Goal: Task Accomplishment & Management: Use online tool/utility

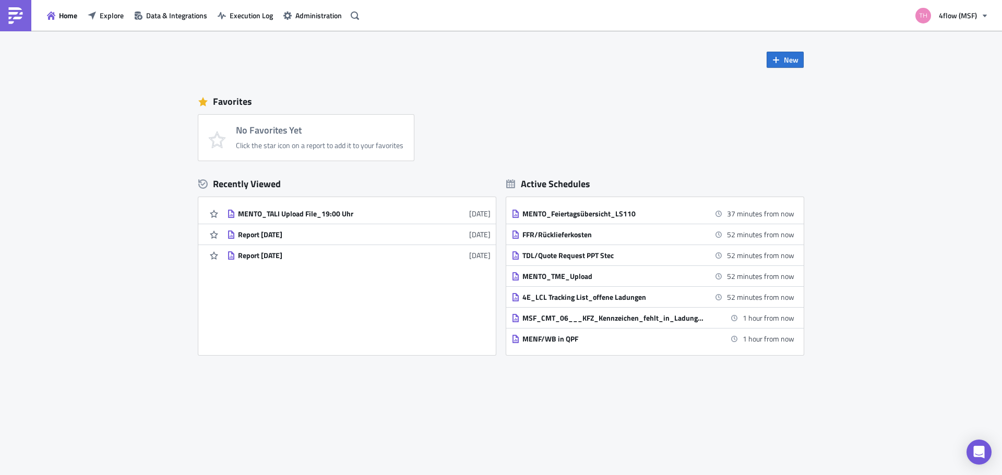
click at [693, 65] on div "New Favorites No Favorites Yet Click the star icon on a report to add it to you…" at bounding box center [501, 201] width 626 height 340
click at [797, 57] on span "New" at bounding box center [791, 59] width 15 height 11
click at [814, 85] on div "Report" at bounding box center [819, 86] width 69 height 10
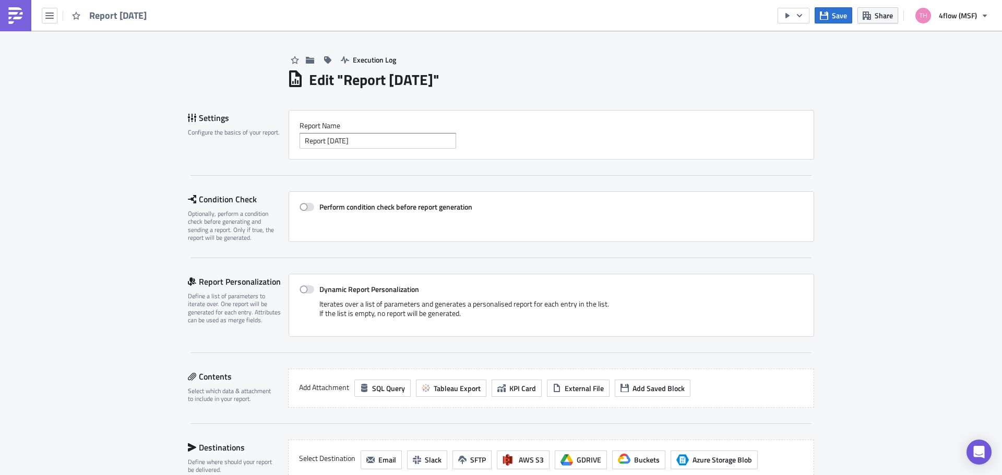
click at [348, 80] on h1 "Edit " Report 2025-09-29 "" at bounding box center [374, 79] width 130 height 19
drag, startPoint x: 373, startPoint y: 83, endPoint x: 390, endPoint y: 83, distance: 16.7
click at [390, 83] on h1 "Edit " Report 2025-09-29 "" at bounding box center [374, 79] width 130 height 19
drag, startPoint x: 379, startPoint y: 138, endPoint x: 229, endPoint y: 147, distance: 150.6
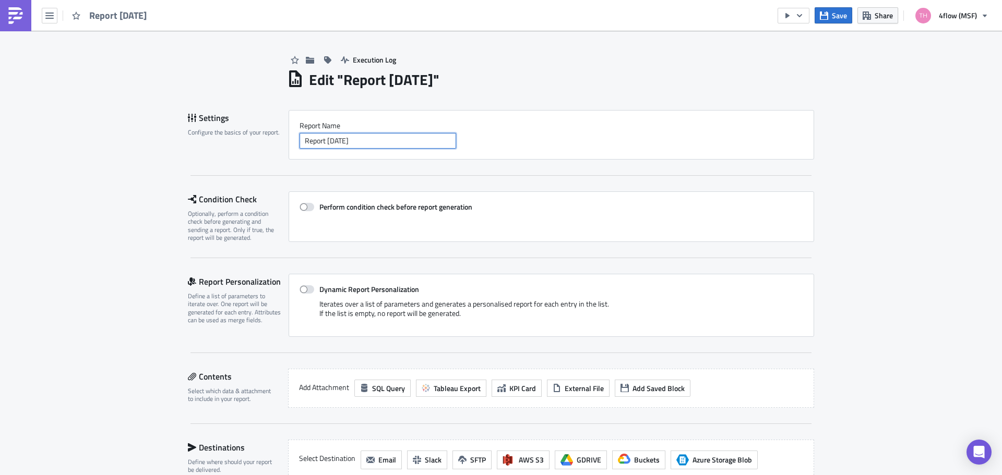
click at [229, 147] on div "Settings Configure the basics of your report. Report Nam﻿e Report 2025-09-29" at bounding box center [501, 135] width 626 height 50
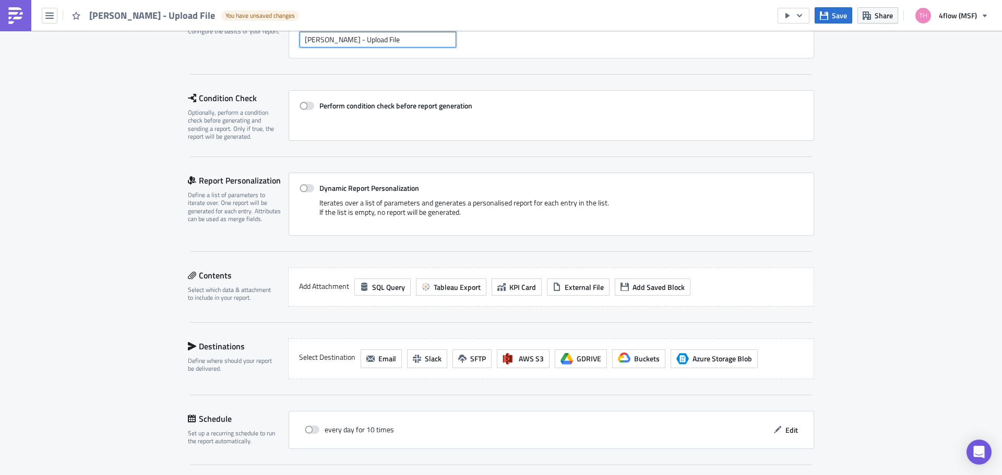
scroll to position [104, 0]
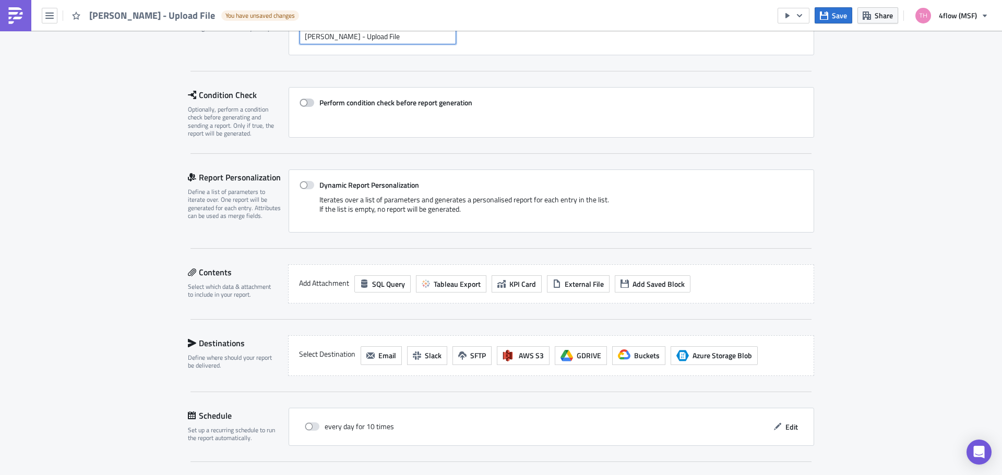
type input "[PERSON_NAME] - Upload File"
click at [309, 103] on span at bounding box center [307, 103] width 15 height 8
click at [308, 103] on input "Perform condition check before report generation" at bounding box center [305, 103] width 7 height 7
checkbox input "true"
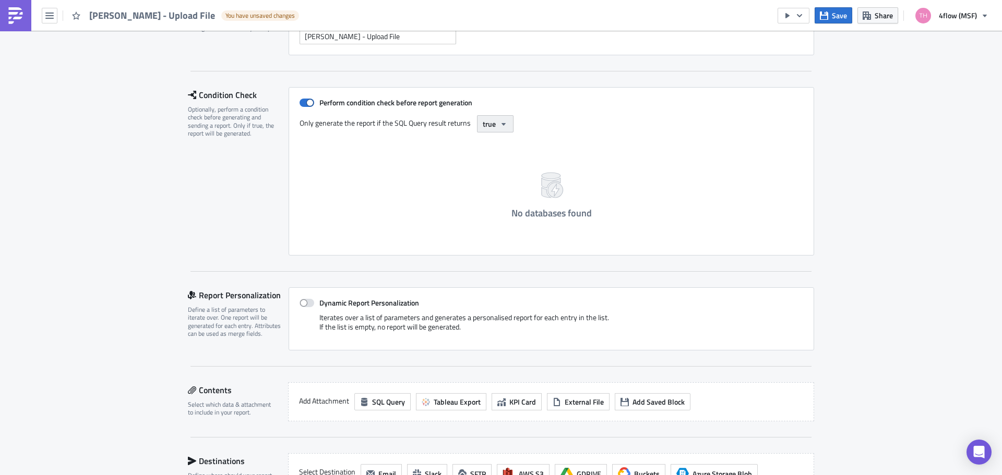
click at [483, 127] on span "true" at bounding box center [489, 123] width 13 height 11
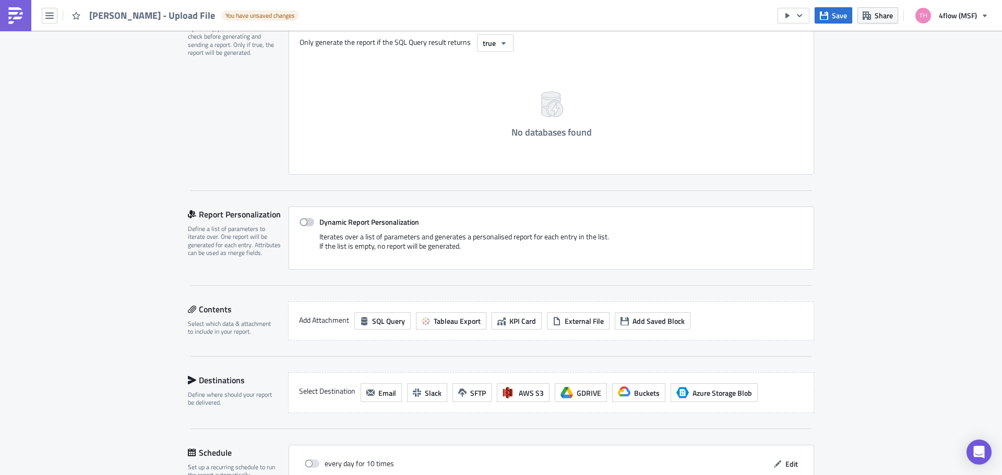
scroll to position [209, 0]
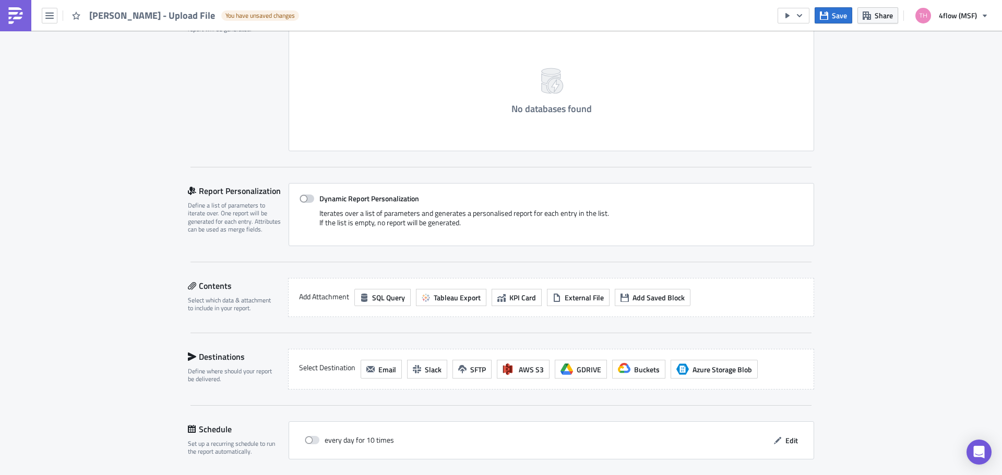
click at [300, 200] on span at bounding box center [307, 199] width 15 height 8
click at [302, 200] on input "Dynamic Report Personalization" at bounding box center [305, 199] width 7 height 7
checkbox input "true"
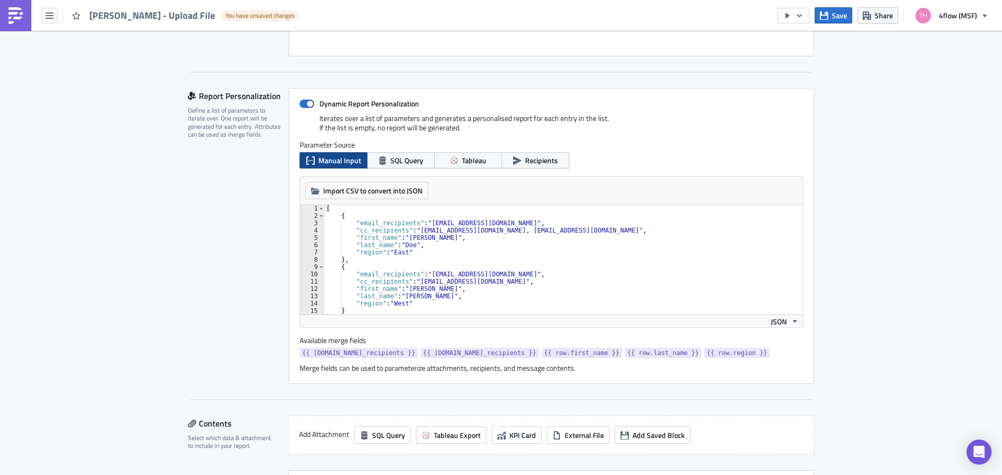
scroll to position [313, 0]
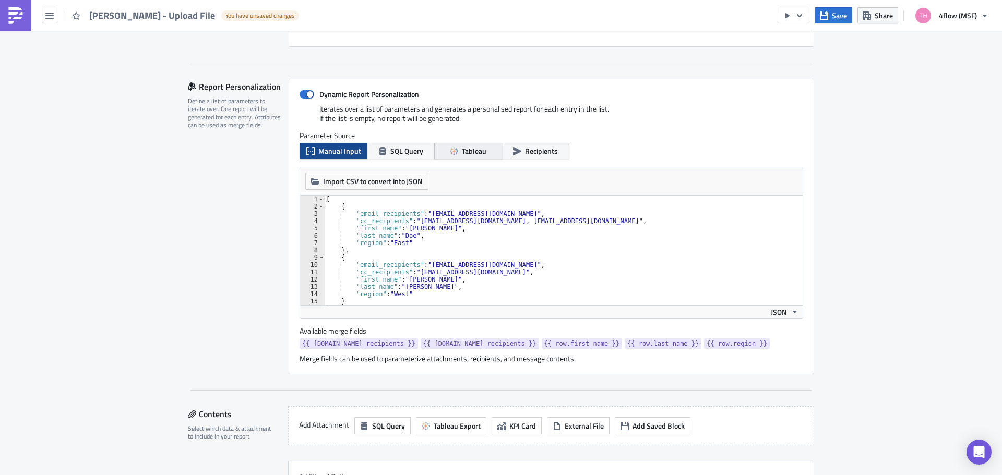
click at [471, 152] on span "Tableau" at bounding box center [474, 151] width 25 height 11
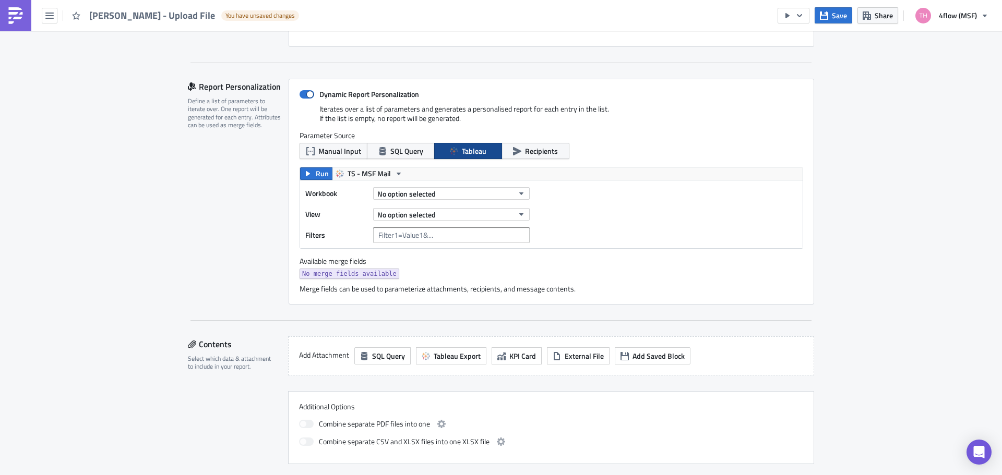
click at [420, 185] on div "Workbook No option selected View No option selected Filters" at bounding box center [551, 215] width 503 height 68
click at [421, 189] on span "No option selected" at bounding box center [406, 193] width 58 height 11
type input "teli"
click at [403, 231] on div "MSF_Teli_Befuellung" at bounding box center [417, 228] width 83 height 10
click at [408, 214] on span "No option selected" at bounding box center [406, 214] width 58 height 11
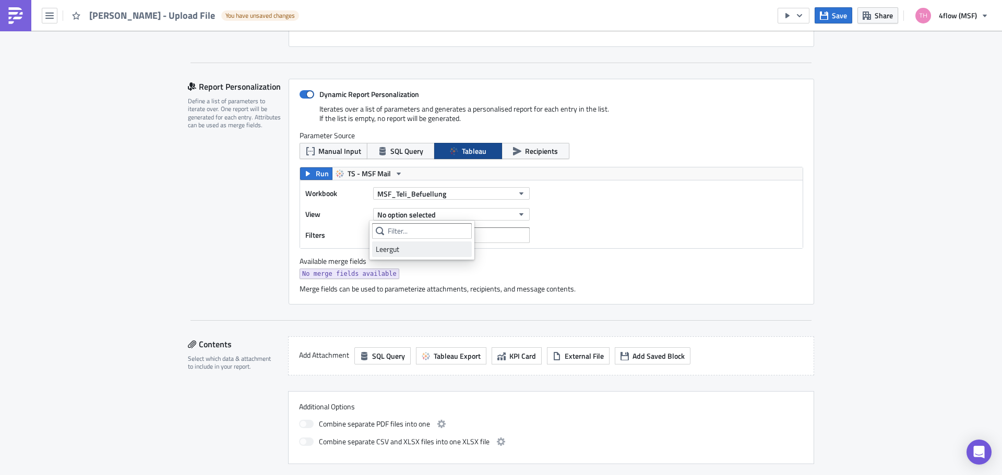
click at [391, 251] on div "Leergut" at bounding box center [422, 249] width 92 height 10
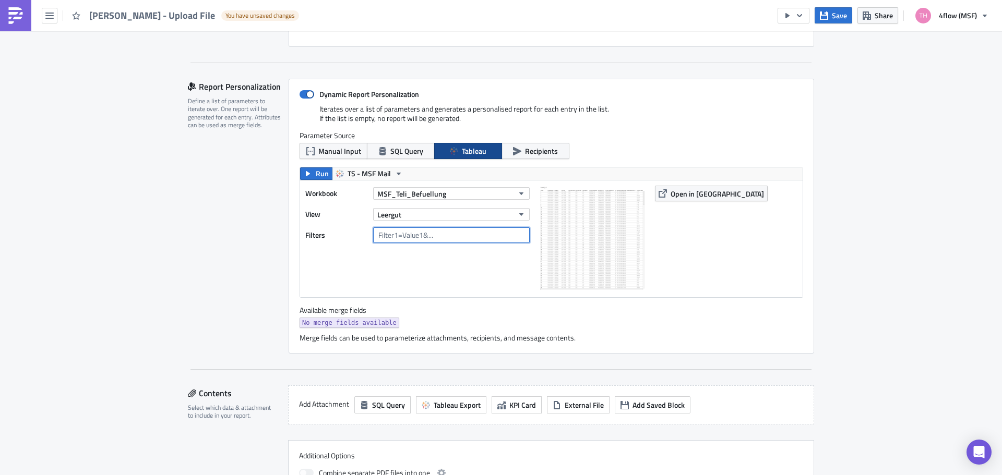
click at [443, 238] on input "text" at bounding box center [451, 236] width 157 height 16
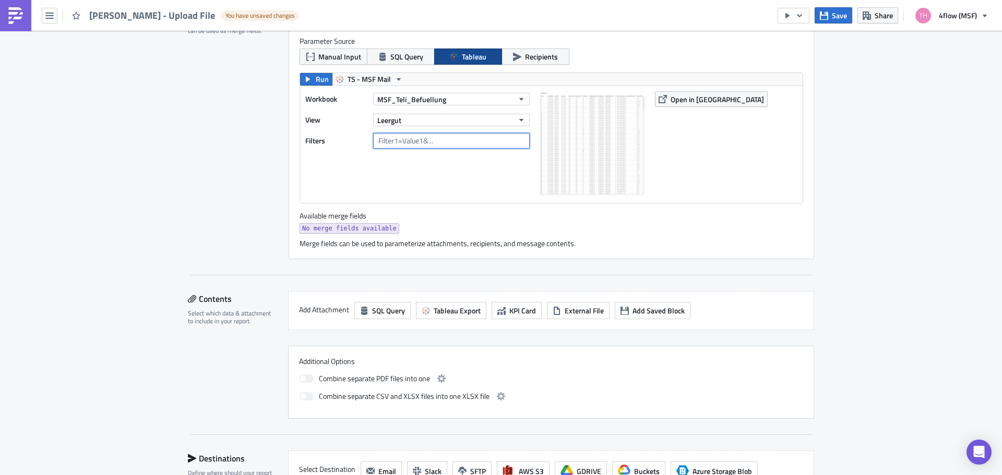
scroll to position [470, 0]
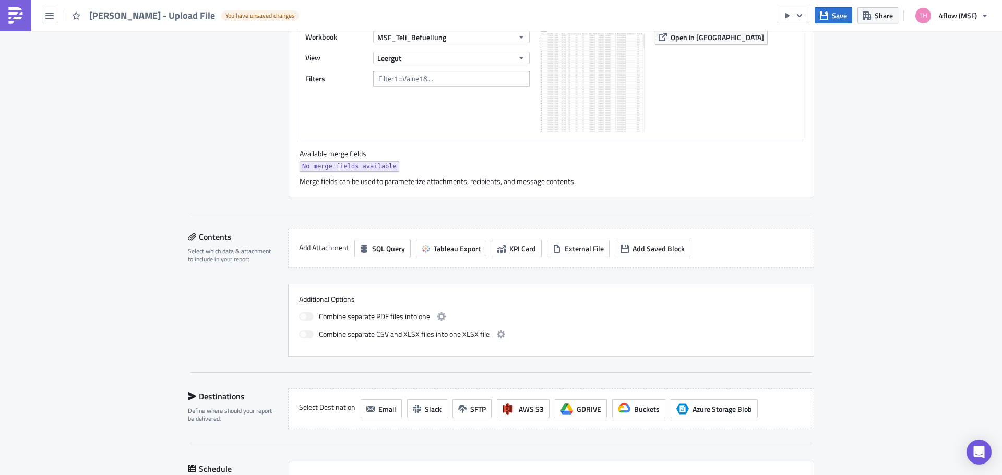
click at [333, 169] on span "No merge fields available" at bounding box center [349, 166] width 94 height 10
click at [579, 251] on span "External File" at bounding box center [584, 248] width 39 height 11
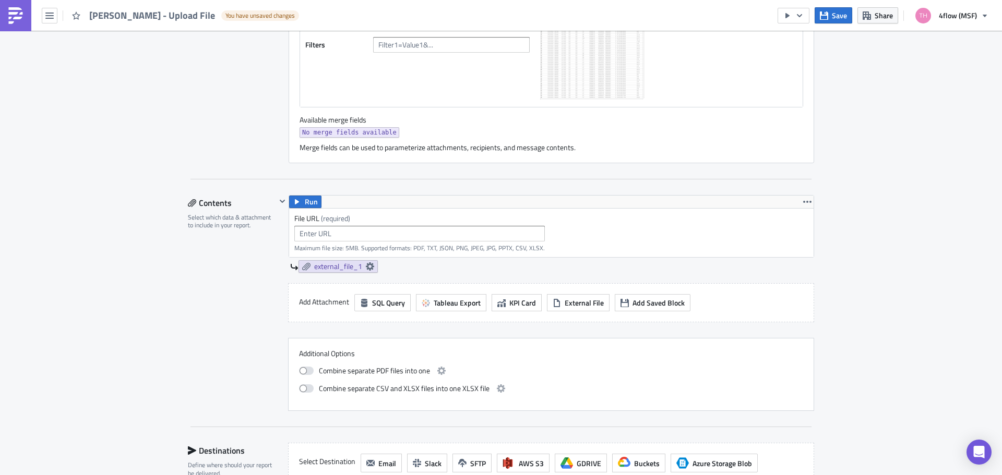
scroll to position [522, 0]
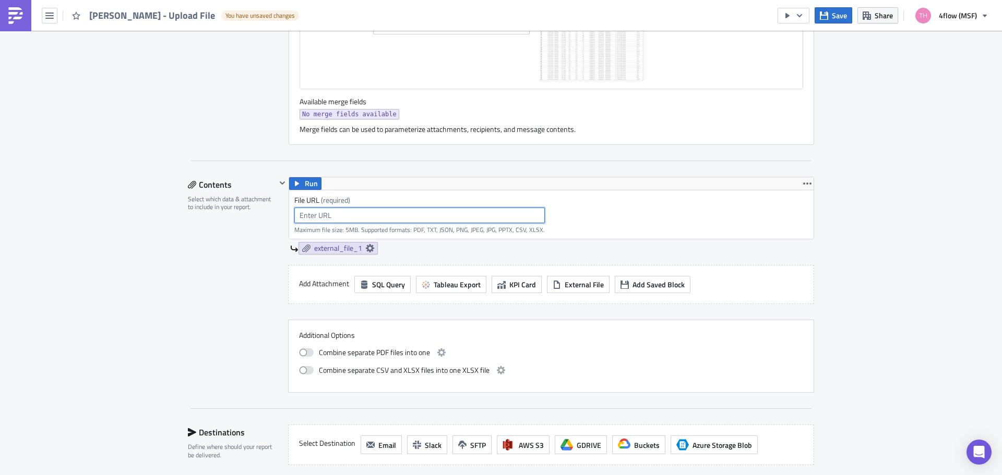
click at [401, 214] on input "text" at bounding box center [419, 216] width 250 height 16
click at [384, 287] on span "SQL Query" at bounding box center [388, 284] width 33 height 11
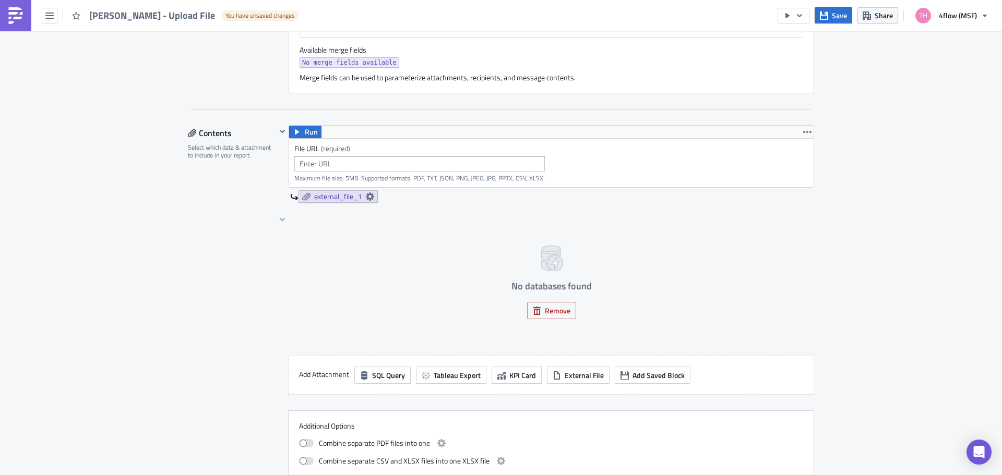
scroll to position [574, 0]
click at [553, 313] on span "Remove" at bounding box center [558, 310] width 26 height 11
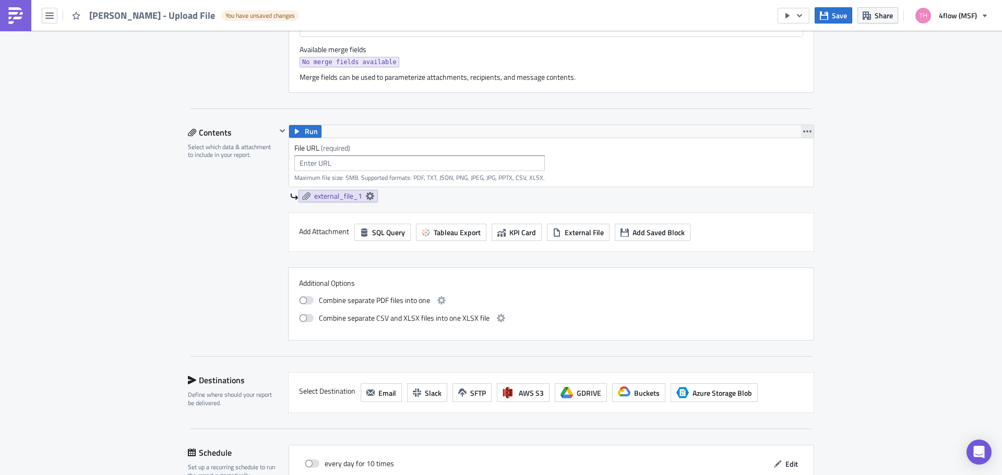
click at [806, 135] on icon "button" at bounding box center [807, 131] width 8 height 8
click at [798, 171] on link "Remove" at bounding box center [803, 178] width 89 height 16
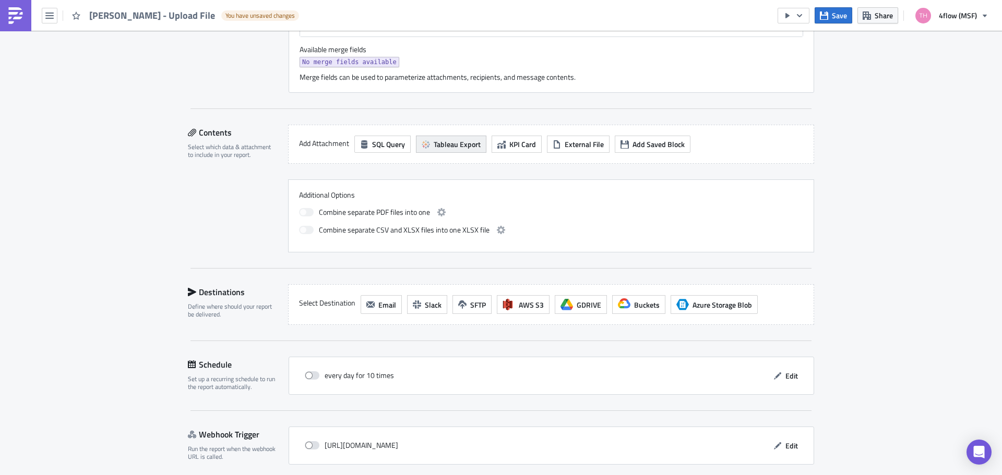
click at [459, 148] on span "Tableau Export" at bounding box center [457, 144] width 47 height 11
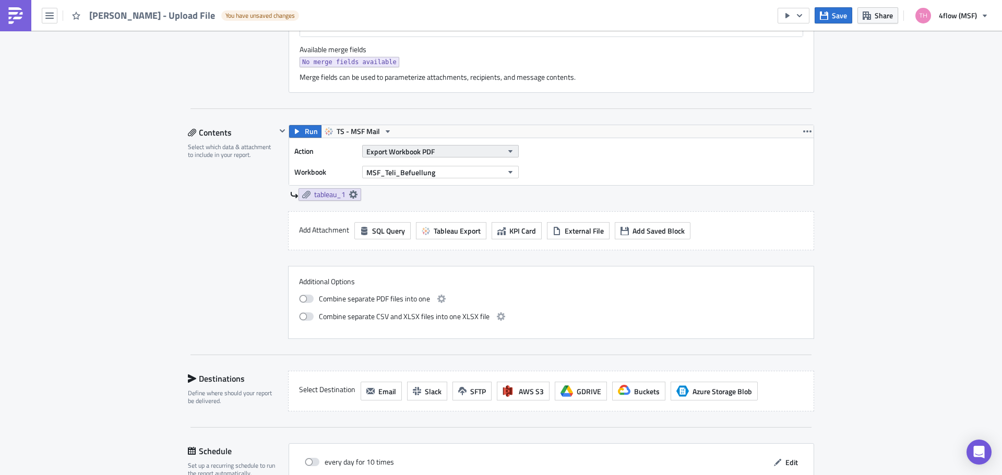
click at [449, 156] on button "Export Workbook PDF" at bounding box center [440, 151] width 157 height 13
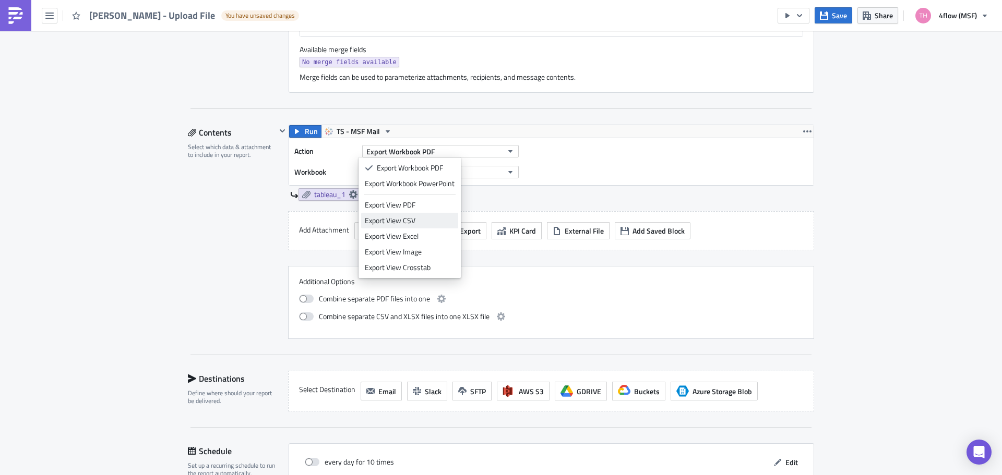
click at [432, 221] on div "Export View CSV" at bounding box center [410, 221] width 90 height 10
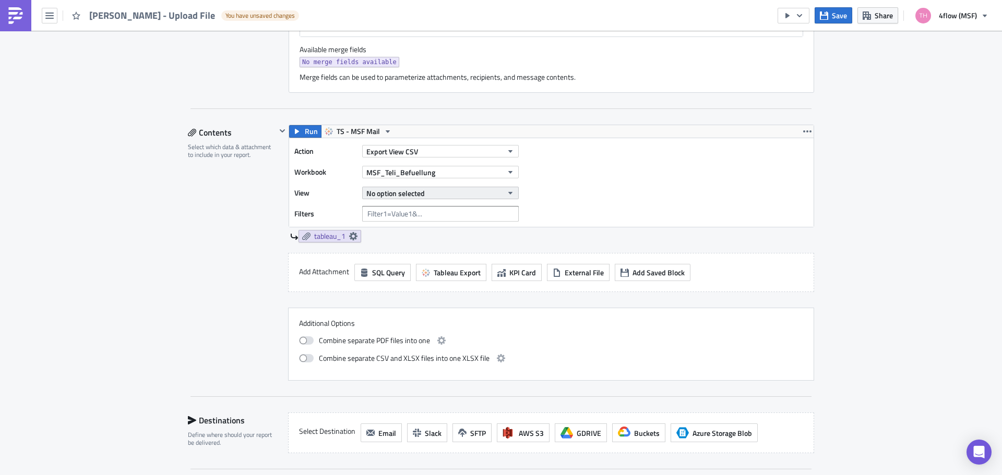
click at [423, 190] on button "No option selected" at bounding box center [440, 193] width 157 height 13
drag, startPoint x: 415, startPoint y: 214, endPoint x: 290, endPoint y: 214, distance: 125.2
click at [290, 214] on body "TELI - Leergut - Upload File You have unsaved changes Save Share 4flow (MSF) Ex…" at bounding box center [501, 238] width 1002 height 477
type input "leergut"
click at [299, 194] on label "View" at bounding box center [325, 193] width 63 height 16
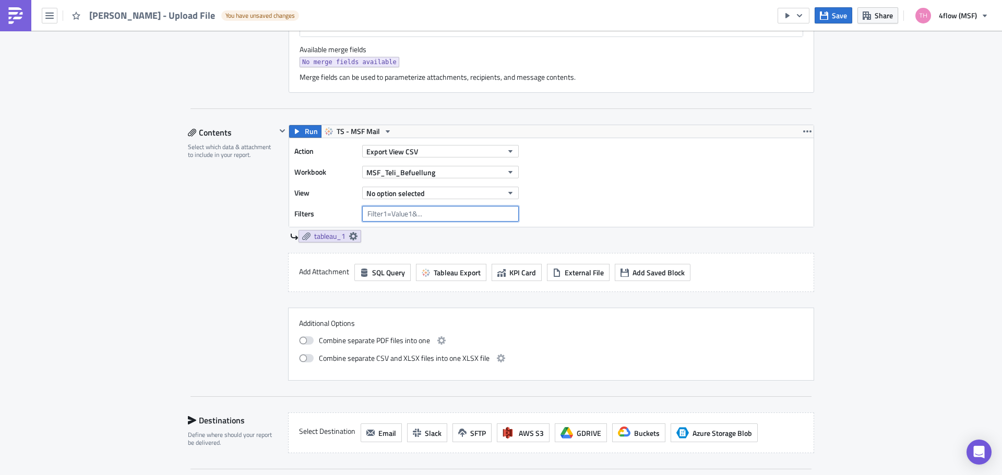
click at [386, 210] on input "text" at bounding box center [440, 214] width 157 height 16
click at [350, 237] on icon at bounding box center [353, 236] width 8 height 8
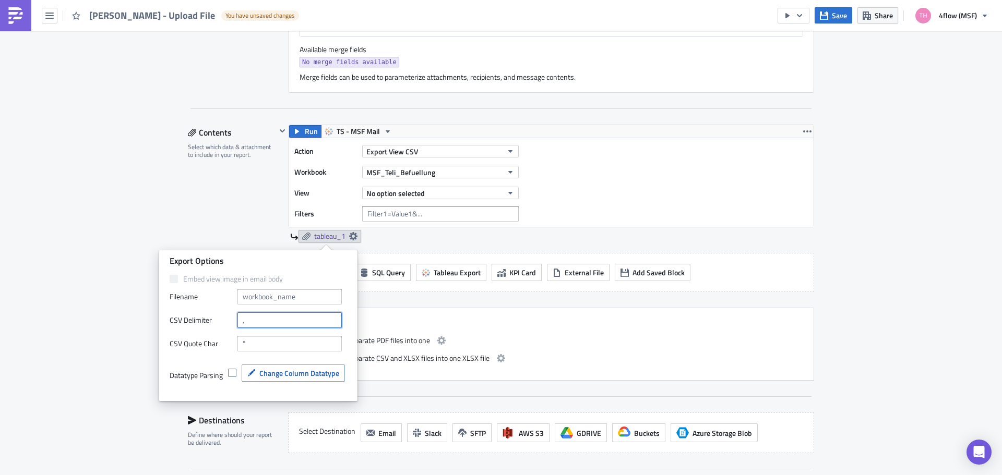
drag, startPoint x: 259, startPoint y: 323, endPoint x: 202, endPoint y: 328, distance: 56.6
click at [203, 328] on div "Embed view image in email body Filenam﻿e CSV Delimiter CSV Quote Char Datatype …" at bounding box center [258, 336] width 177 height 124
type input ";"
click at [235, 222] on div "Contents Select which data & attachment to include in your report." at bounding box center [232, 253] width 88 height 256
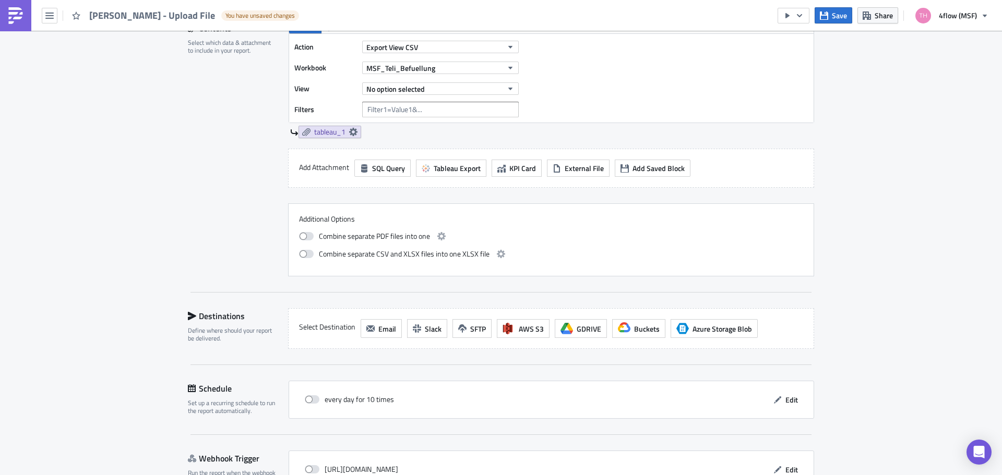
scroll to position [731, 0]
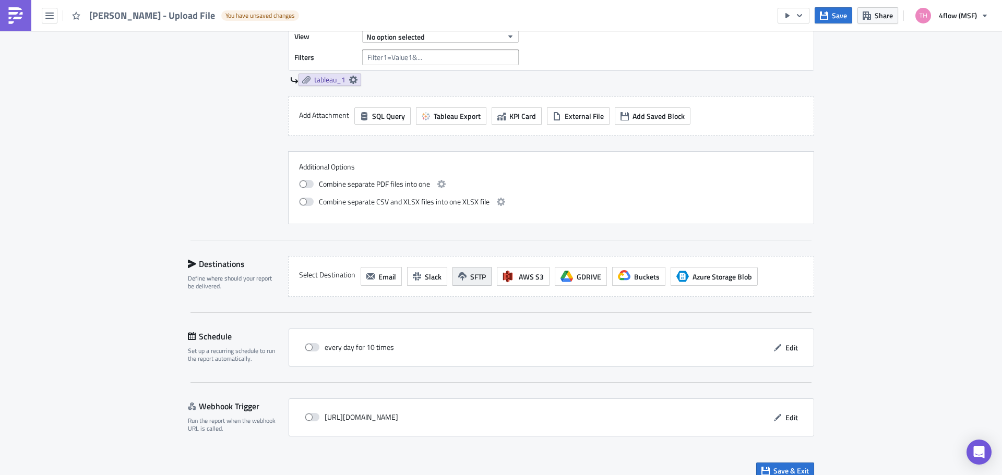
click at [474, 277] on span "SFTP" at bounding box center [478, 276] width 16 height 11
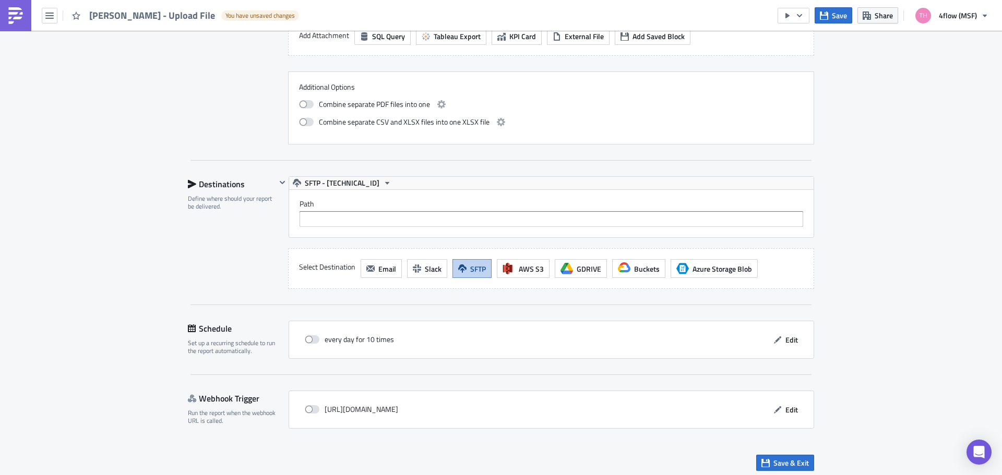
scroll to position [815, 0]
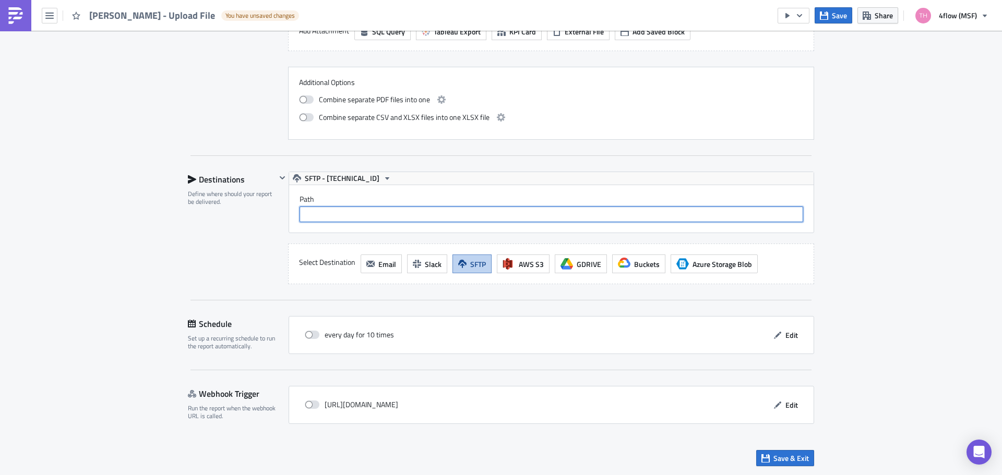
click at [349, 212] on input "text" at bounding box center [552, 215] width 504 height 16
click at [331, 214] on input "text" at bounding box center [552, 215] width 504 height 16
paste input "\\grzstc2vfs1\ft_transport$\CMT\TELI_LOAD_CSV_OUT"
type input "\\grzstc2vfs1\ft_transport$\CMT\TELI_LOAD_CSV_OUT"
click at [212, 246] on div "Destinations Define where should your report be delivered." at bounding box center [232, 228] width 88 height 113
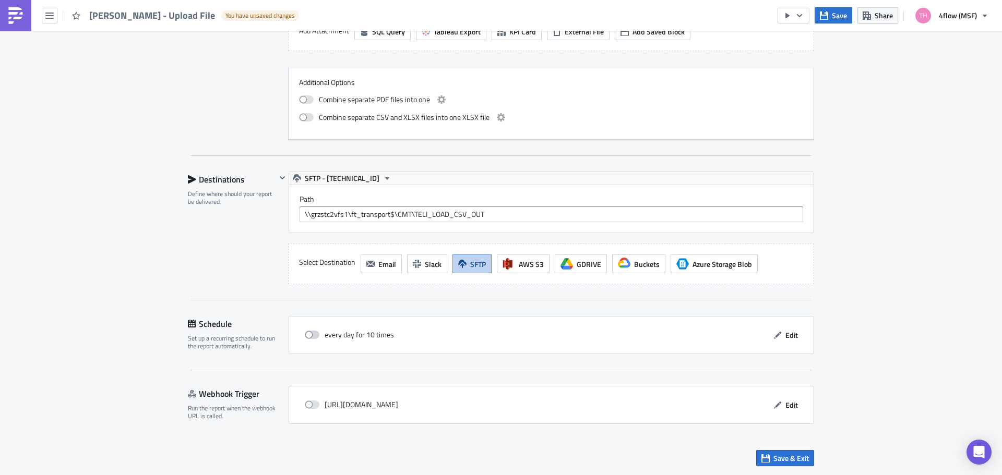
click at [305, 335] on span at bounding box center [312, 335] width 15 height 8
click at [307, 335] on input "checkbox" at bounding box center [310, 335] width 7 height 7
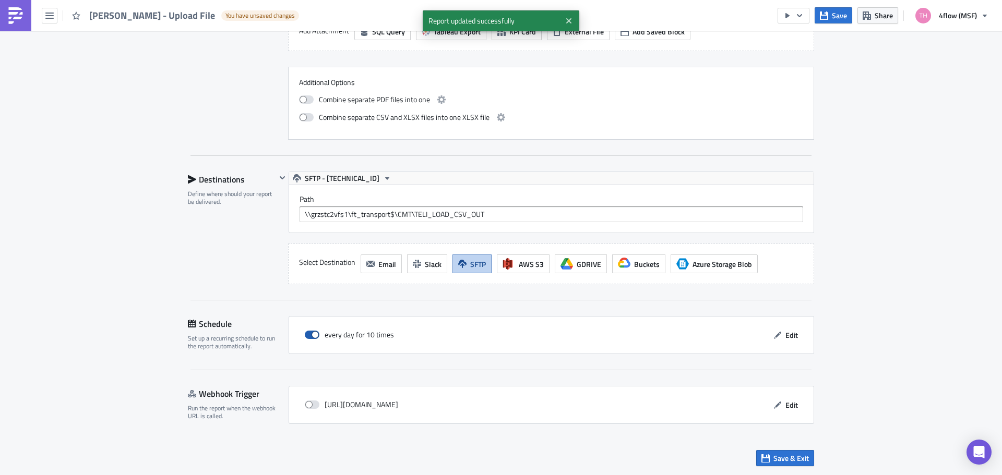
click at [310, 335] on span at bounding box center [312, 335] width 15 height 8
click at [310, 335] on input "checkbox" at bounding box center [310, 335] width 7 height 7
checkbox input "false"
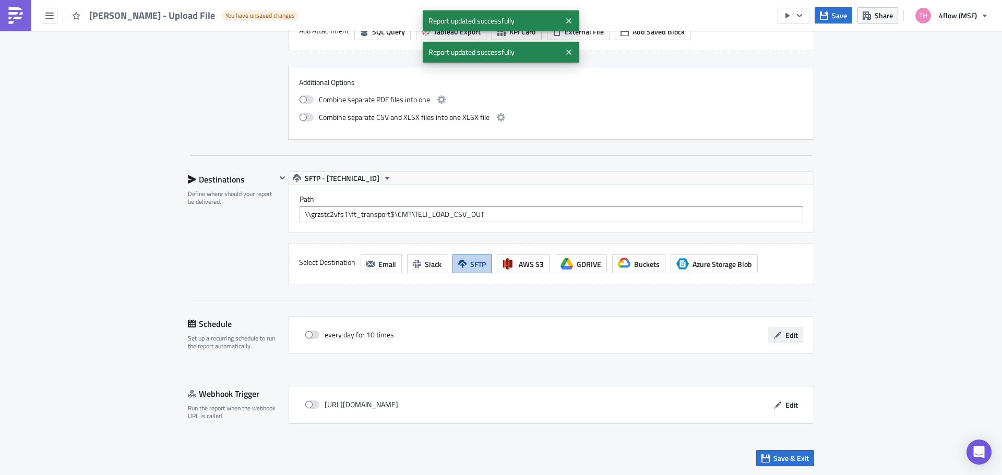
click at [791, 337] on span "Edit" at bounding box center [791, 335] width 13 height 11
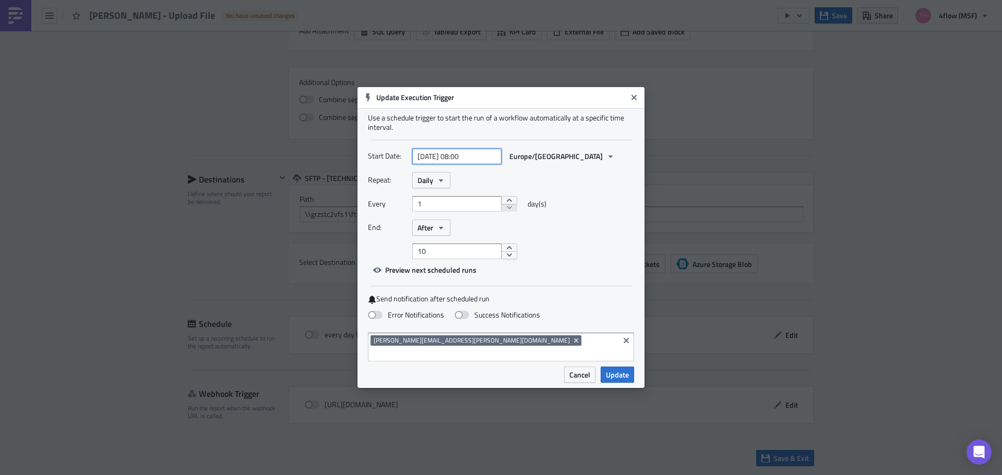
click at [485, 159] on input "[DATE] 08:00" at bounding box center [456, 157] width 89 height 16
select select "8"
select select "2025"
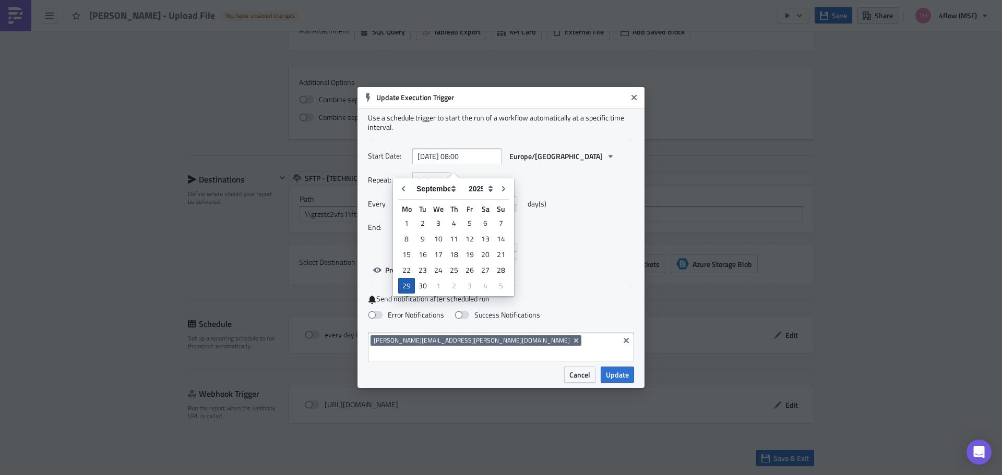
click at [410, 287] on div "29" at bounding box center [406, 286] width 17 height 16
click at [408, 285] on div "29" at bounding box center [406, 286] width 17 height 16
type input "2025-09-29 00:00"
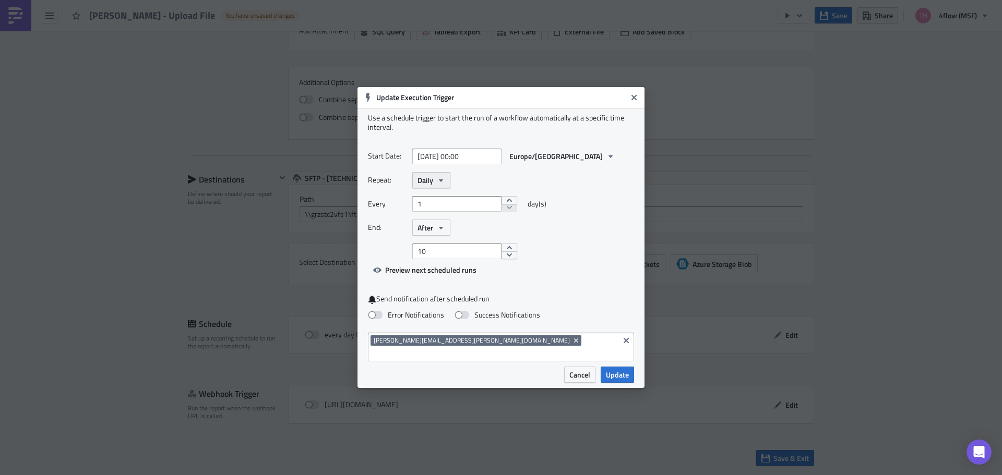
click at [443, 185] on icon "button" at bounding box center [441, 180] width 8 height 8
click at [455, 251] on div "Daily" at bounding box center [468, 246] width 75 height 10
click at [437, 232] on icon "button" at bounding box center [441, 228] width 8 height 8
click at [453, 252] on div "Never" at bounding box center [462, 246] width 87 height 10
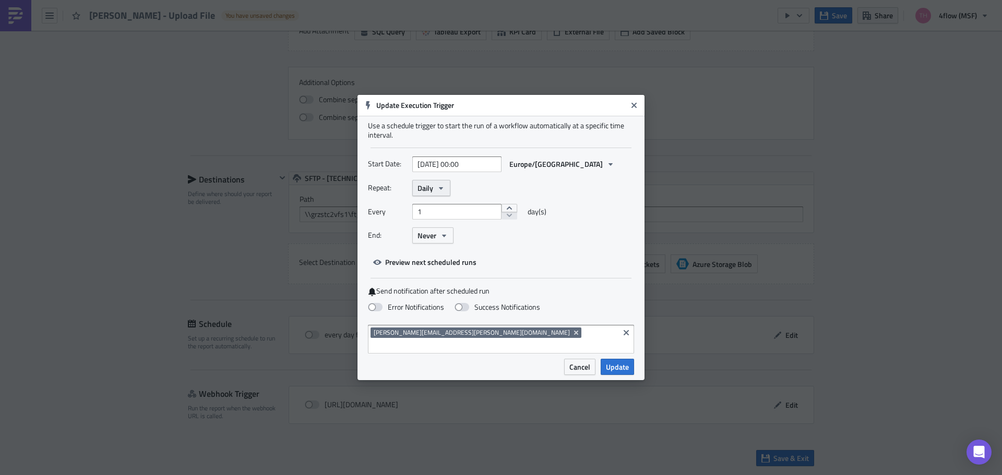
click at [445, 193] on icon "button" at bounding box center [441, 188] width 8 height 8
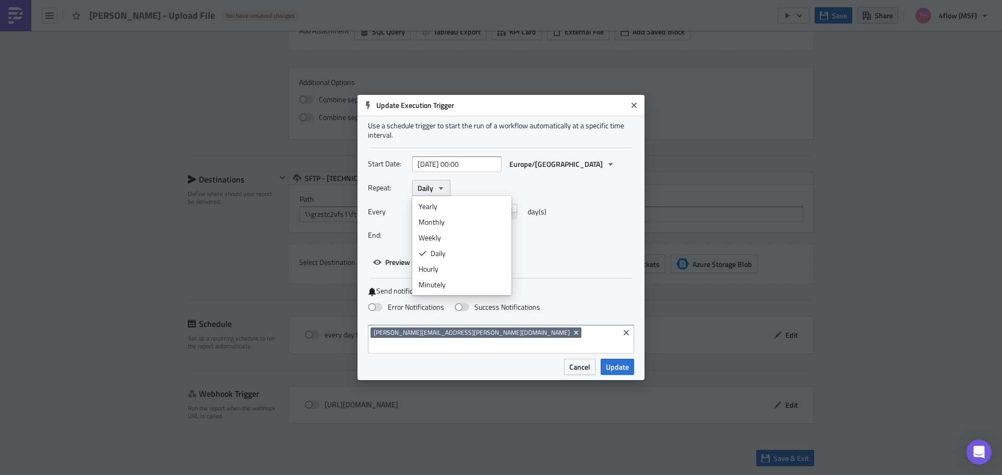
click at [445, 193] on icon "button" at bounding box center [441, 188] width 8 height 8
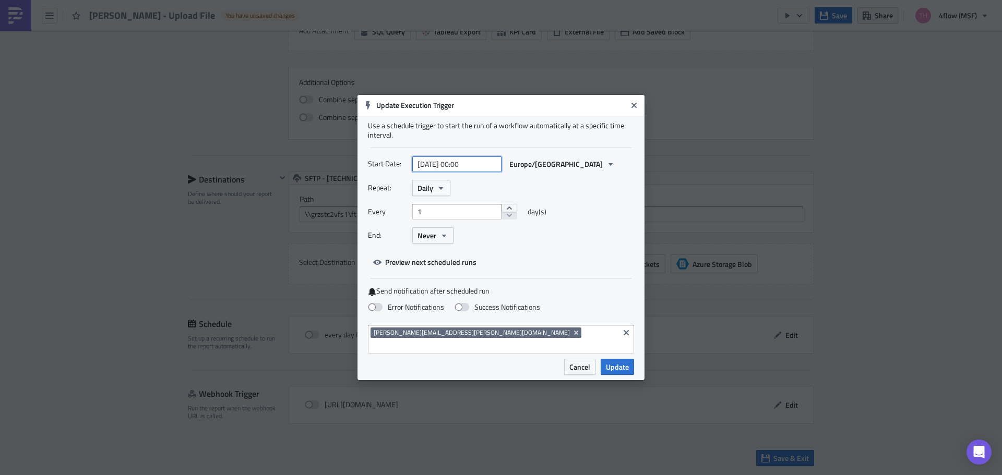
select select "8"
select select "2025"
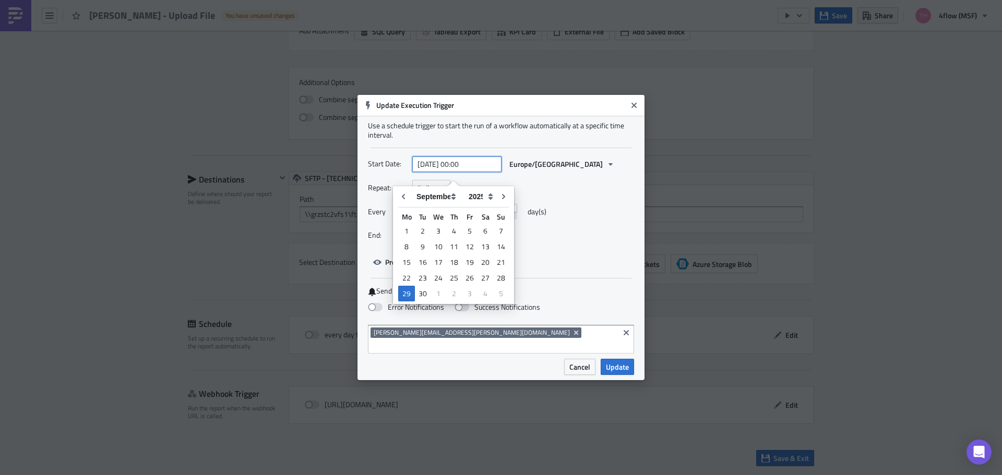
click at [465, 170] on input "2025-09-29 00:00" at bounding box center [456, 165] width 89 height 16
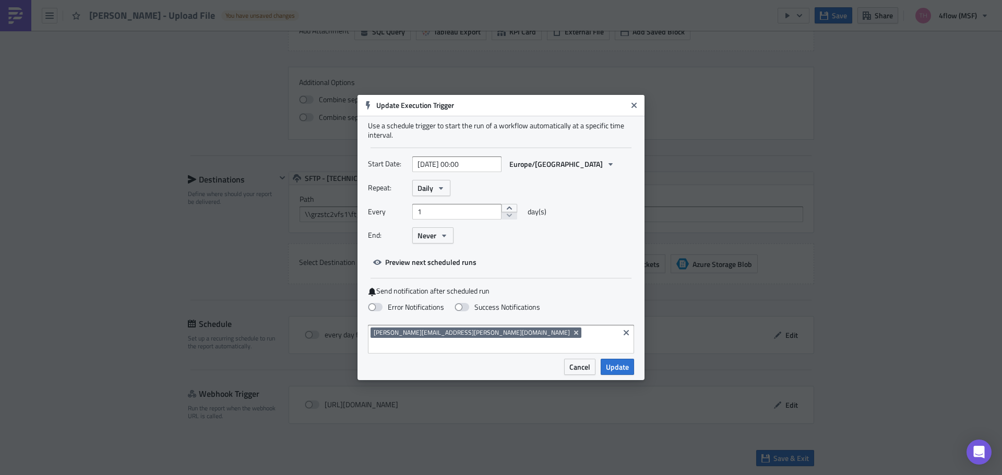
click at [579, 244] on div "End: Never" at bounding box center [501, 236] width 266 height 16
click at [433, 194] on span "Daily" at bounding box center [425, 188] width 16 height 11
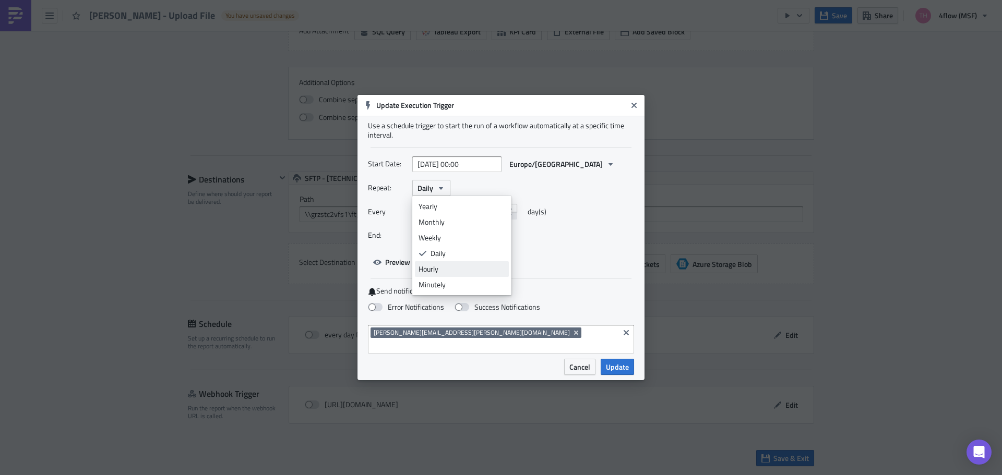
click at [462, 274] on div "Hourly" at bounding box center [462, 269] width 87 height 10
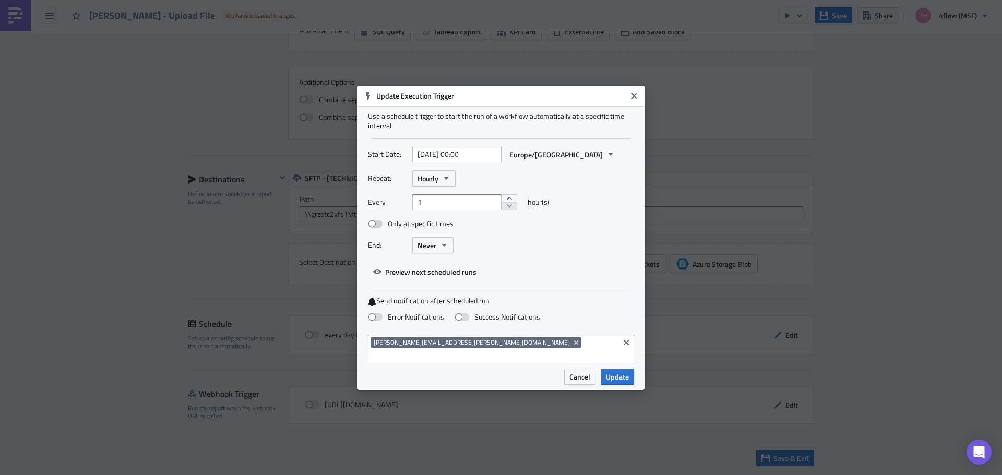
click at [425, 228] on label "Only at specific times" at bounding box center [411, 223] width 86 height 9
click at [377, 228] on input "Only at specific times" at bounding box center [373, 224] width 7 height 7
checkbox input "true"
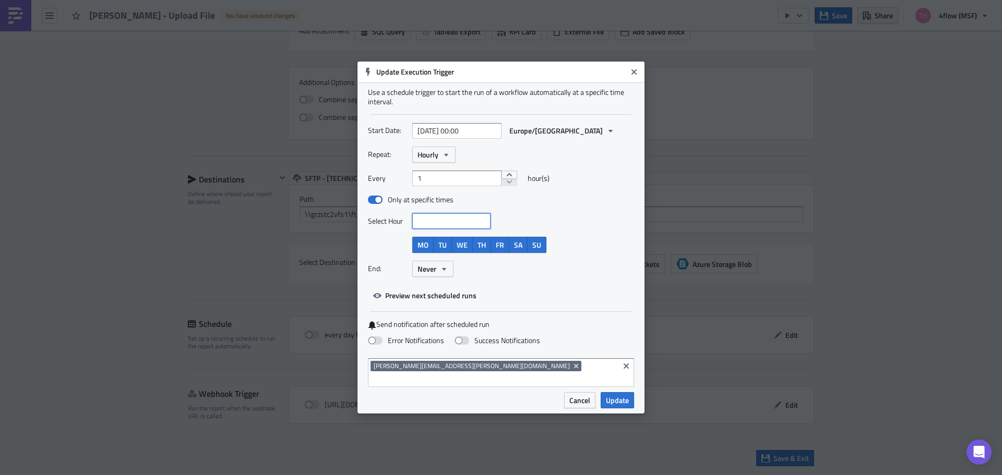
click at [472, 226] on input at bounding box center [451, 221] width 72 height 10
click at [549, 206] on div "Only at specific times" at bounding box center [483, 199] width 230 height 11
click at [450, 159] on icon "button" at bounding box center [446, 155] width 8 height 8
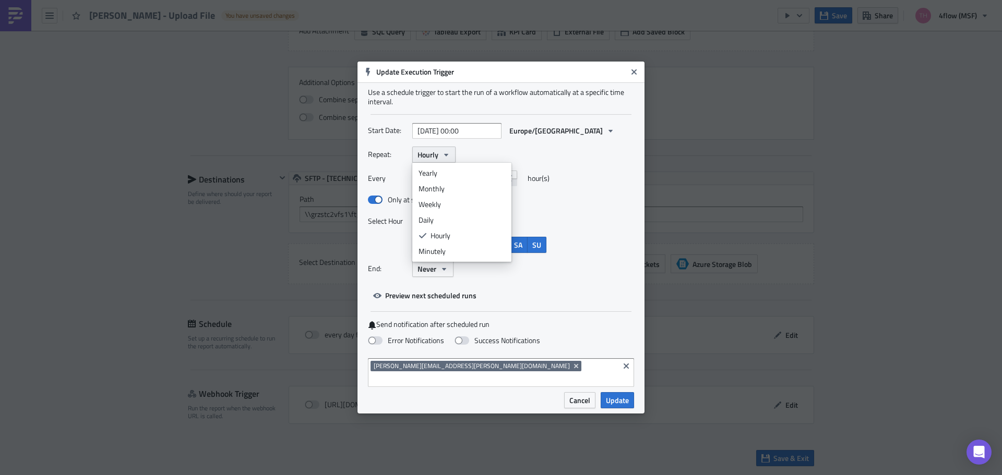
click at [450, 159] on icon "button" at bounding box center [446, 155] width 8 height 8
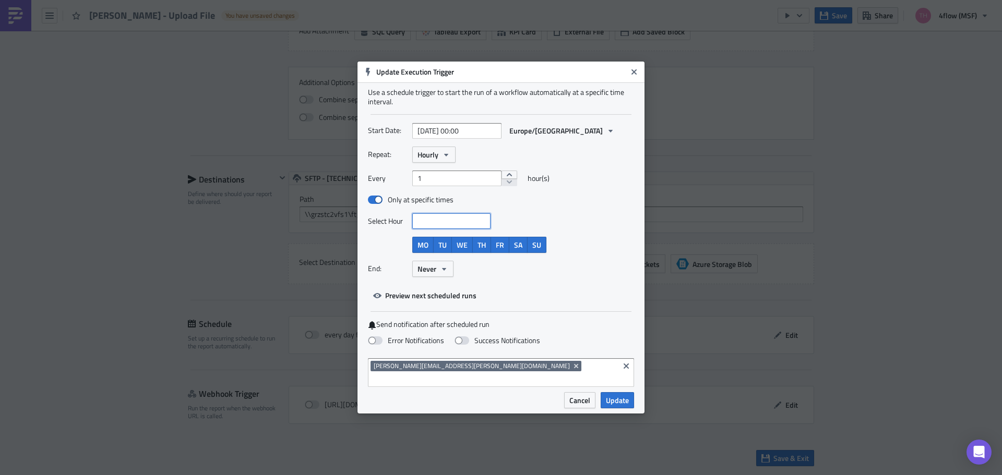
click at [440, 226] on input at bounding box center [451, 221] width 72 height 10
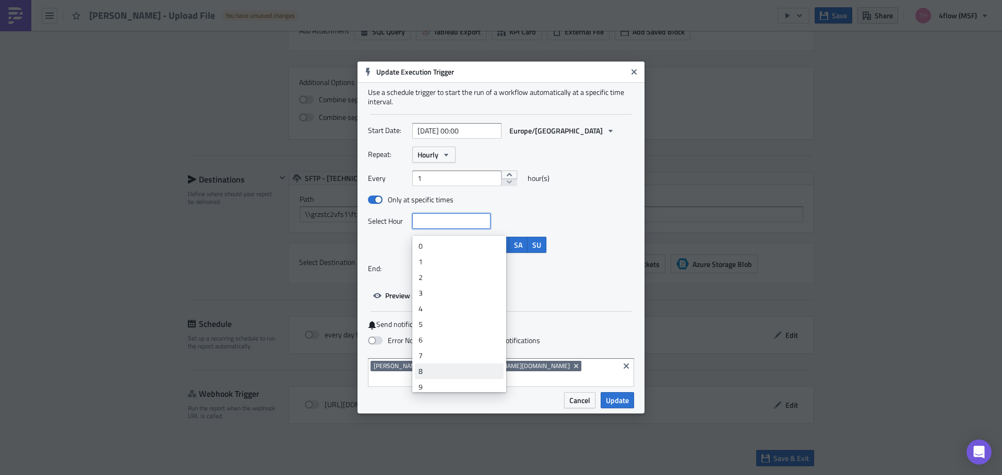
click at [442, 369] on div "8" at bounding box center [459, 371] width 81 height 10
type input "2025-09-28 08:00"
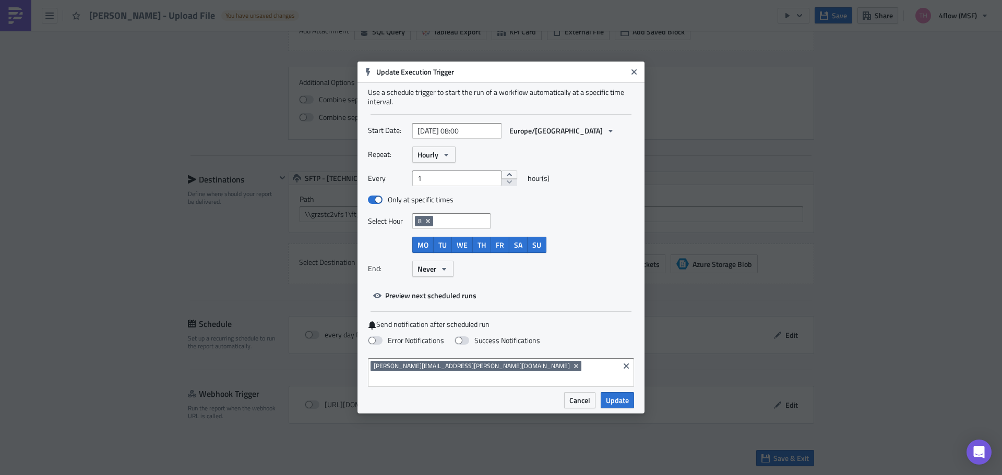
click at [552, 224] on div "Select Hour 8" at bounding box center [483, 221] width 230 height 16
click at [574, 368] on icon "Remove Tag" at bounding box center [576, 366] width 4 height 4
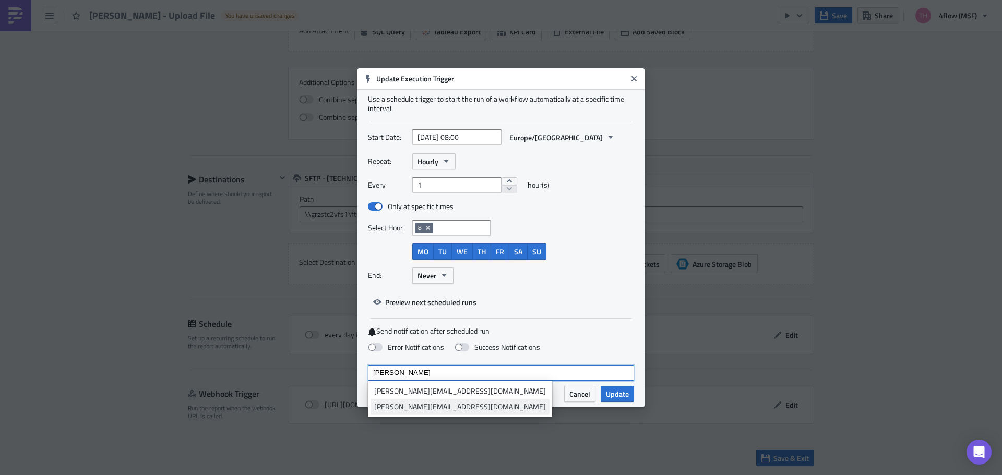
type input "wran-schumer"
click at [429, 405] on div "Christoph.Wran-Schumer@magna.com" at bounding box center [460, 407] width 172 height 10
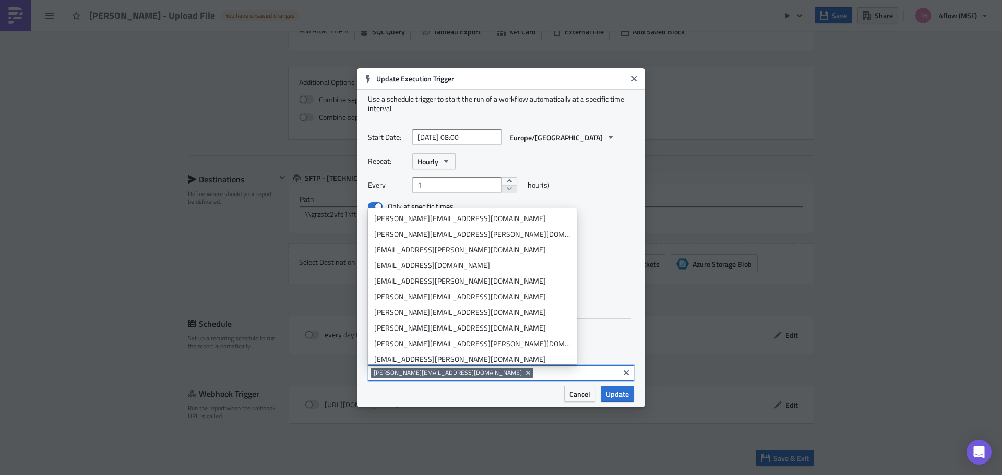
click at [567, 377] on input at bounding box center [576, 373] width 80 height 10
click at [580, 344] on div "Error Notifications Success Notifications" at bounding box center [501, 348] width 266 height 18
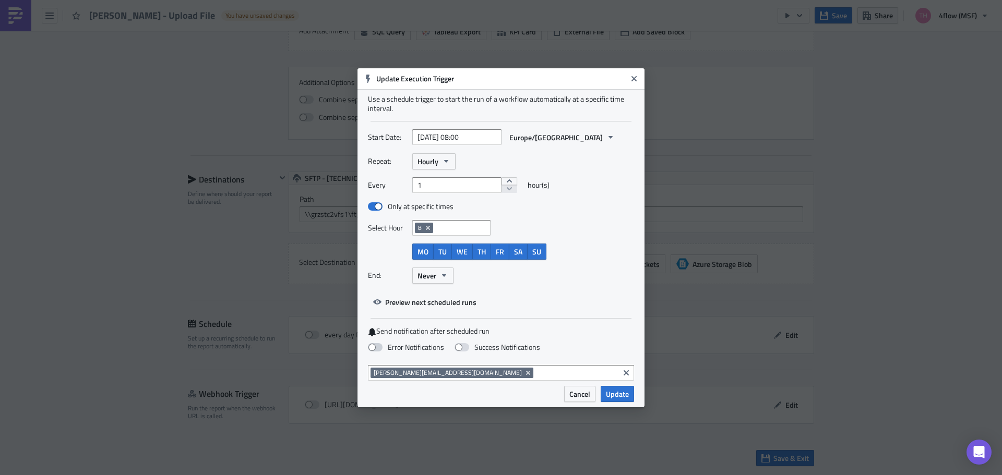
click at [371, 348] on span at bounding box center [375, 347] width 15 height 8
click at [9, 8] on input "Error Notifications" at bounding box center [5, 5] width 7 height 7
checkbox input "true"
click at [618, 394] on span "Update" at bounding box center [617, 394] width 23 height 11
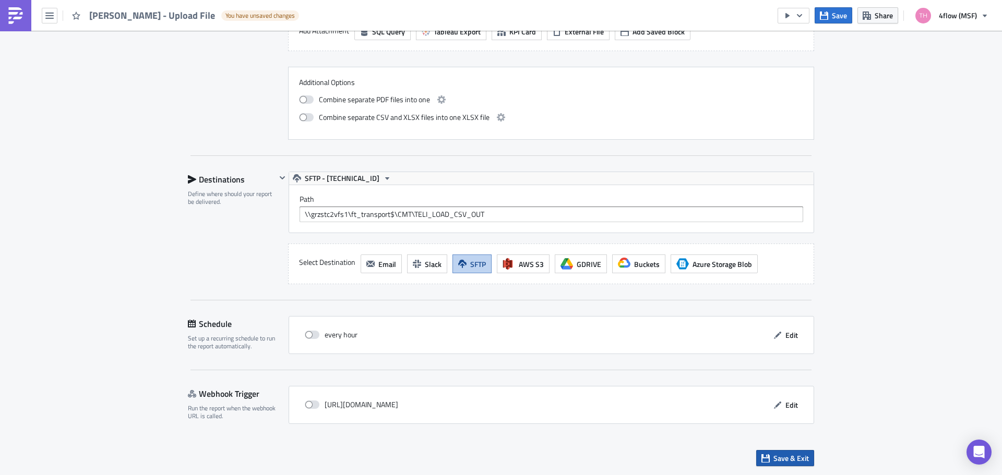
click at [783, 460] on span "Save & Exit" at bounding box center [790, 458] width 35 height 11
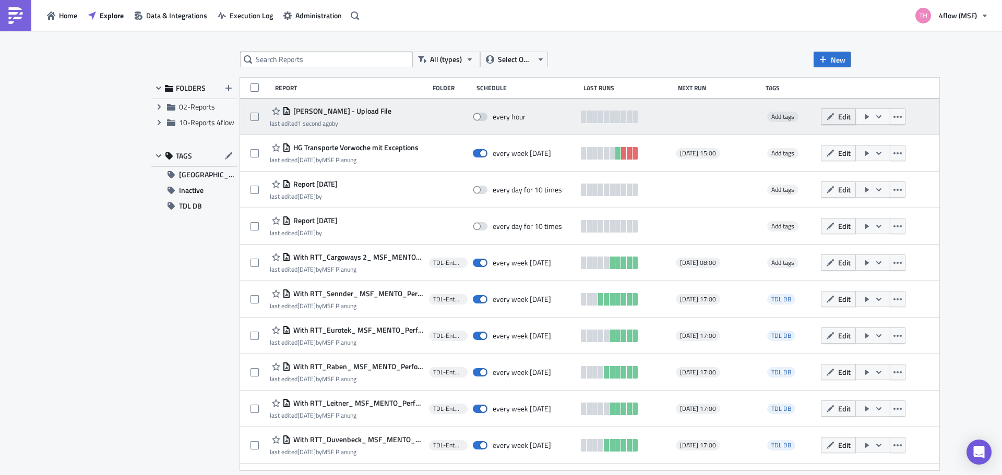
click at [830, 118] on button "Edit" at bounding box center [838, 117] width 35 height 16
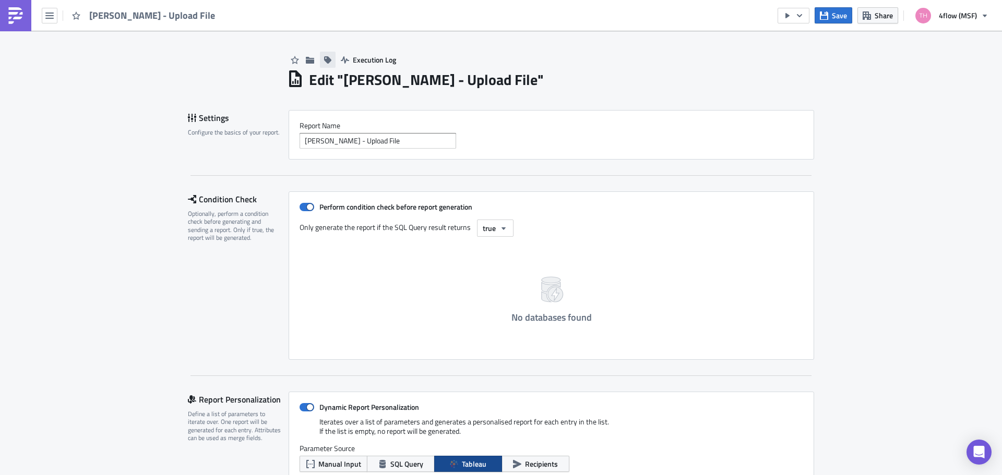
click at [327, 61] on icon "button" at bounding box center [327, 59] width 7 height 7
click at [316, 79] on h1 "Edit " TELI - Leergut - Upload File "" at bounding box center [426, 79] width 235 height 19
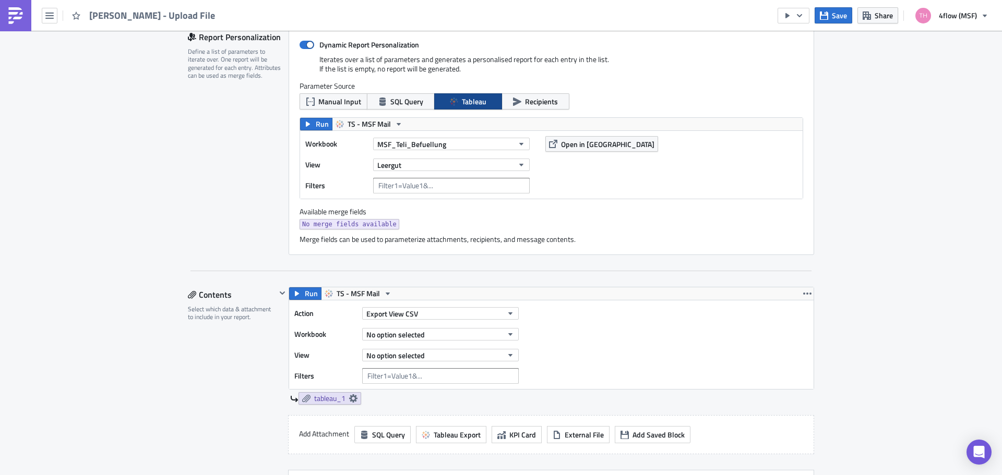
scroll to position [365, 0]
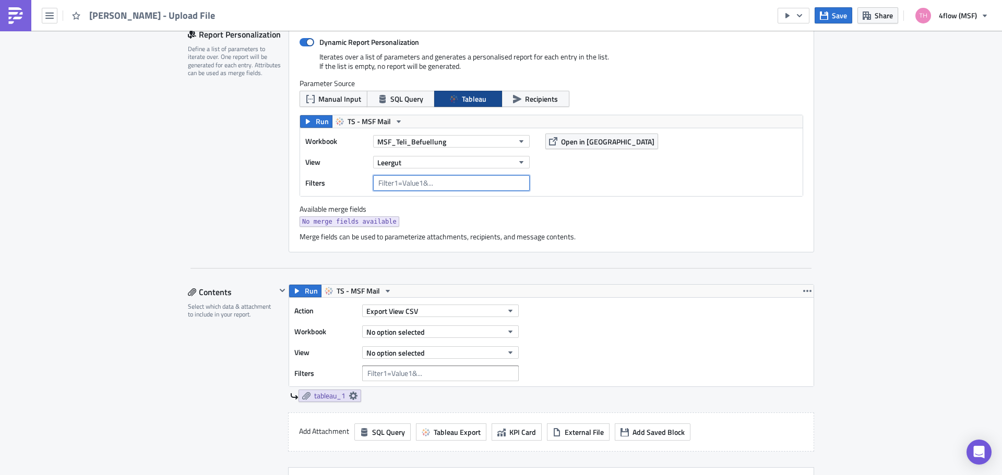
click at [447, 181] on input "text" at bounding box center [451, 183] width 157 height 16
click at [334, 223] on span "No merge fields available" at bounding box center [349, 222] width 94 height 10
drag, startPoint x: 340, startPoint y: 235, endPoint x: 458, endPoint y: 238, distance: 118.0
click at [454, 238] on div "Merge fields can be used to parameterize attachments, recipients, and message c…" at bounding box center [552, 236] width 504 height 9
drag, startPoint x: 463, startPoint y: 238, endPoint x: 524, endPoint y: 241, distance: 61.1
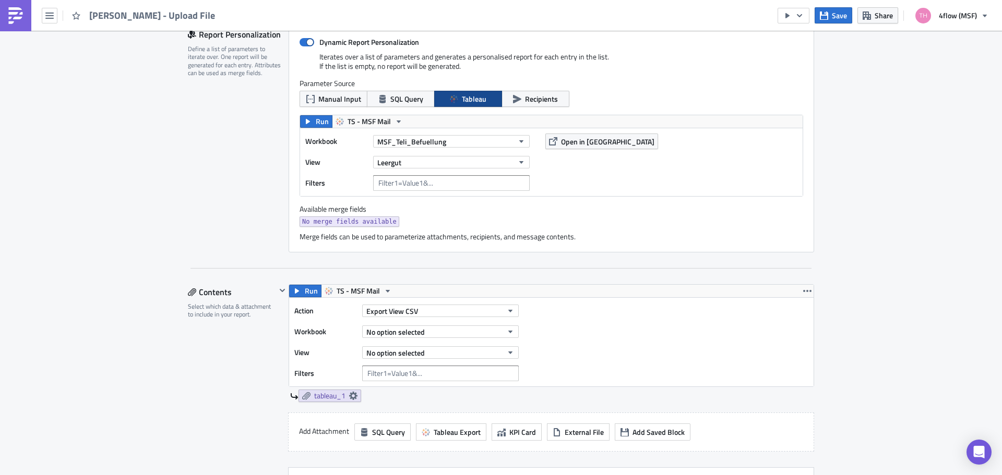
click at [464, 238] on div "Merge fields can be used to parameterize attachments, recipients, and message c…" at bounding box center [552, 236] width 504 height 9
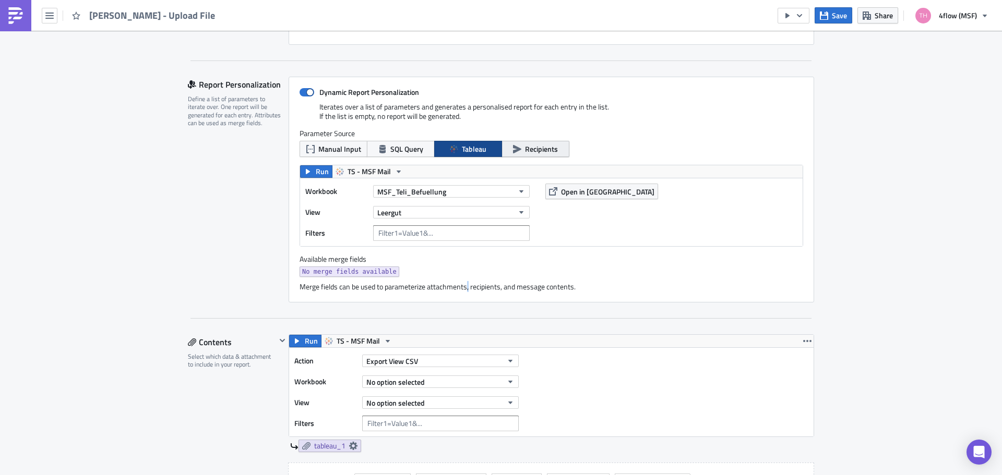
scroll to position [313, 0]
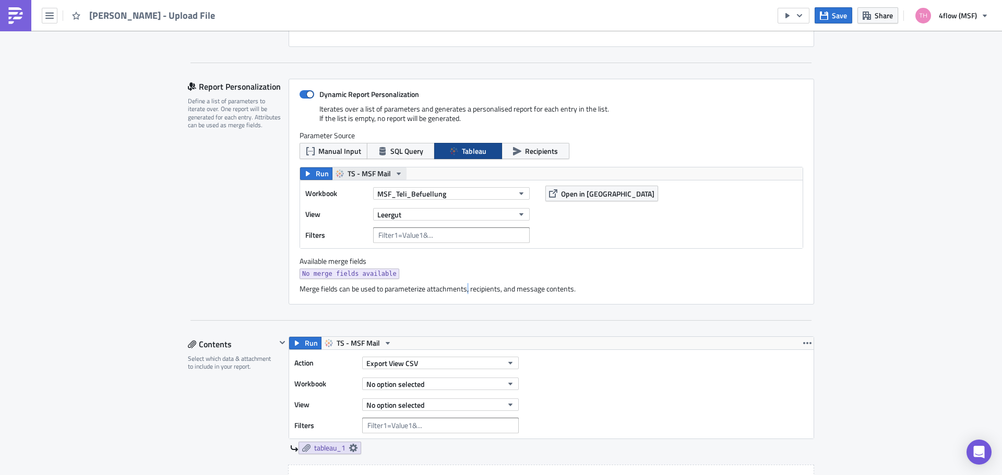
click at [384, 174] on span "TS - MSF Mail" at bounding box center [369, 174] width 43 height 13
click at [657, 228] on div "Workbook MSF_Teli_Befuellung View Leergut Filters Open in Tableau" at bounding box center [551, 215] width 503 height 68
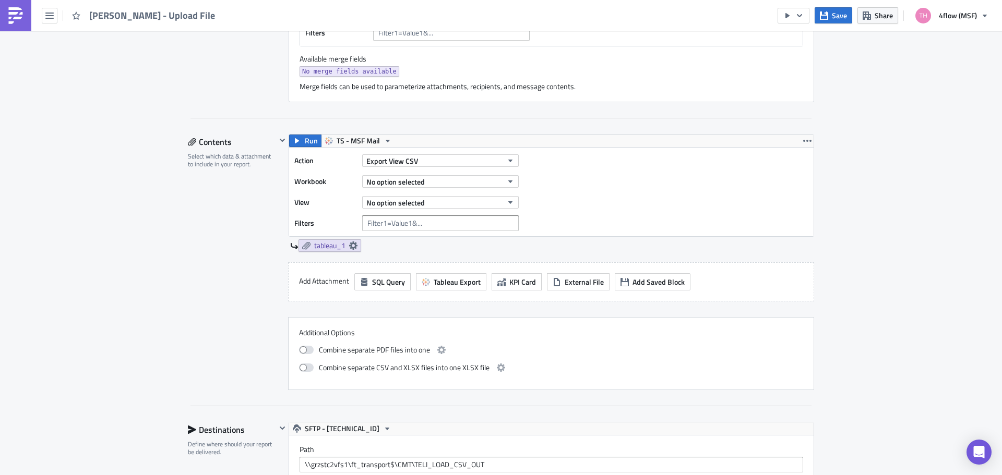
scroll to position [522, 0]
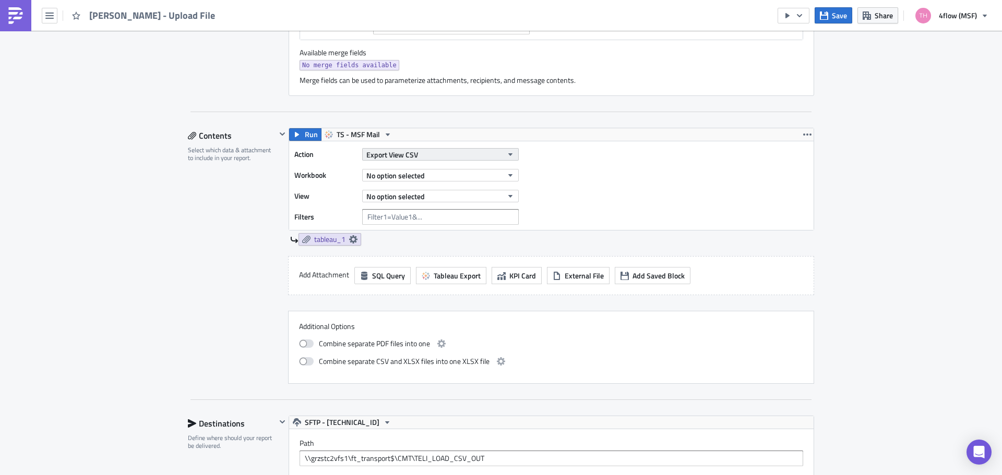
click at [404, 157] on span "Export View CSV" at bounding box center [392, 154] width 52 height 11
click at [428, 175] on button "No option selected" at bounding box center [440, 175] width 157 height 13
click at [599, 168] on div "Action Export View CSV Workbook No option selected View No option selected Filt…" at bounding box center [551, 185] width 524 height 89
click at [499, 170] on button "No option selected" at bounding box center [440, 175] width 157 height 13
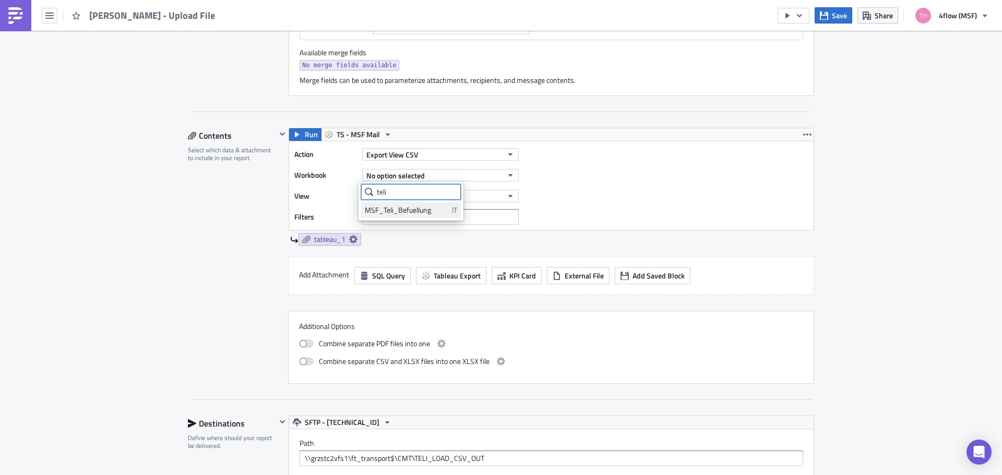
type input "teli"
click at [415, 210] on div "MSF_Teli_Befuellung" at bounding box center [406, 210] width 83 height 10
click at [445, 199] on button "No option selected" at bounding box center [440, 196] width 157 height 13
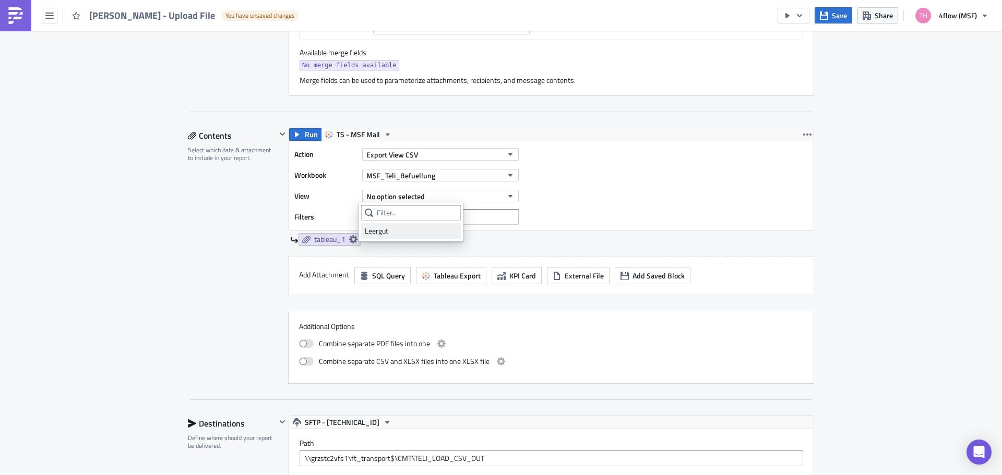
click at [393, 232] on div "Leergut" at bounding box center [411, 231] width 92 height 10
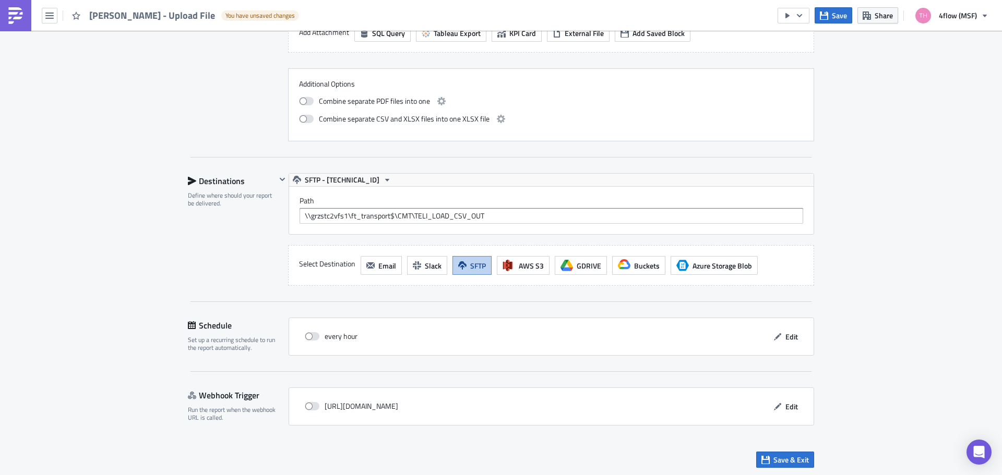
scroll to position [843, 0]
click at [781, 461] on span "Save & Exit" at bounding box center [790, 458] width 35 height 11
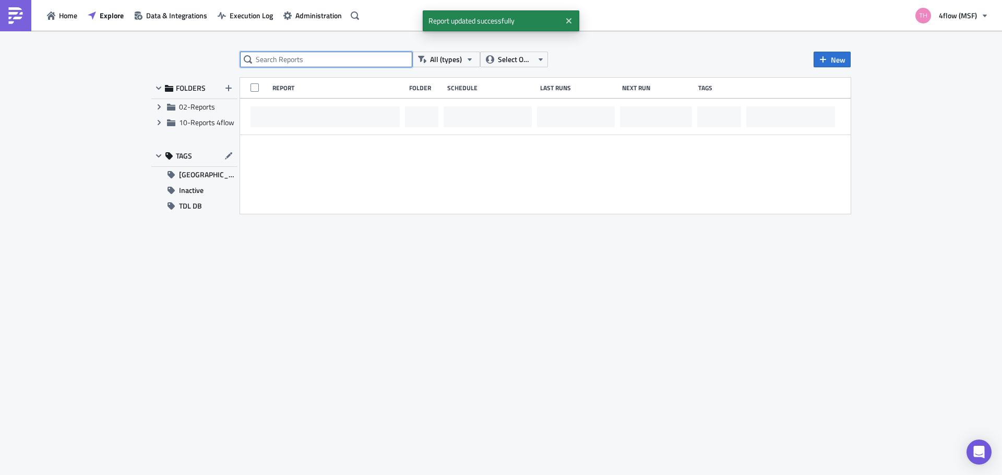
click at [339, 63] on input "text" at bounding box center [326, 60] width 172 height 16
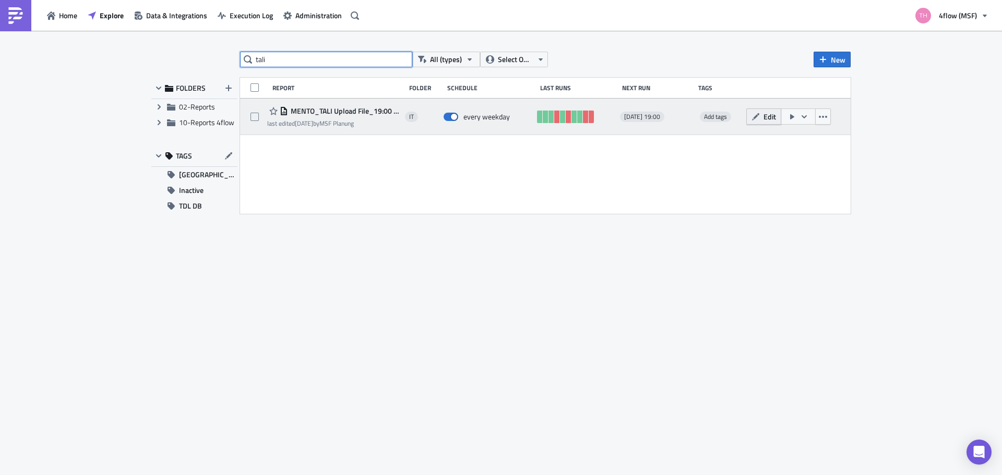
type input "tali"
click at [764, 118] on span "Edit" at bounding box center [769, 116] width 13 height 11
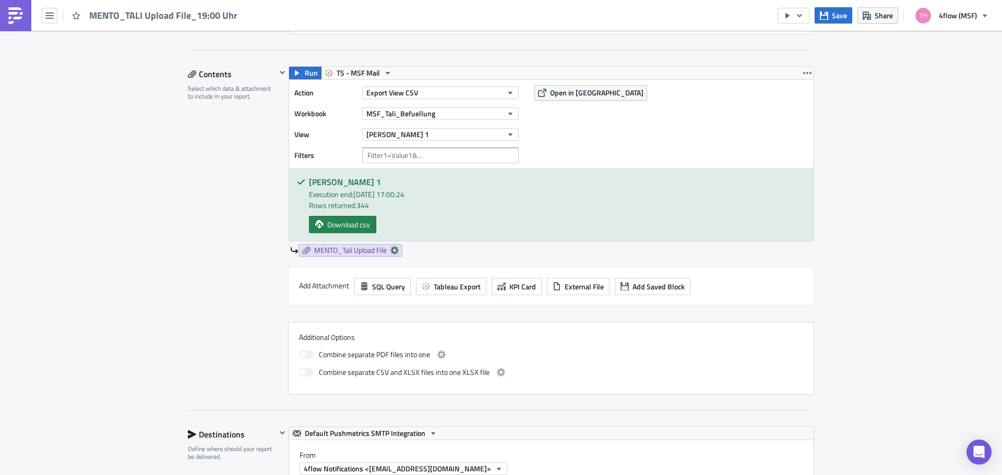
scroll to position [313, 0]
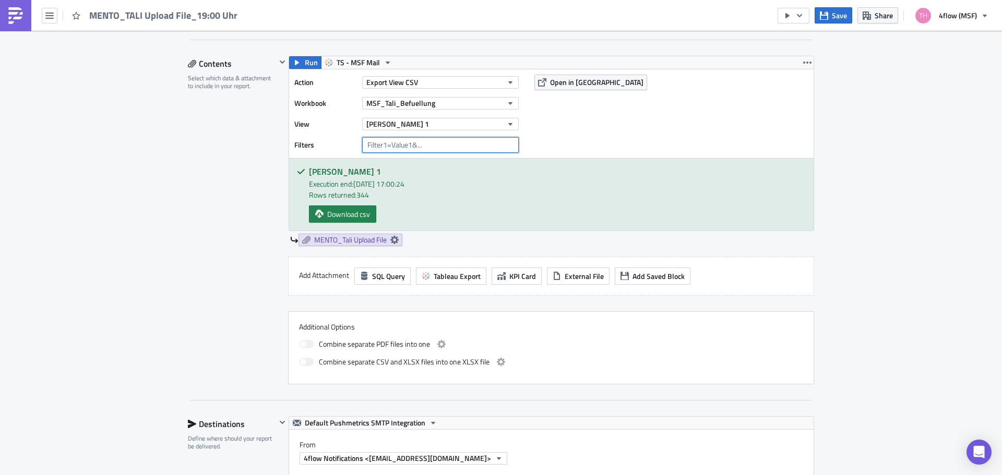
click at [476, 146] on input "text" at bounding box center [440, 145] width 157 height 16
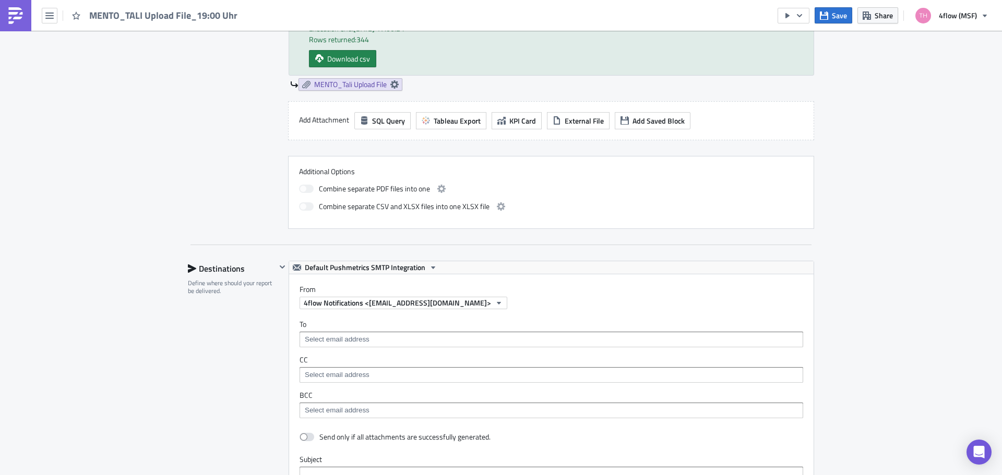
scroll to position [470, 0]
click at [391, 83] on icon at bounding box center [394, 83] width 8 height 8
click at [85, 164] on div "IT Execution Log Edit " MENTO_TALI Upload File_19:00 Uhr " Settings Configure t…" at bounding box center [501, 273] width 1002 height 1424
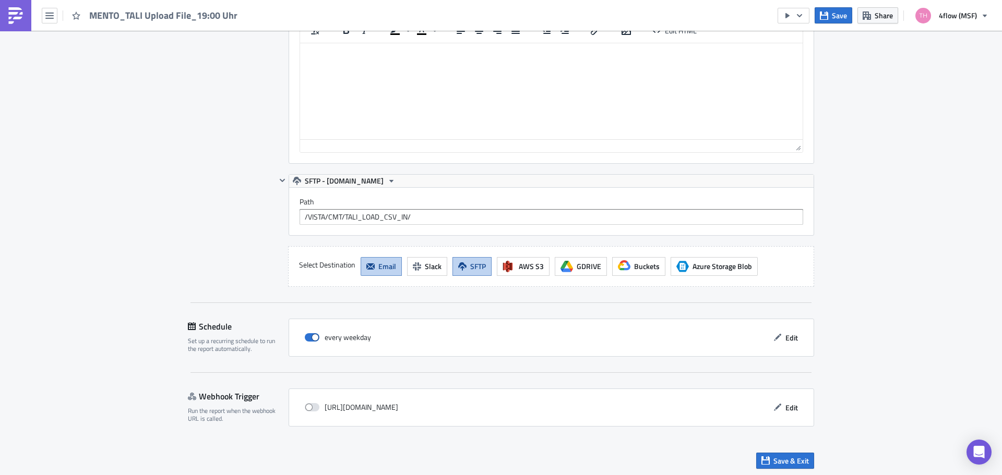
scroll to position [977, 0]
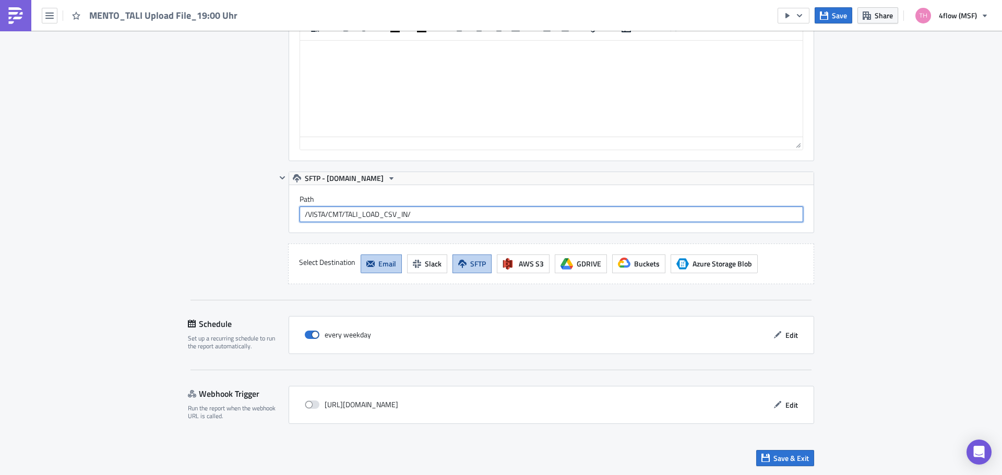
click at [434, 214] on input "/VISTA/CMT/TALI_LOAD_CSV_IN/" at bounding box center [552, 215] width 504 height 16
drag, startPoint x: 453, startPoint y: 214, endPoint x: 209, endPoint y: 217, distance: 244.7
click at [209, 217] on div "Destinations Define where should your report be delivered. Default Pushmetrics …" at bounding box center [501, 18] width 626 height 532
click at [214, 202] on div "Destinations Define where should your report be delivered." at bounding box center [232, 18] width 88 height 532
click at [791, 339] on span "Edit" at bounding box center [791, 335] width 13 height 11
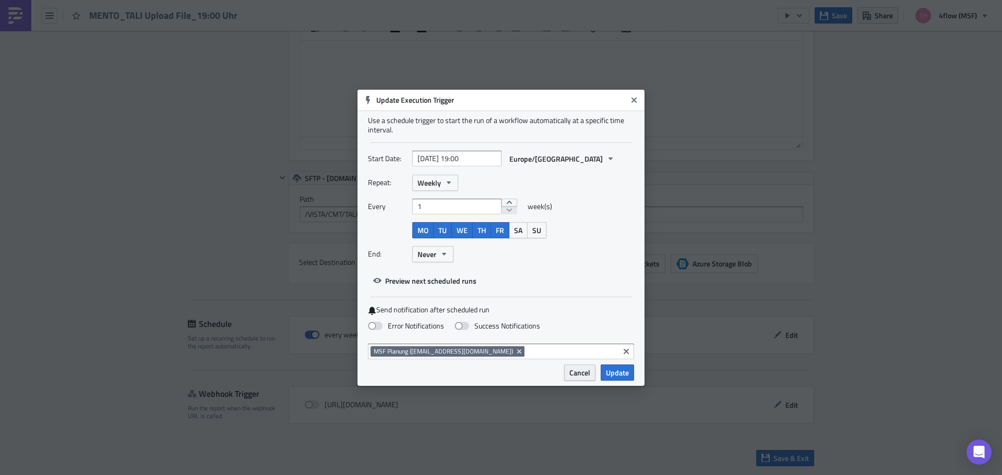
click at [581, 374] on span "Cancel" at bounding box center [579, 372] width 21 height 11
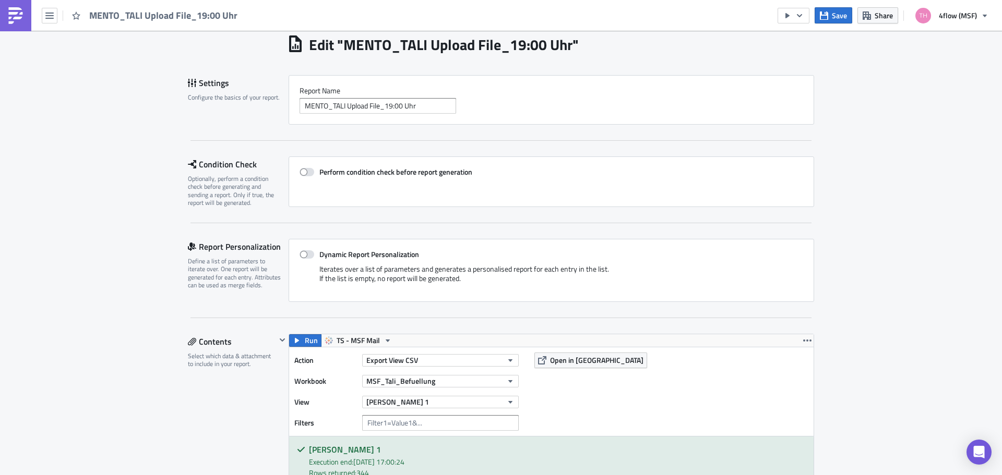
scroll to position [0, 0]
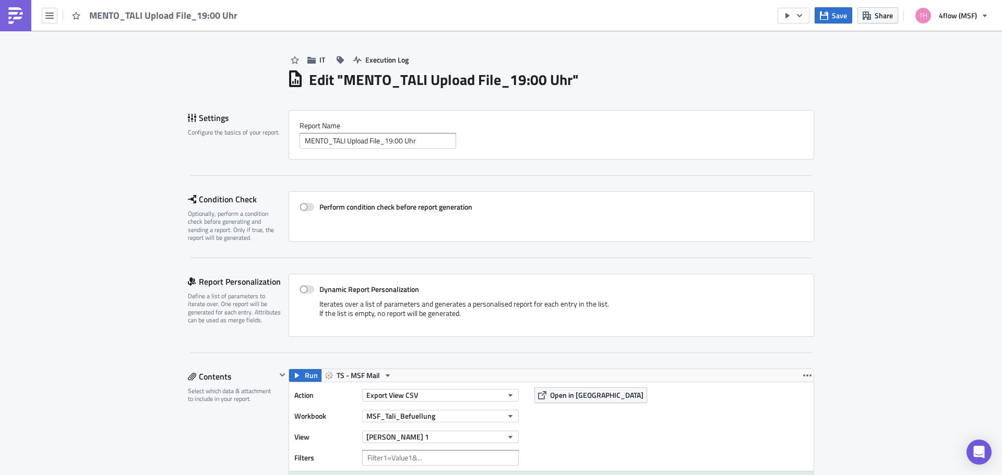
click at [22, 14] on img at bounding box center [15, 15] width 17 height 17
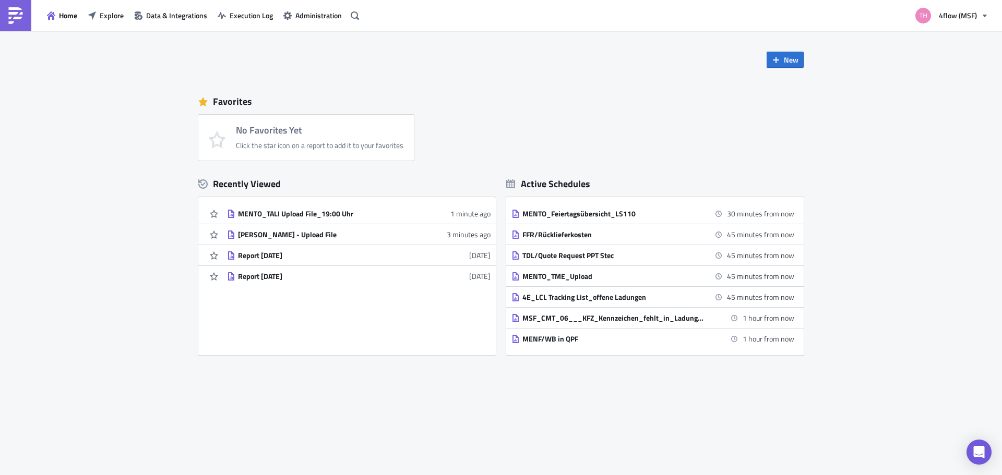
click at [729, 86] on div "New Favorites No Favorites Yet Click the star icon on a report to add it to you…" at bounding box center [501, 201] width 626 height 340
click at [354, 14] on icon "button" at bounding box center [355, 15] width 8 height 8
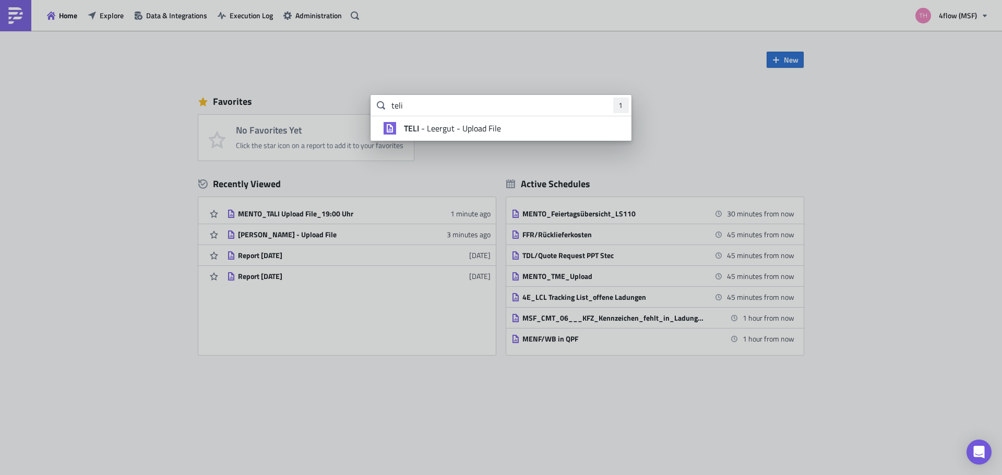
type input "teli"
click at [53, 159] on body "Home Explore Data & Integrations Execution Log Administration 4flow (MSF) New F…" at bounding box center [501, 238] width 1002 height 477
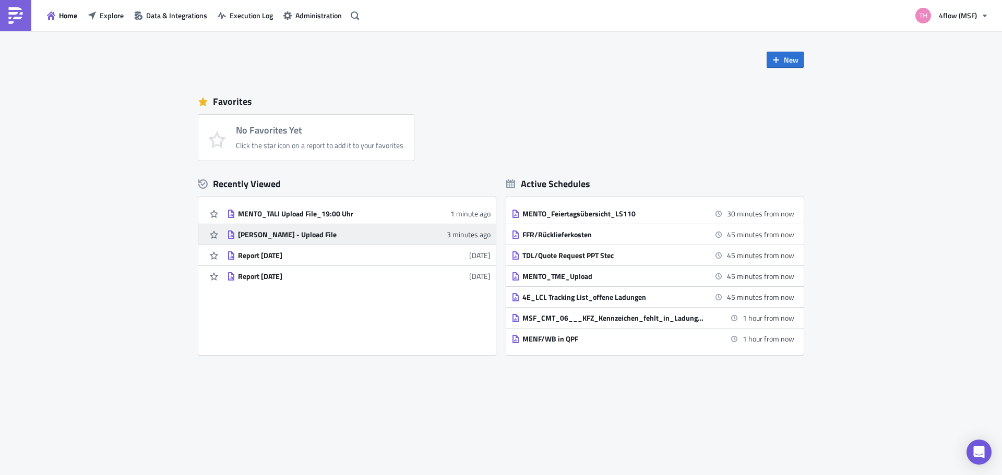
click at [276, 234] on div "[PERSON_NAME] - Upload File" at bounding box center [329, 234] width 183 height 9
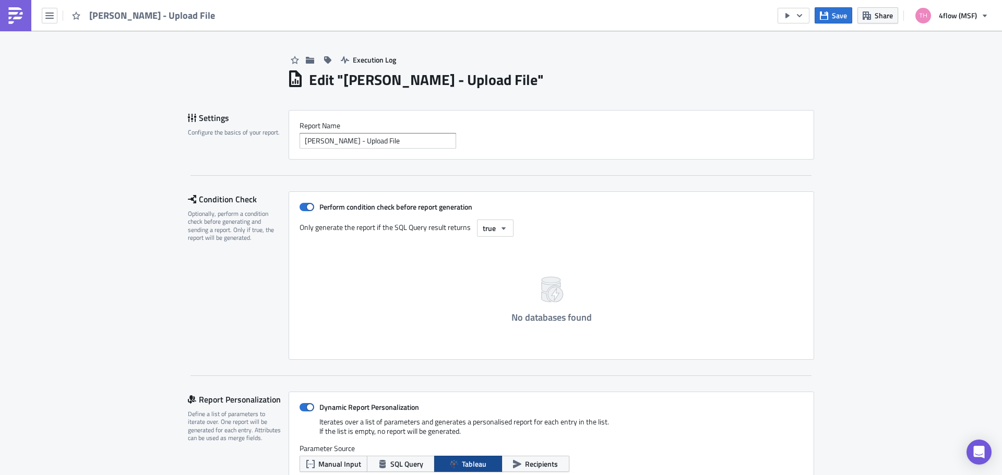
scroll to position [52, 0]
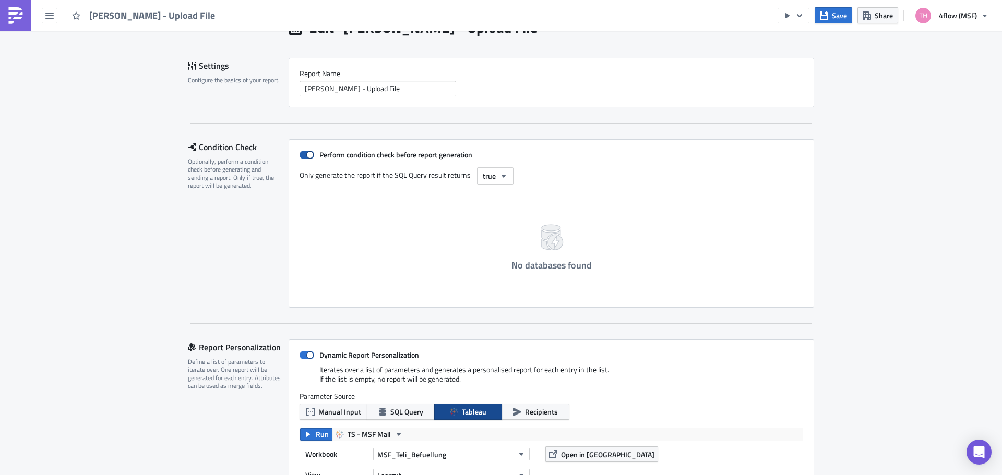
click at [305, 156] on span at bounding box center [307, 155] width 15 height 8
click at [305, 156] on input "Perform condition check before report generation" at bounding box center [305, 155] width 7 height 7
checkbox input "false"
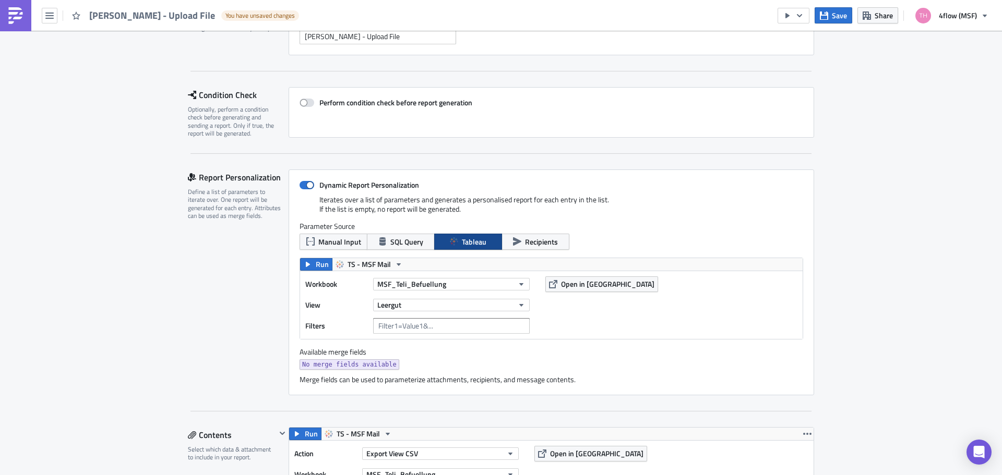
scroll to position [209, 0]
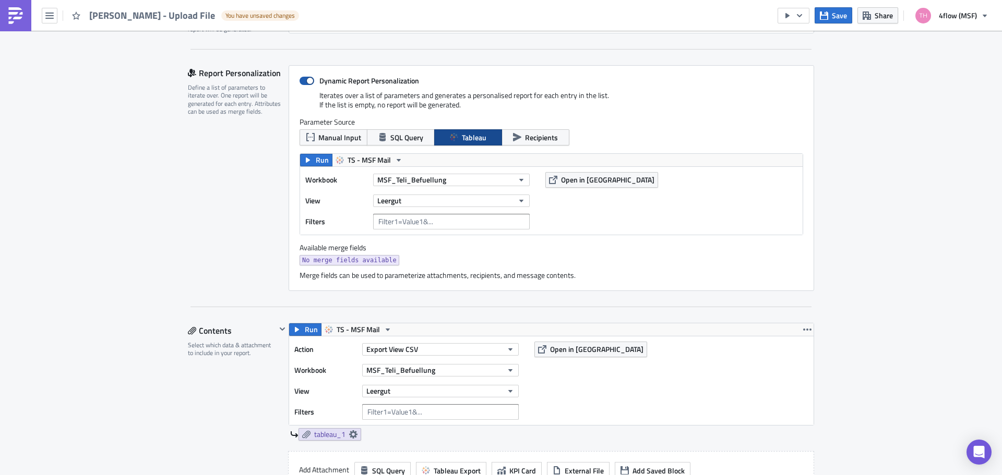
click at [305, 80] on span at bounding box center [307, 81] width 15 height 8
click at [305, 80] on input "Dynamic Report Personalization" at bounding box center [305, 81] width 7 height 7
checkbox input "false"
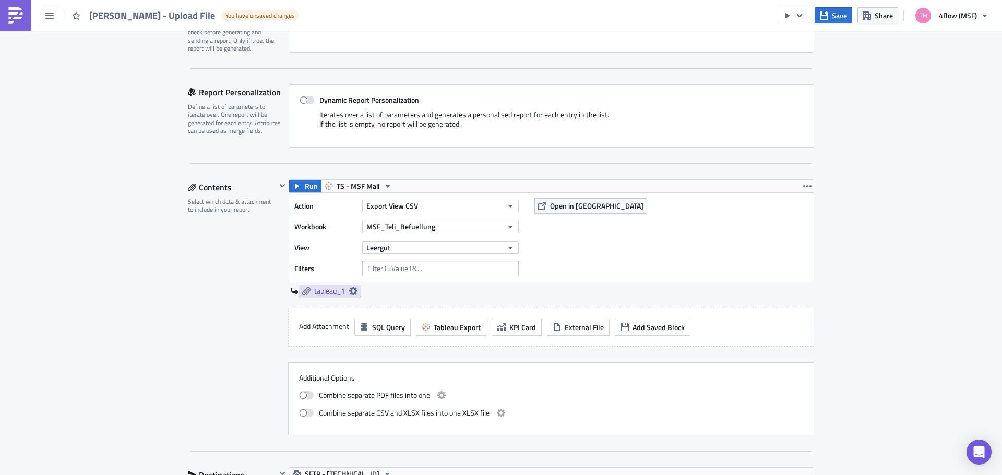
scroll to position [261, 0]
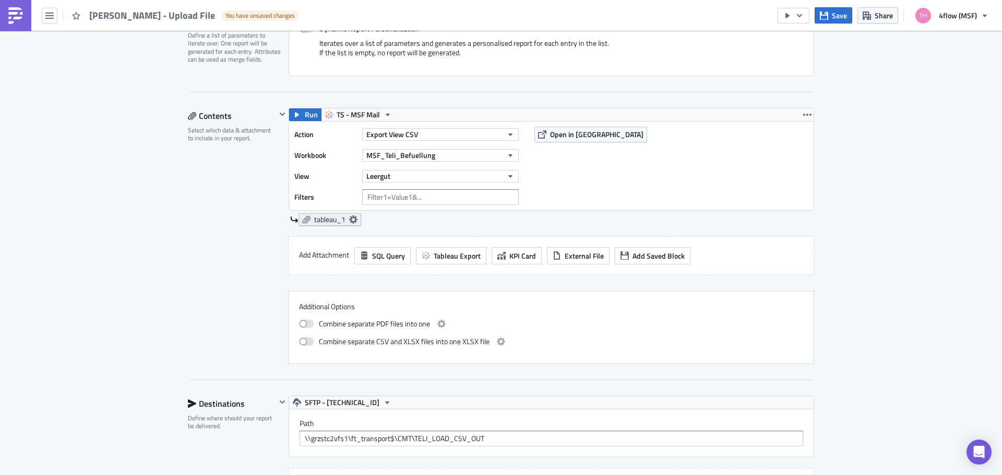
click at [349, 218] on icon at bounding box center [353, 220] width 8 height 8
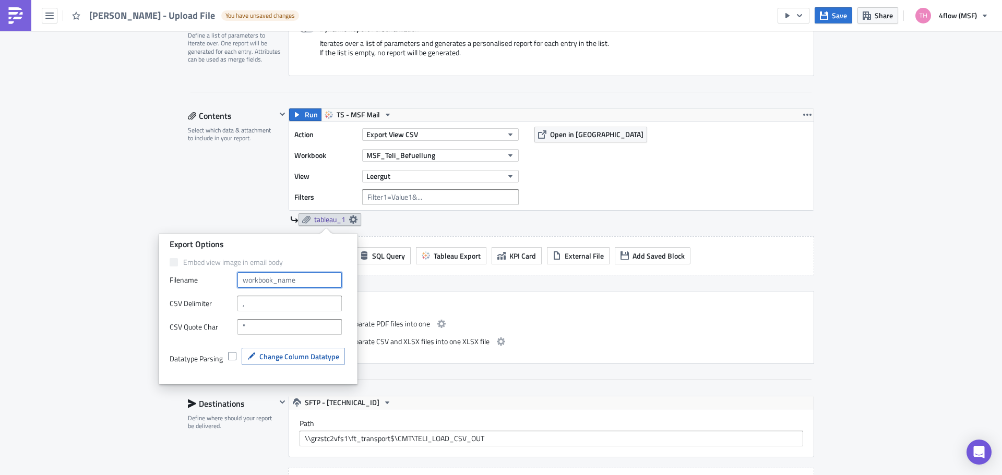
click at [308, 281] on input "text" at bounding box center [289, 280] width 104 height 16
type input "TELI - Leergut"
click at [290, 297] on input "text" at bounding box center [289, 304] width 104 height 16
type input ";"
click at [263, 358] on span "Change Column Datatype" at bounding box center [299, 356] width 80 height 11
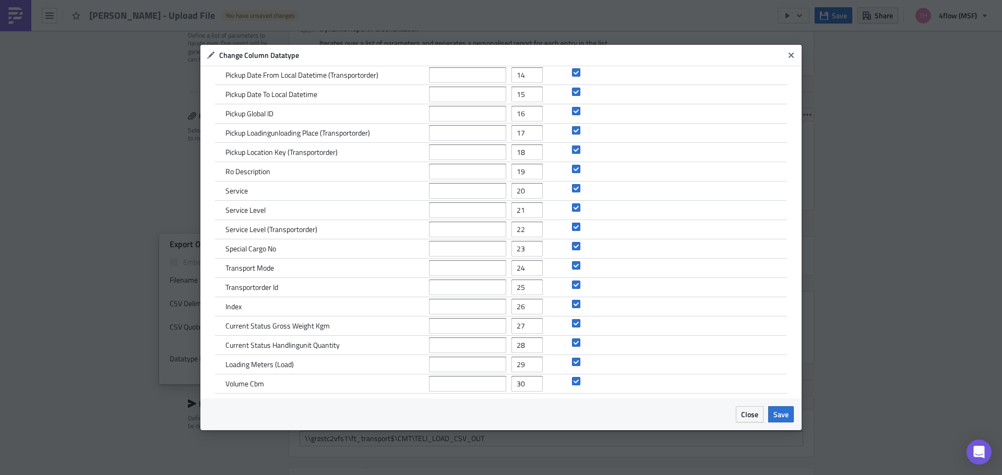
scroll to position [286, 0]
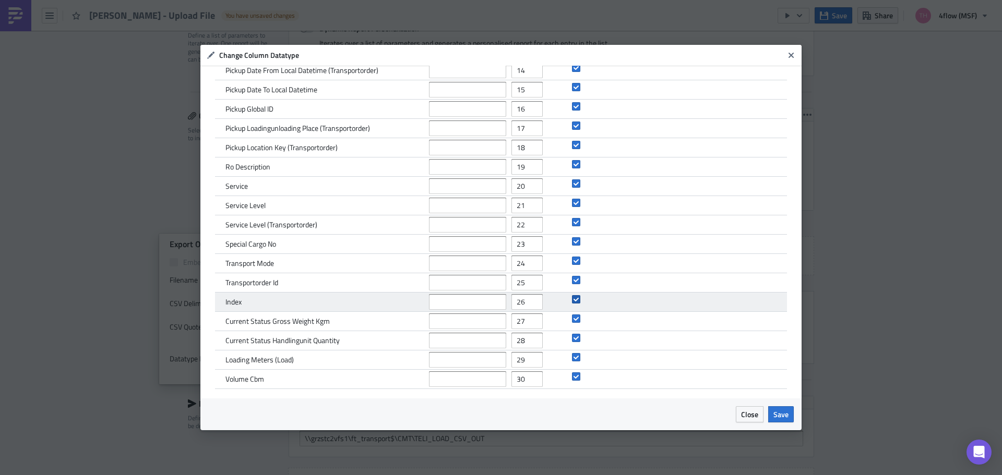
click at [572, 301] on span at bounding box center [576, 299] width 8 height 8
click at [574, 301] on input "checkbox" at bounding box center [577, 299] width 7 height 7
checkbox input "false"
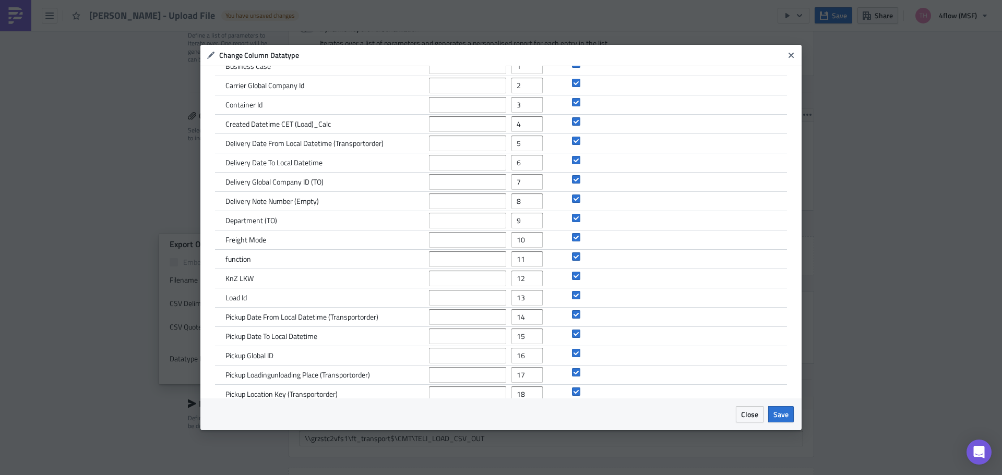
scroll to position [104, 0]
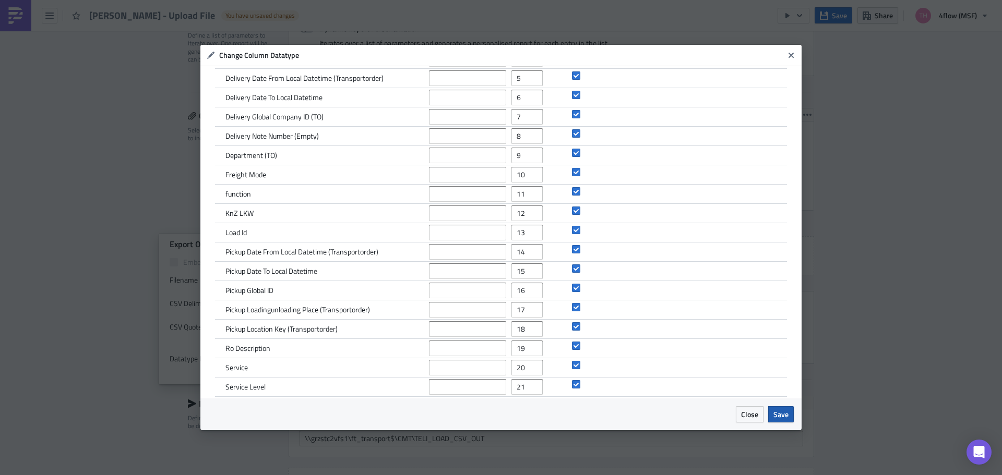
click at [780, 416] on span "Save" at bounding box center [780, 414] width 15 height 11
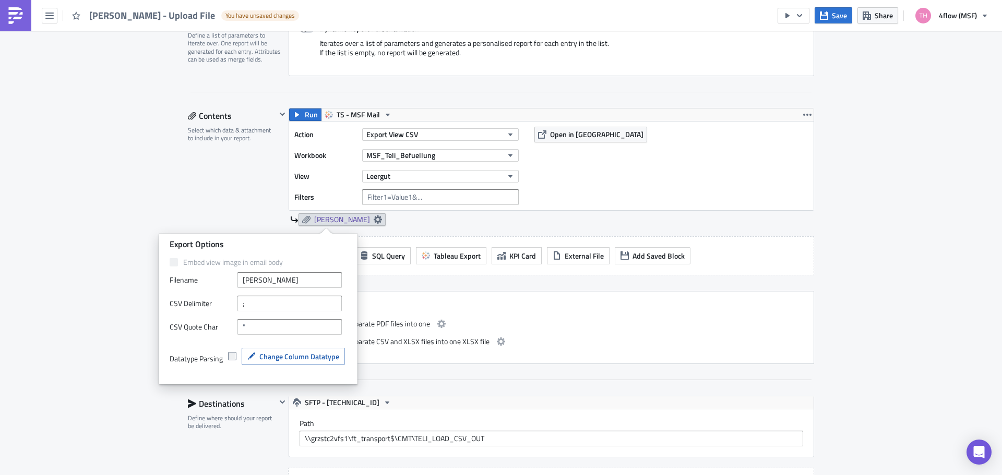
click at [232, 356] on span at bounding box center [232, 356] width 8 height 8
click at [232, 356] on input "checkbox" at bounding box center [233, 356] width 7 height 7
checkbox input "true"
click at [286, 360] on span "Change Column Datatype" at bounding box center [299, 356] width 80 height 11
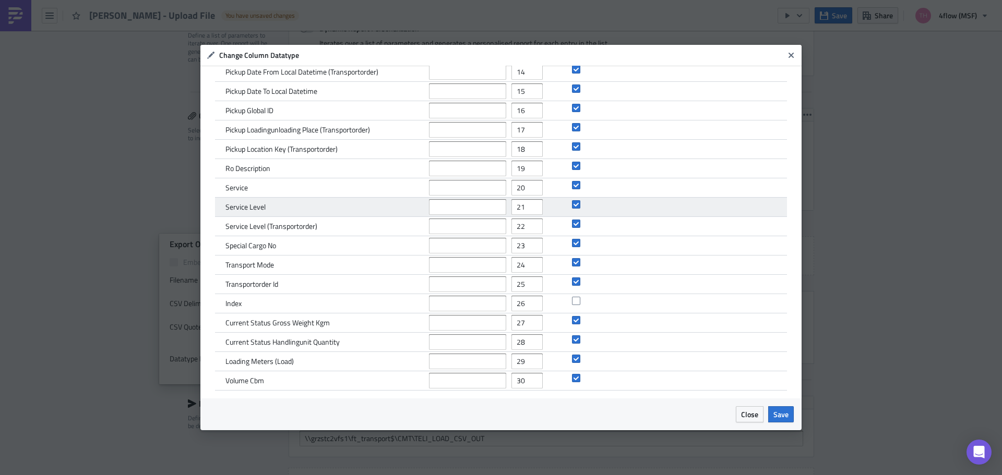
scroll to position [286, 0]
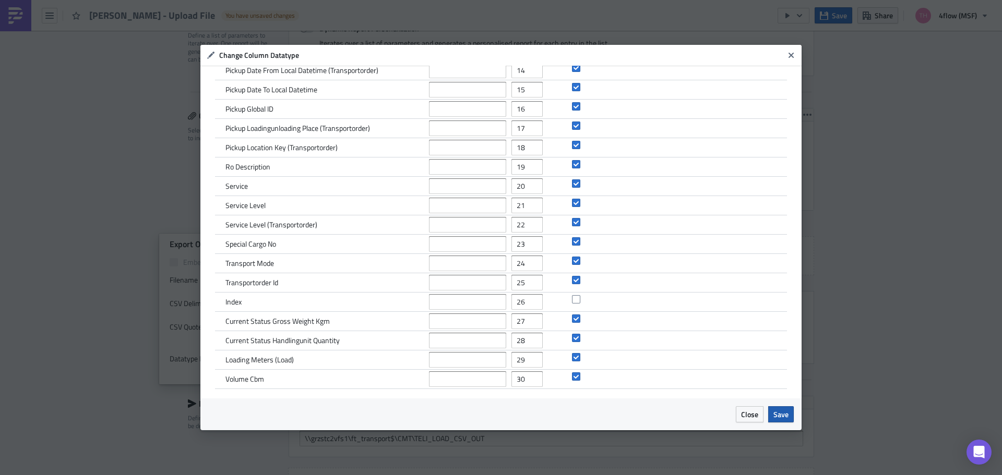
click at [784, 416] on span "Save" at bounding box center [780, 414] width 15 height 11
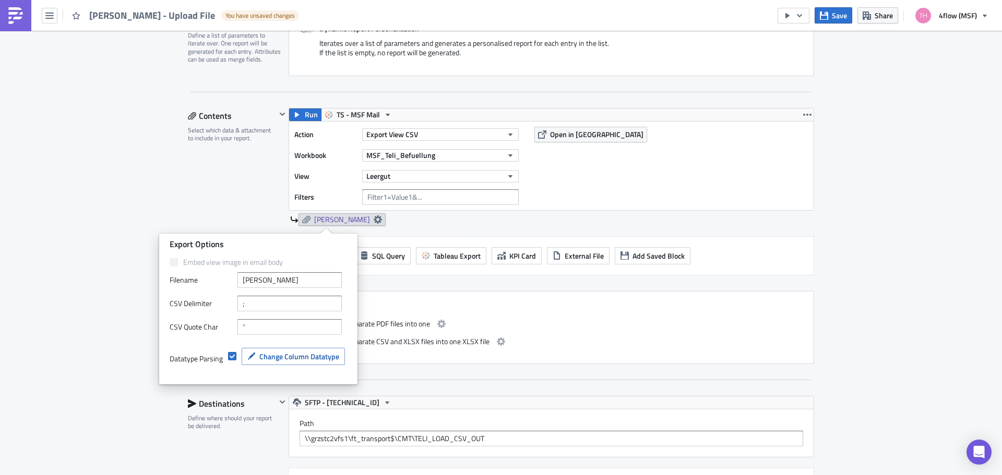
click at [863, 337] on div "Execution Log Edit " TELI - Leergut - Upload File " Draft Settings Configure th…" at bounding box center [501, 235] width 1002 height 931
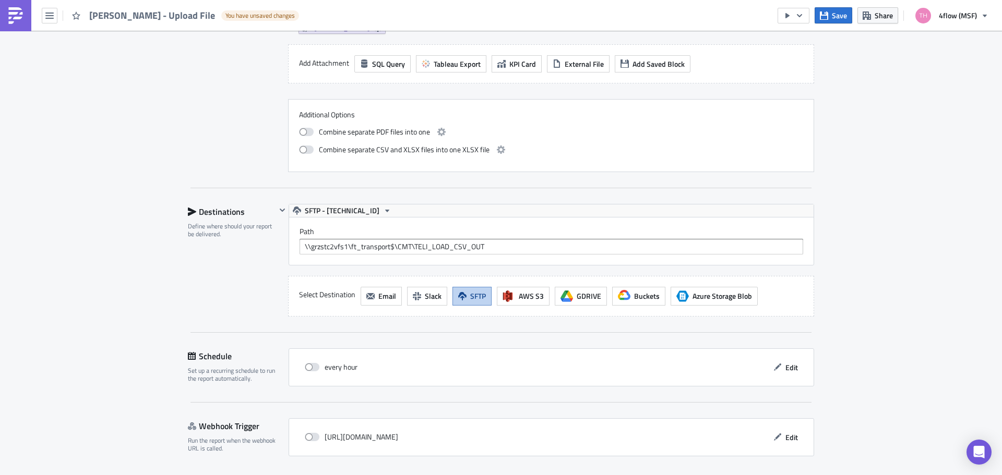
scroll to position [470, 0]
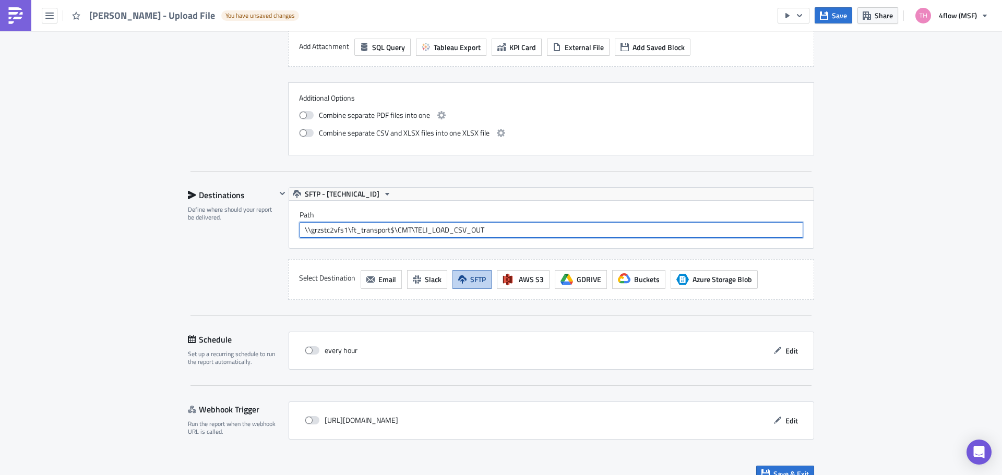
click at [499, 232] on input "\\grzstc2vfs1\ft_transport$\CMT\TELI_LOAD_CSV_OUT" at bounding box center [552, 230] width 504 height 16
drag, startPoint x: 153, startPoint y: 239, endPoint x: 138, endPoint y: 237, distance: 15.2
click at [138, 237] on div "Execution Log Edit " TELI - Leergut - Upload File " Draft Settings Configure th…" at bounding box center [501, 26] width 1002 height 931
paste input "/VISTA/CMT/TALI_LOAD_CSV_IN/"
click at [398, 229] on input "/VISTA/CMT/TALI_LOAD_CSV_IN/" at bounding box center [552, 230] width 504 height 16
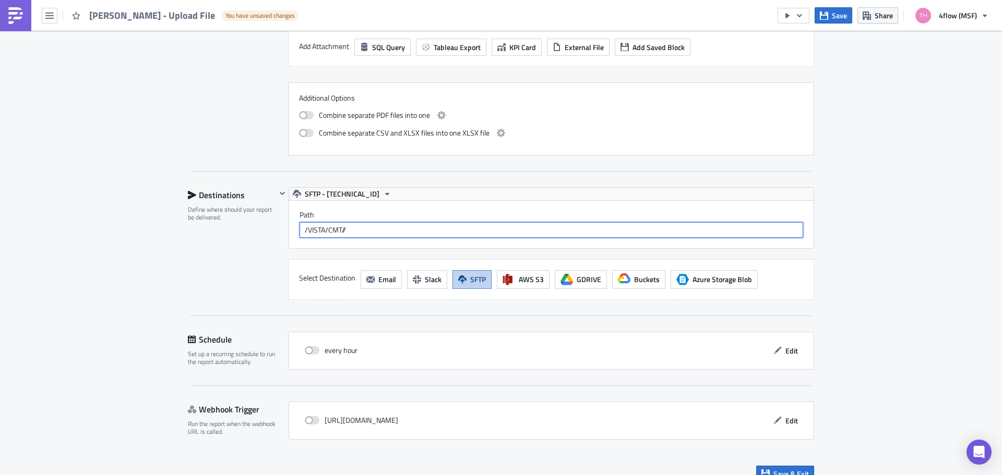
paste input "TELI_LOAD_CSV_OUT"
click at [434, 229] on input "/VISTA/CMT/TELI_LOAD_CSV_OUT/" at bounding box center [552, 230] width 504 height 16
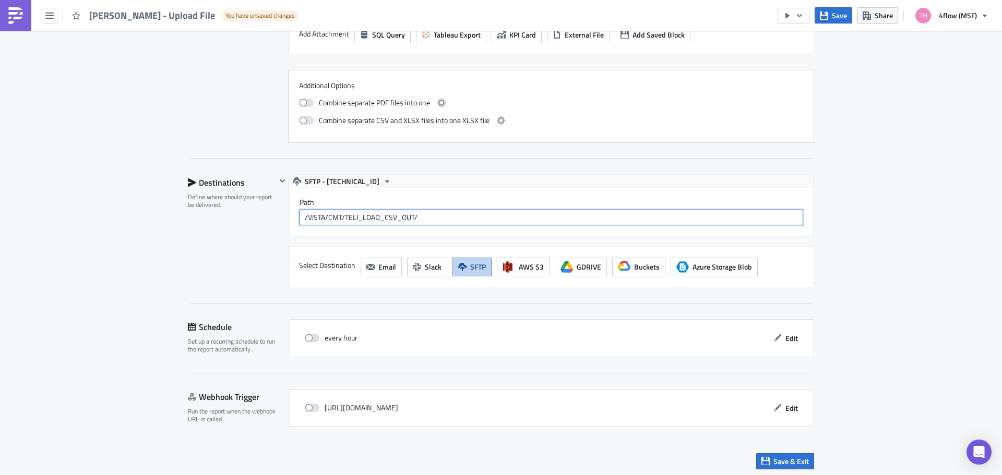
scroll to position [485, 0]
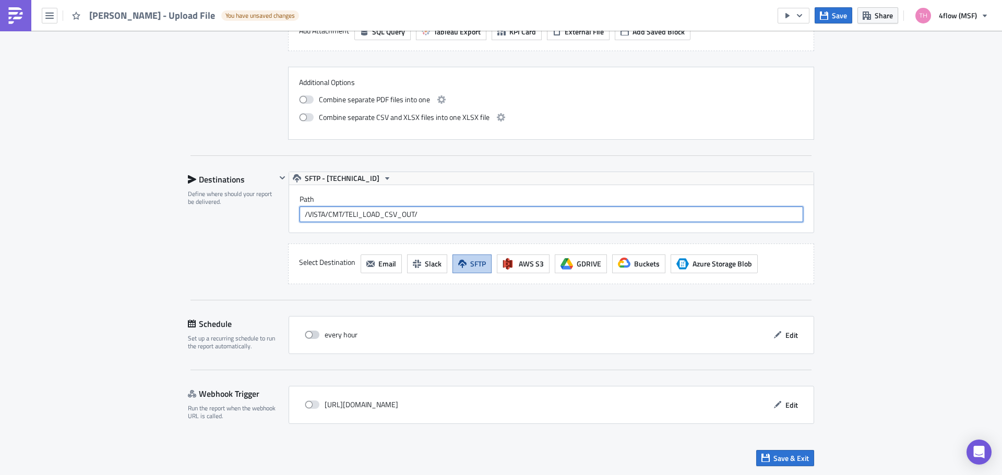
type input "/VISTA/CMT/TELI_LOAD_CSV_OUT/"
click at [310, 338] on span at bounding box center [312, 335] width 15 height 8
click at [310, 338] on input "checkbox" at bounding box center [310, 335] width 7 height 7
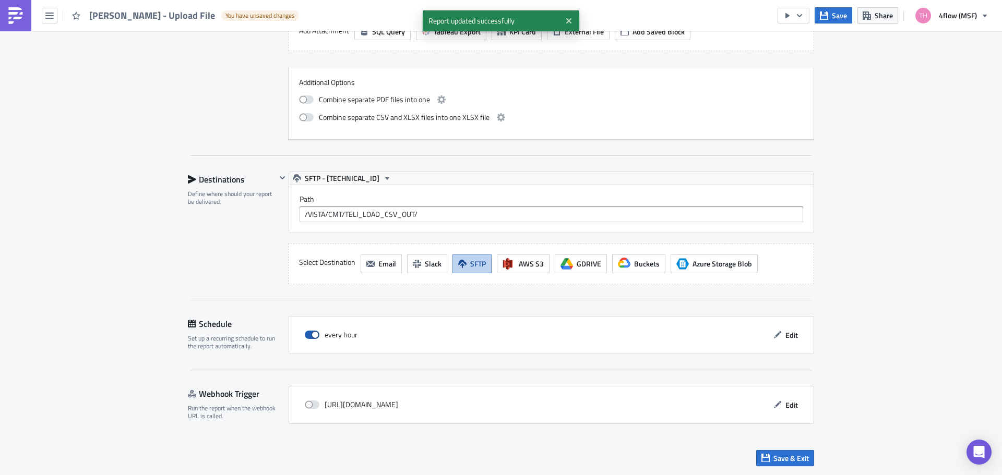
click at [310, 338] on span at bounding box center [312, 335] width 15 height 8
click at [310, 338] on input "checkbox" at bounding box center [310, 335] width 7 height 7
checkbox input "false"
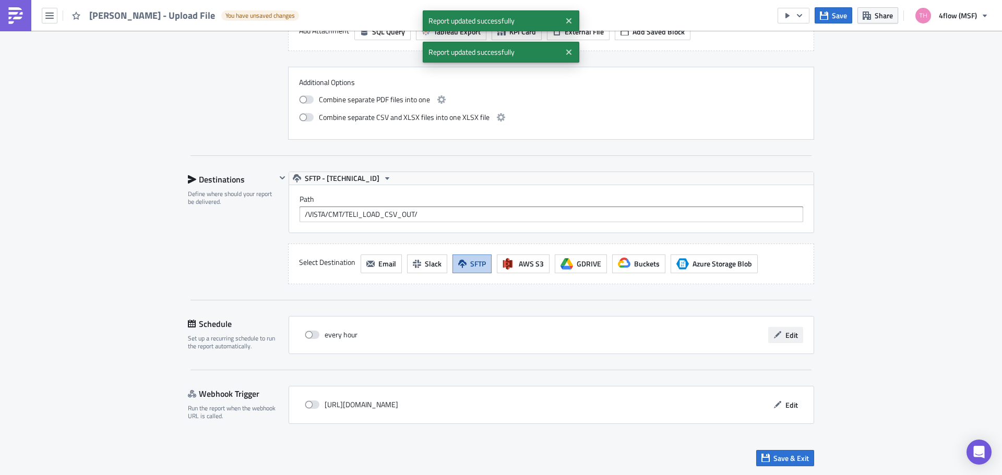
click at [786, 337] on span "Edit" at bounding box center [791, 335] width 13 height 11
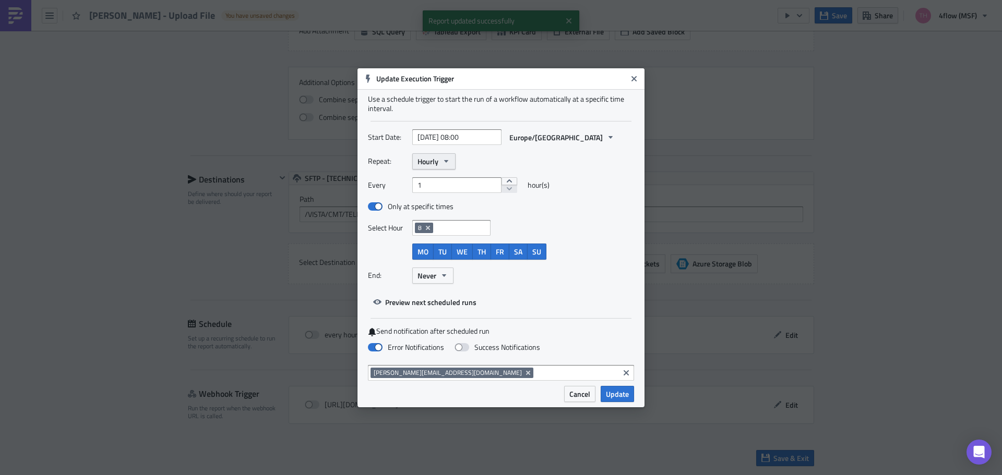
click at [449, 159] on icon "button" at bounding box center [446, 161] width 8 height 8
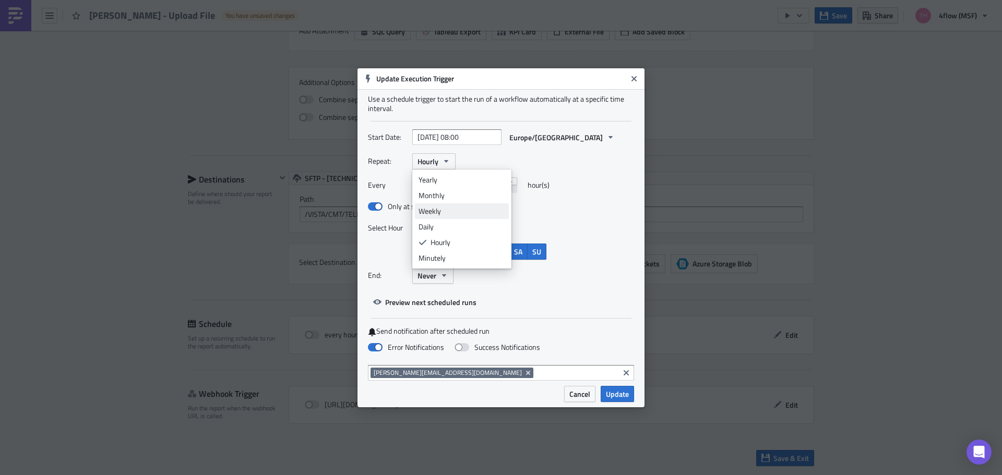
click at [449, 210] on div "Weekly" at bounding box center [462, 211] width 87 height 10
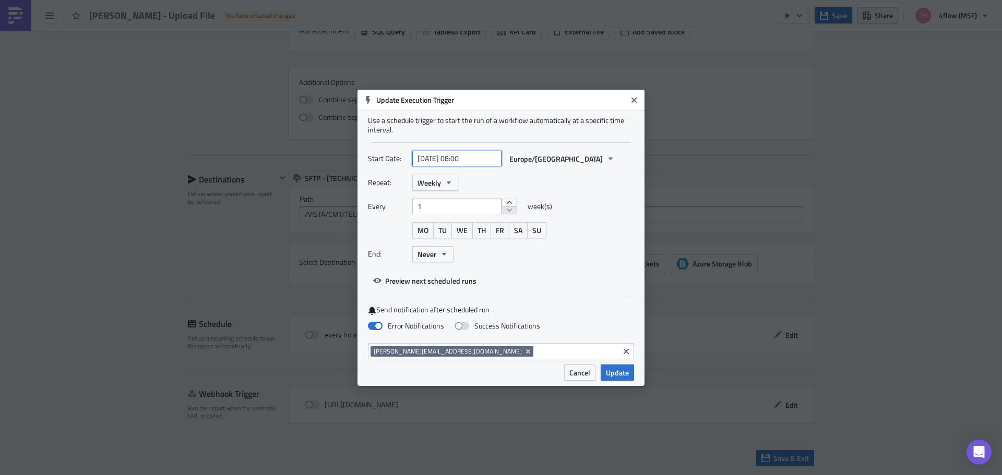
click at [471, 160] on input "2025-09-28 08:00" at bounding box center [456, 159] width 89 height 16
select select "8"
select select "2025"
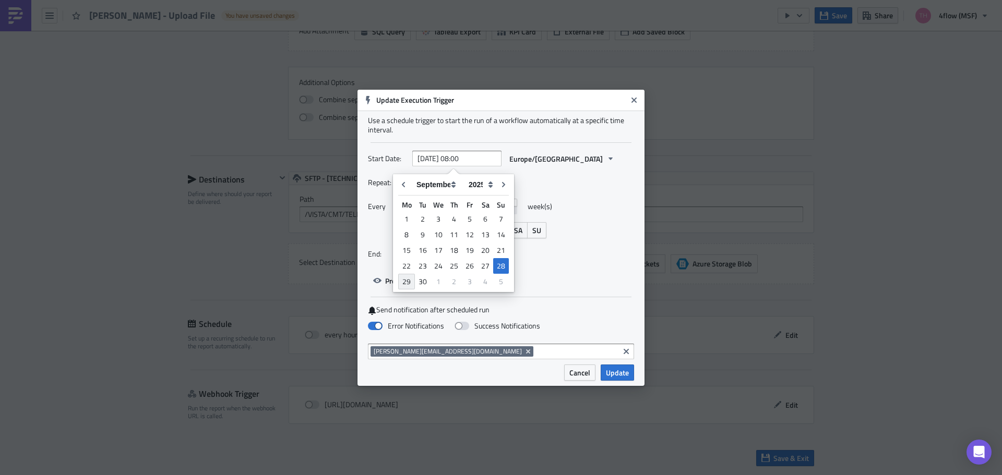
click at [409, 281] on div "29" at bounding box center [406, 282] width 17 height 16
type input "[DATE] 08:00"
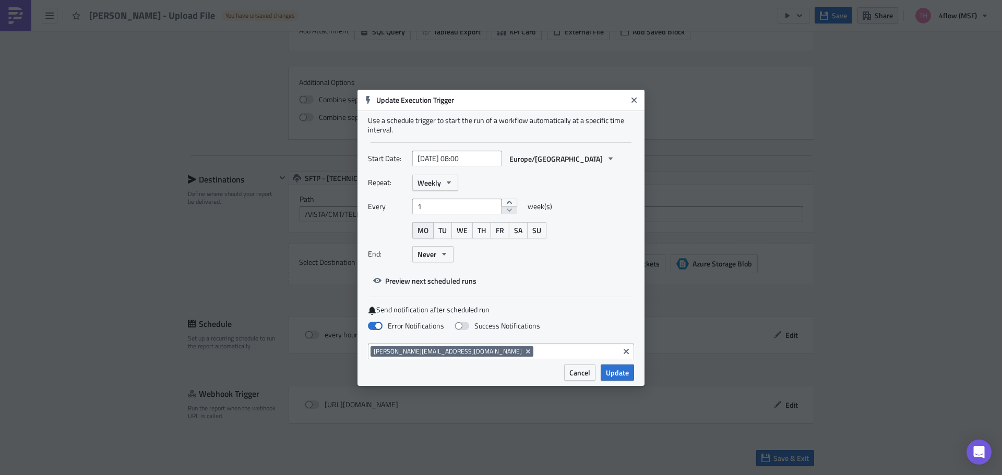
click at [425, 229] on span "MO" at bounding box center [422, 230] width 11 height 11
click at [445, 231] on span "TU" at bounding box center [442, 230] width 8 height 11
click at [463, 231] on span "WE" at bounding box center [462, 230] width 11 height 11
click at [484, 232] on span "TH" at bounding box center [481, 230] width 8 height 11
click at [499, 232] on span "FR" at bounding box center [500, 230] width 8 height 11
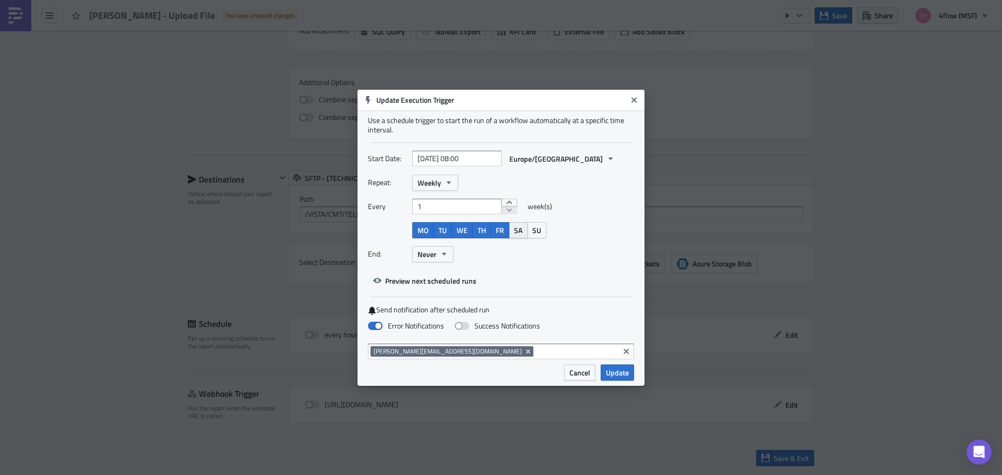
click at [520, 233] on span "SA" at bounding box center [518, 230] width 8 height 11
click at [538, 232] on span "SU" at bounding box center [536, 230] width 9 height 11
click at [440, 251] on icon "button" at bounding box center [444, 254] width 8 height 8
click at [442, 182] on button "Weekly" at bounding box center [435, 183] width 46 height 16
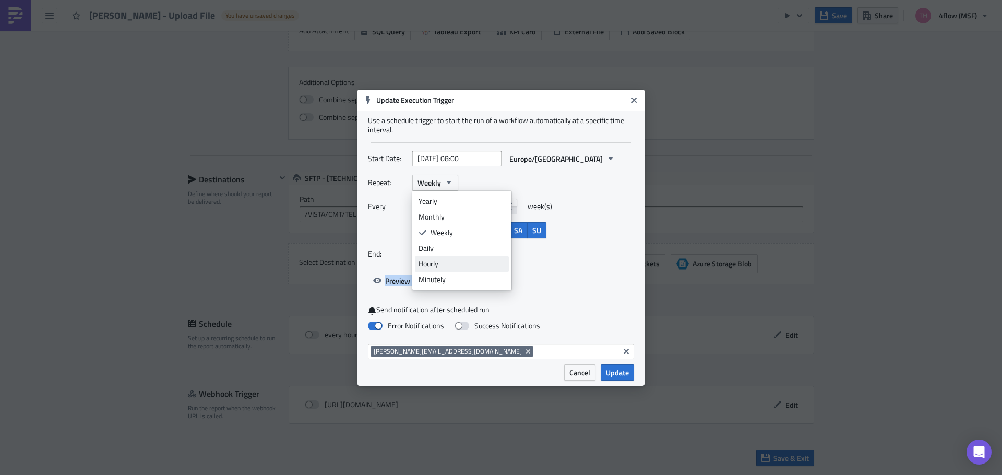
click at [451, 265] on div "Hourly" at bounding box center [462, 264] width 87 height 10
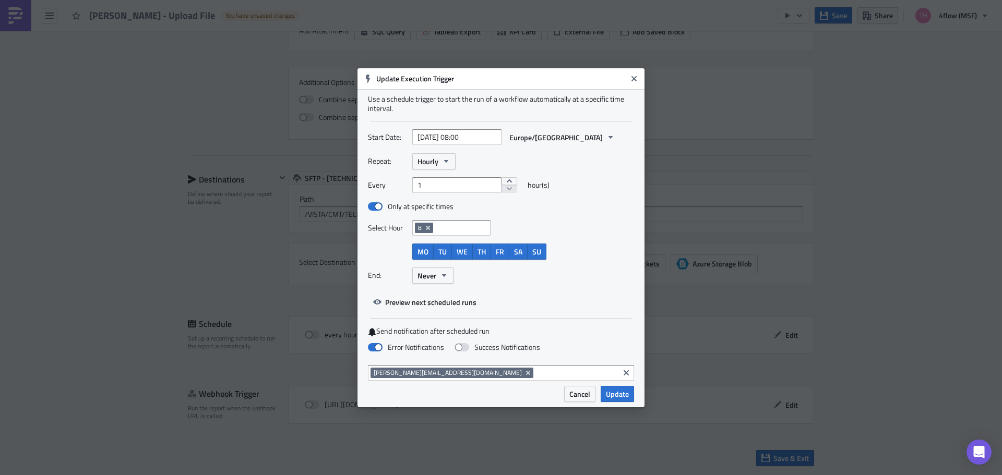
click at [526, 288] on div "Repeat: Hourly Every 1 hour(s) Only at specific times Select Hour 8 MO TU WE TH…" at bounding box center [501, 222] width 266 height 138
click at [624, 395] on span "Update" at bounding box center [617, 394] width 23 height 11
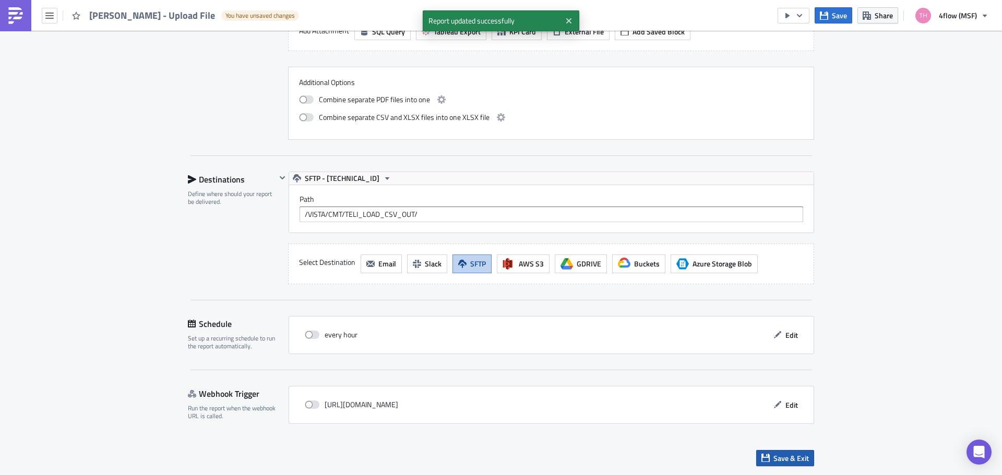
click at [784, 462] on span "Save & Exit" at bounding box center [790, 458] width 35 height 11
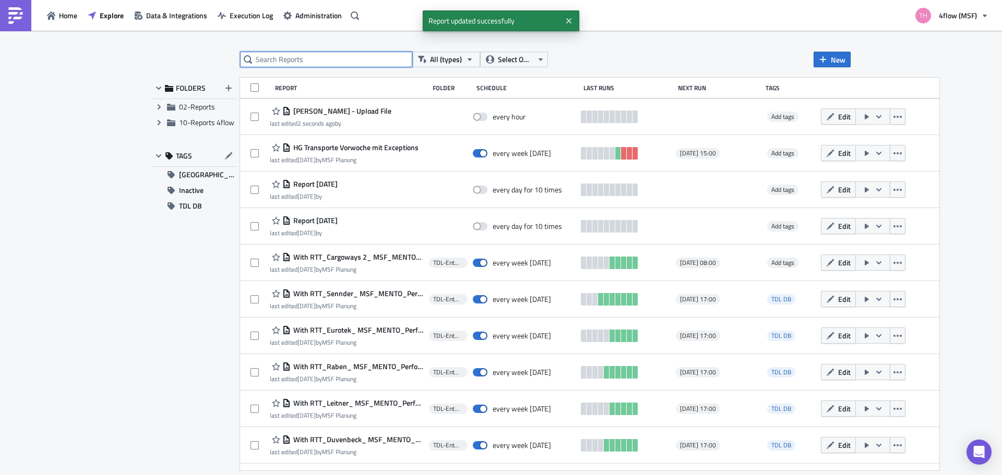
click at [316, 63] on input "text" at bounding box center [326, 60] width 172 height 16
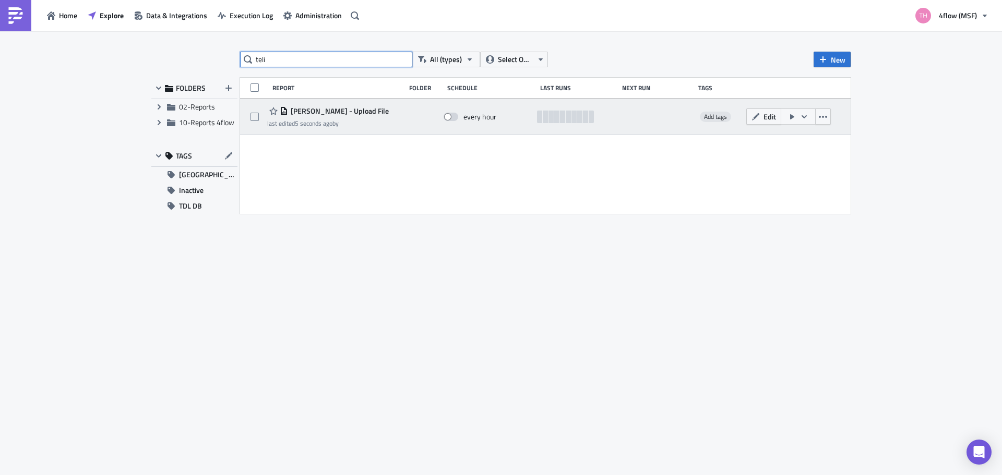
type input "teli"
click at [793, 119] on icon "button" at bounding box center [792, 117] width 8 height 8
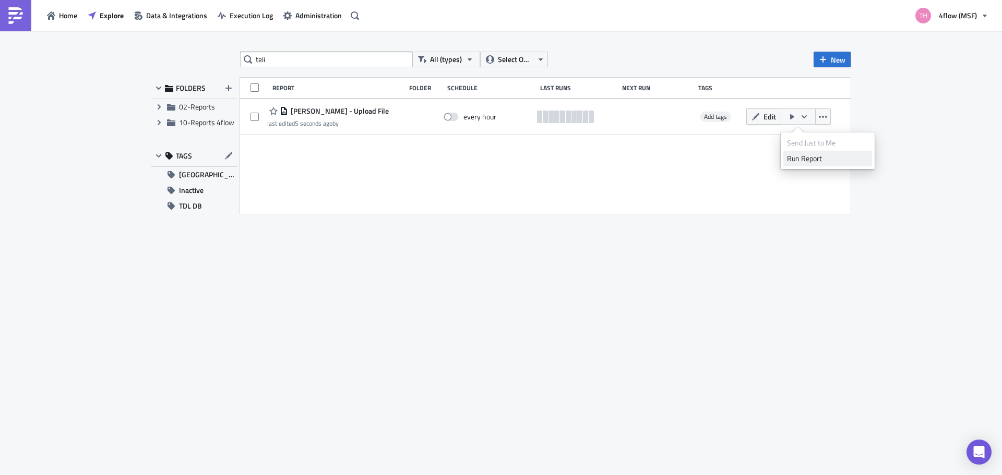
click at [808, 160] on div "Run Report" at bounding box center [827, 158] width 81 height 10
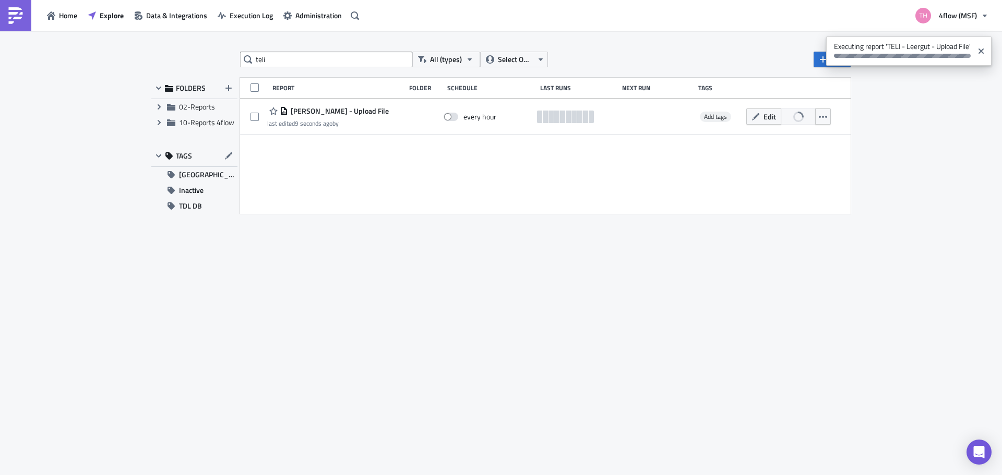
click at [144, 210] on div "teli All (types) Select Owner New FOLDERS Expand group 02-Reports Expand group …" at bounding box center [501, 254] width 1002 height 446
click at [977, 54] on icon "Close" at bounding box center [981, 51] width 8 height 8
click at [430, 246] on div "teli All (types) Select Owner New FOLDERS Expand group 02-Reports Expand group …" at bounding box center [501, 254] width 710 height 404
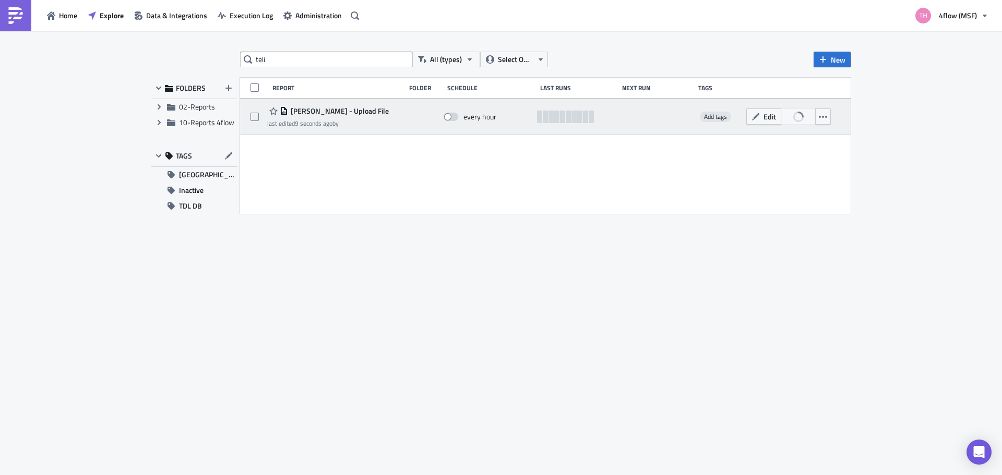
click at [316, 108] on span "[PERSON_NAME] - Upload File" at bounding box center [338, 110] width 101 height 9
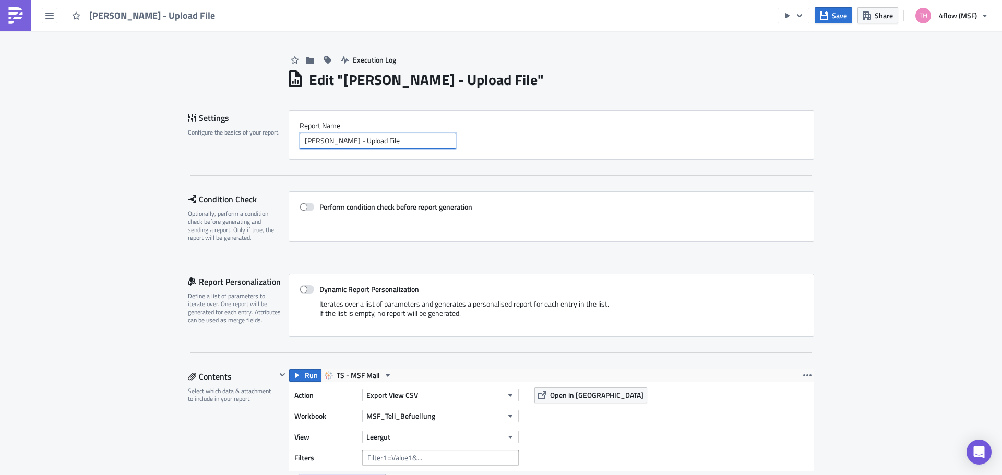
click at [404, 145] on input "[PERSON_NAME] - Upload File" at bounding box center [378, 141] width 157 height 16
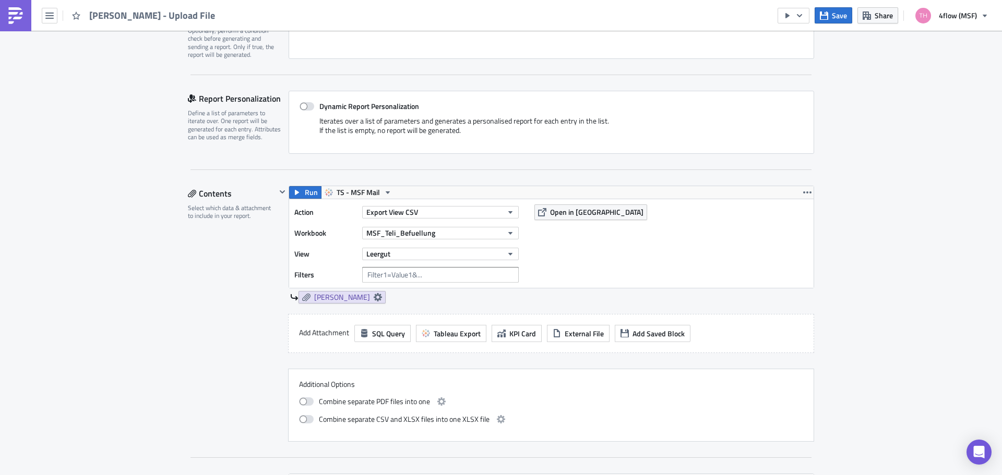
scroll to position [209, 0]
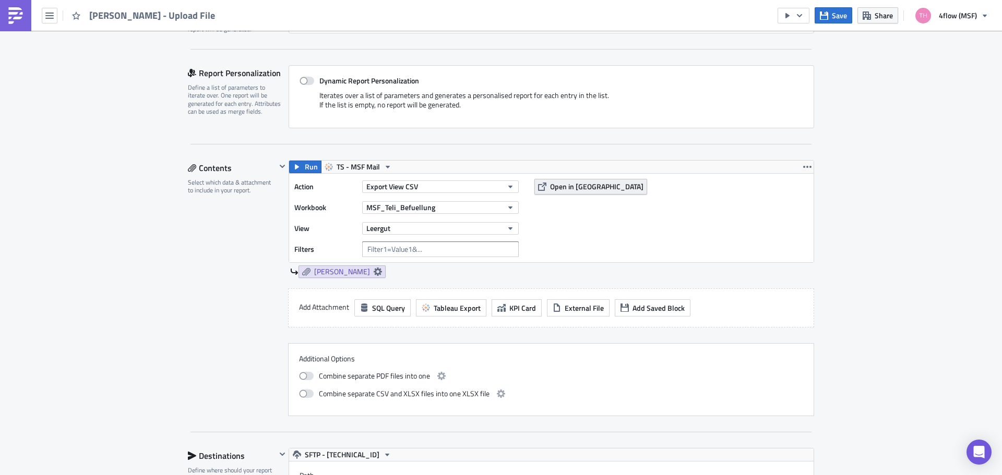
click at [587, 187] on span "Open in Tableau" at bounding box center [596, 186] width 93 height 11
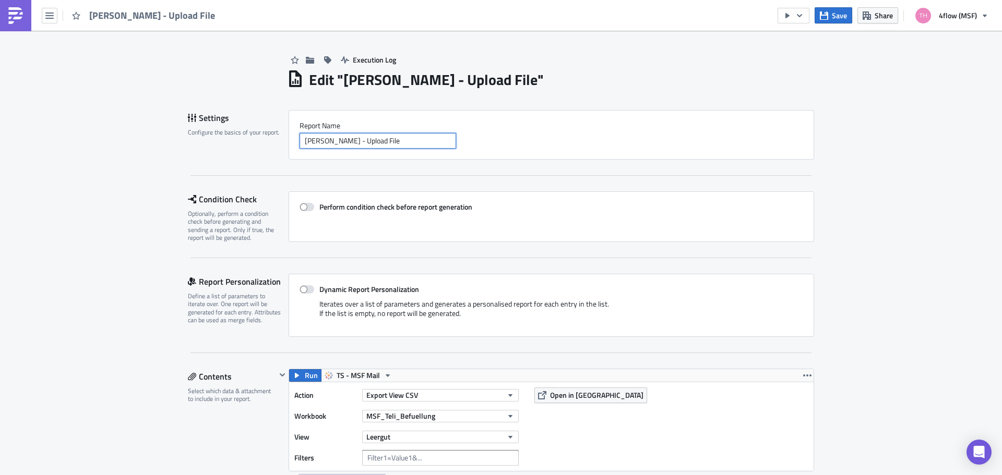
drag, startPoint x: 421, startPoint y: 138, endPoint x: 263, endPoint y: 135, distance: 158.1
click at [263, 135] on div "Settings Configure the basics of your report. Report Nam﻿e TELI - Leergut - Upl…" at bounding box center [501, 135] width 626 height 50
click at [384, 140] on input "[PERSON_NAME] - Upload File" at bounding box center [378, 141] width 157 height 16
drag, startPoint x: 423, startPoint y: 139, endPoint x: 256, endPoint y: 144, distance: 167.6
click at [256, 144] on div "Settings Configure the basics of your report. Report Nam﻿e TELI - Leergut - Upl…" at bounding box center [501, 135] width 626 height 50
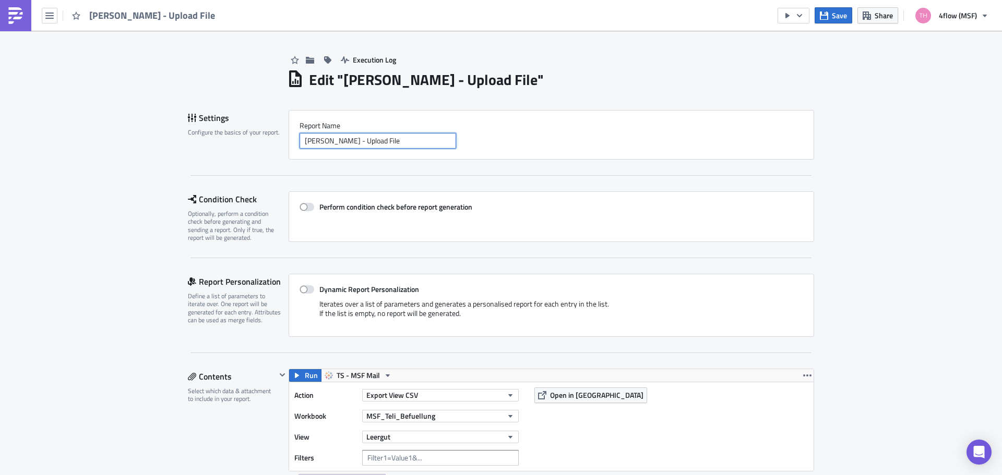
click at [413, 144] on input "[PERSON_NAME] - Upload File" at bounding box center [378, 141] width 157 height 16
drag, startPoint x: 426, startPoint y: 141, endPoint x: 344, endPoint y: 141, distance: 82.4
click at [247, 141] on div "Settings Configure the basics of your report. Report Nam﻿e TELI - Leergut - Upl…" at bounding box center [501, 135] width 626 height 50
click at [403, 138] on input "[PERSON_NAME] - Upload File" at bounding box center [378, 141] width 157 height 16
drag, startPoint x: 268, startPoint y: 146, endPoint x: 209, endPoint y: 142, distance: 59.6
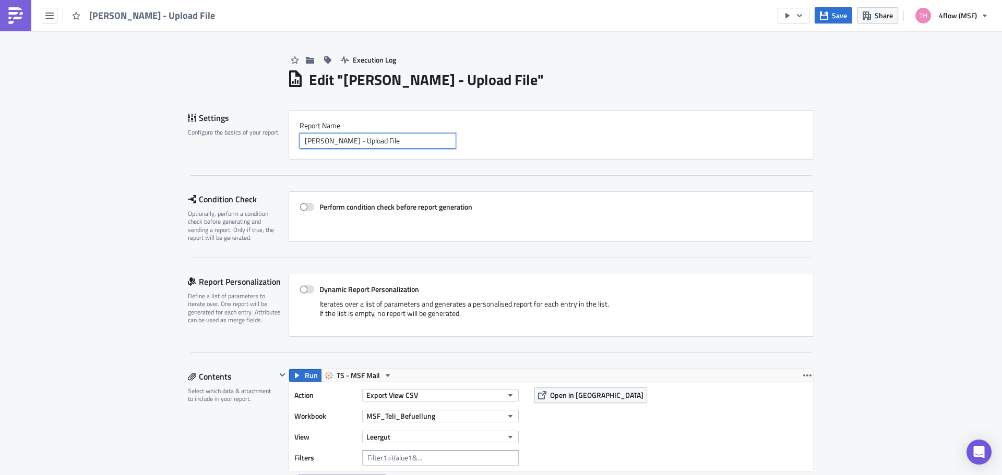
click at [209, 142] on div "Settings Configure the basics of your report. Report Nam﻿e TELI - Leergut - Upl…" at bounding box center [501, 135] width 626 height 50
click at [440, 137] on input "[PERSON_NAME] - Upload File" at bounding box center [378, 141] width 157 height 16
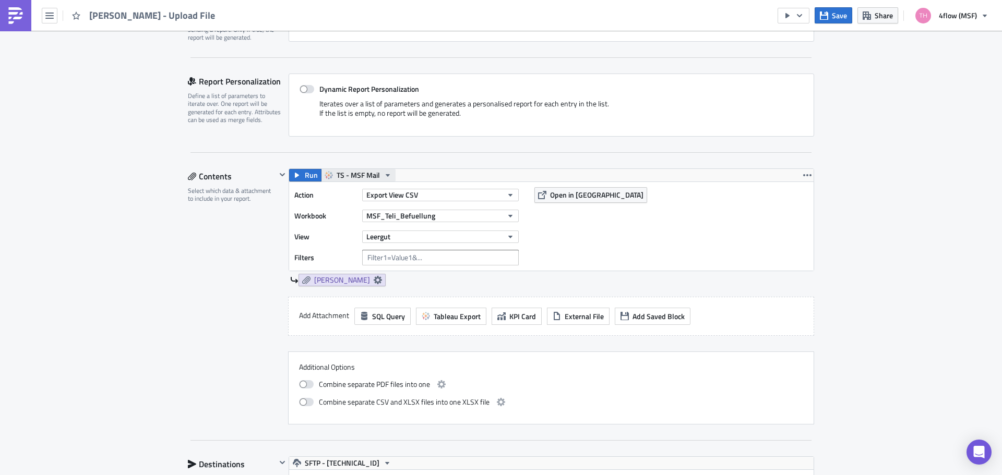
scroll to position [209, 0]
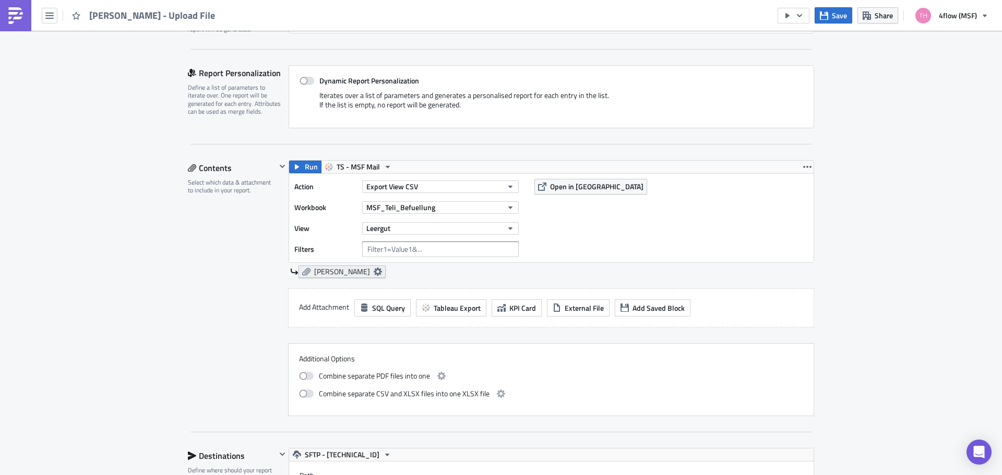
click at [374, 273] on icon at bounding box center [378, 272] width 8 height 8
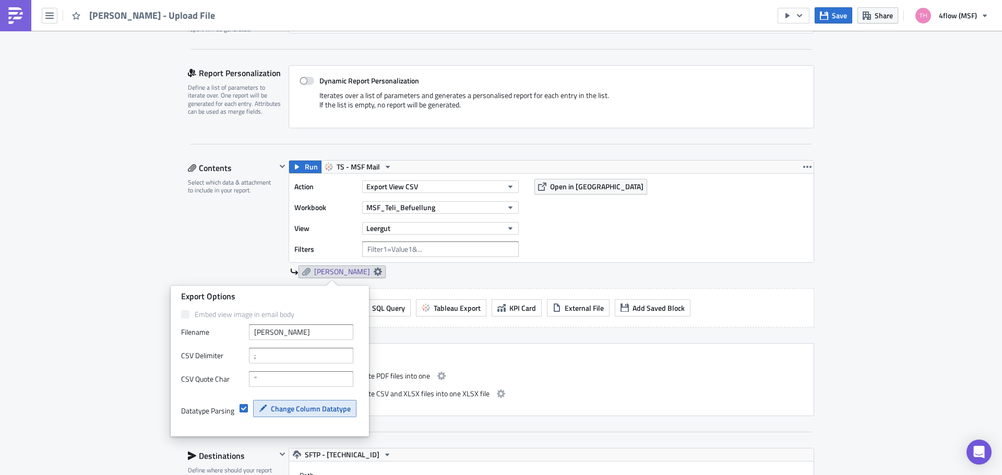
click at [278, 410] on span "Change Column Datatype" at bounding box center [311, 408] width 80 height 11
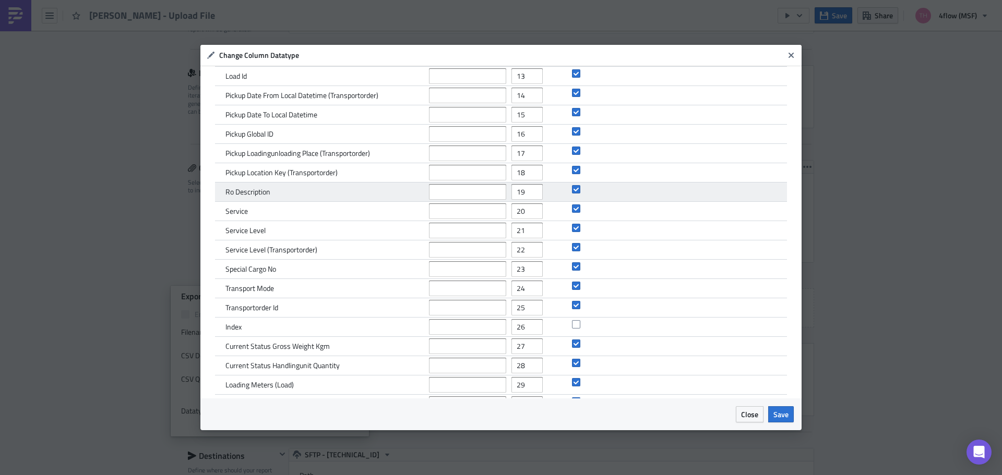
scroll to position [286, 0]
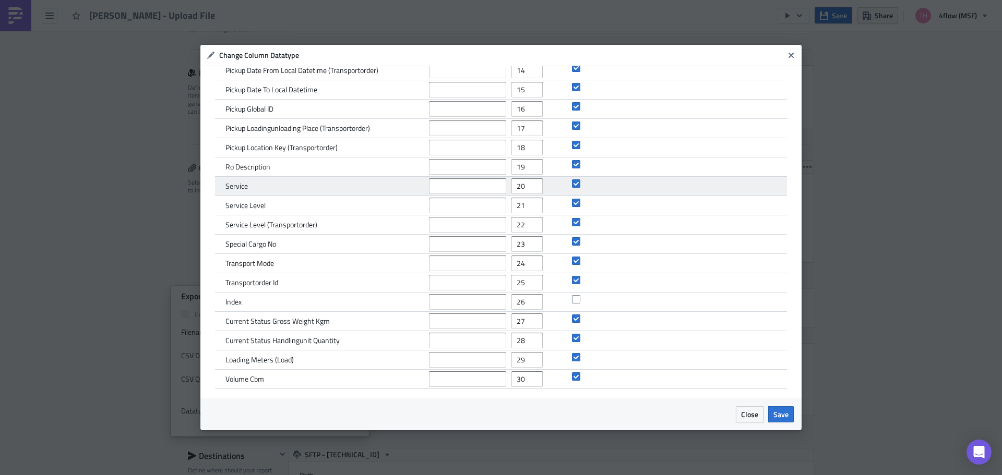
click at [391, 188] on div "Service" at bounding box center [324, 186] width 198 height 19
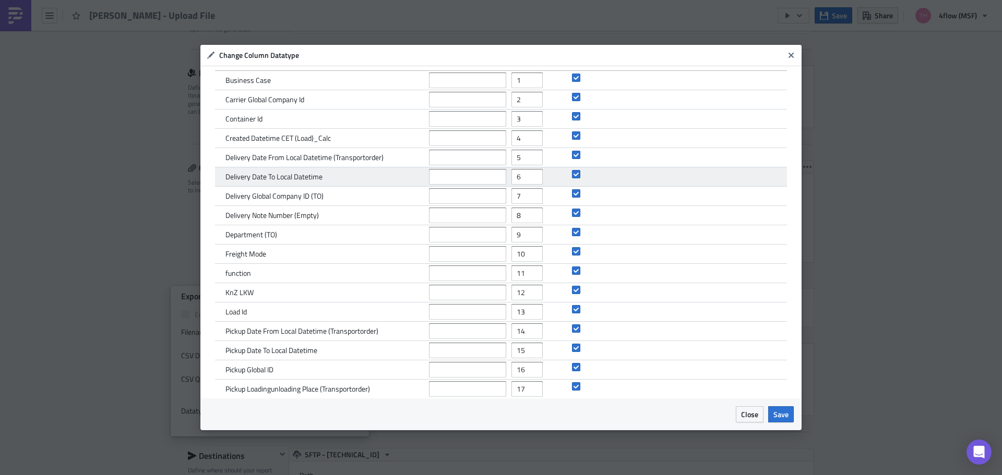
scroll to position [0, 0]
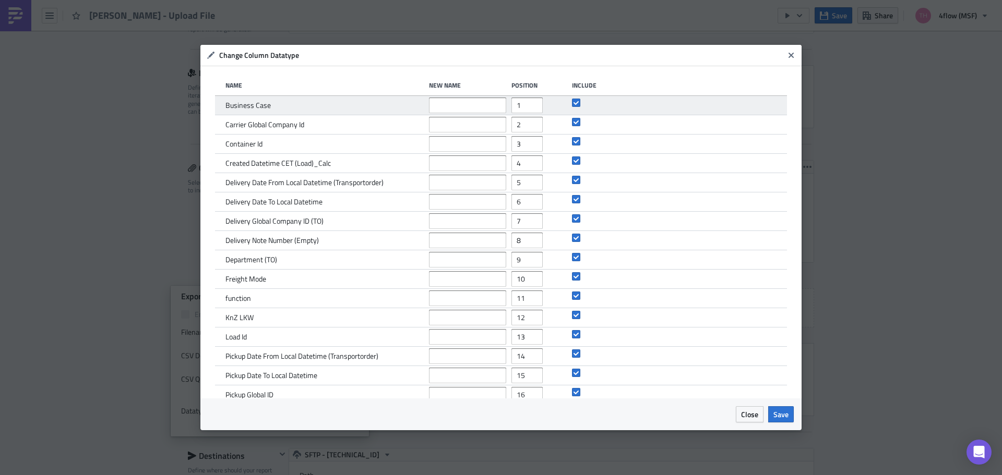
click at [725, 119] on div "Carrier Global Company Id 2" at bounding box center [501, 124] width 572 height 19
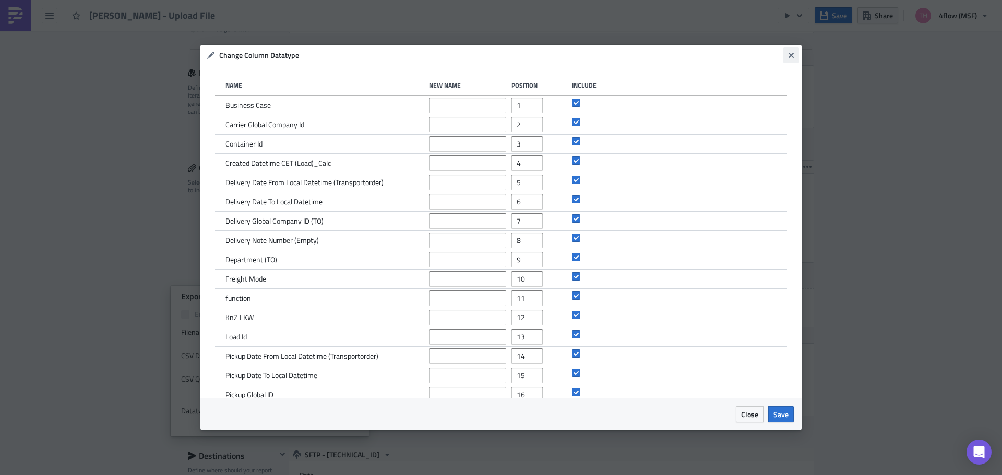
click at [791, 57] on icon "Close" at bounding box center [791, 55] width 8 height 8
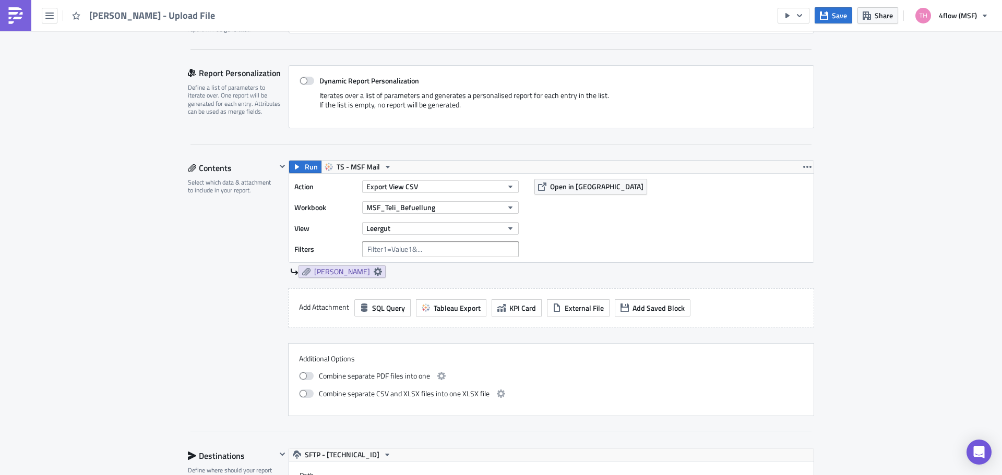
click at [188, 240] on div "Contents Select which data & attachment to include in your report." at bounding box center [232, 288] width 88 height 256
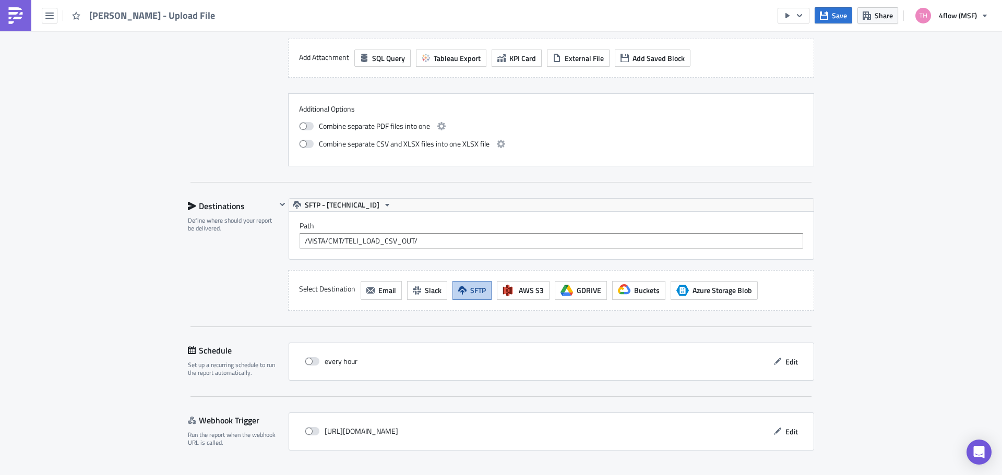
scroll to position [470, 0]
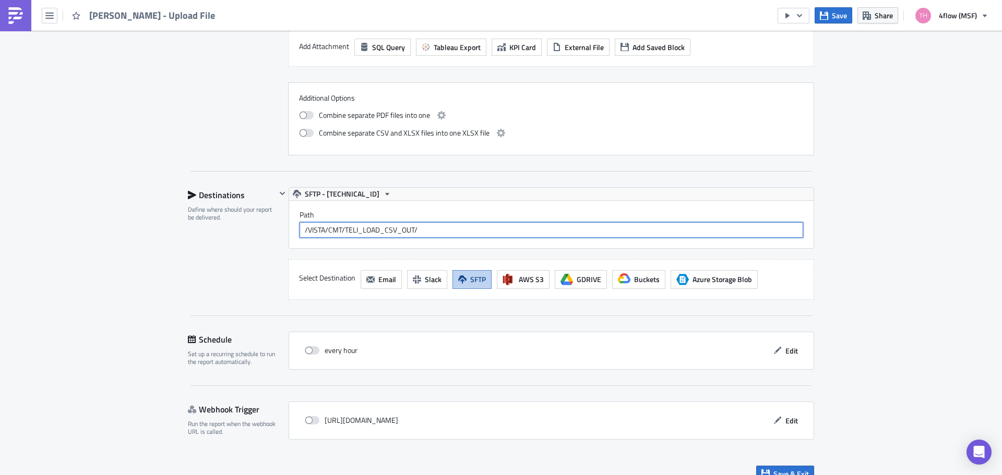
click at [431, 232] on input "/VISTA/CMT/TELI_LOAD_CSV_OUT/" at bounding box center [552, 230] width 504 height 16
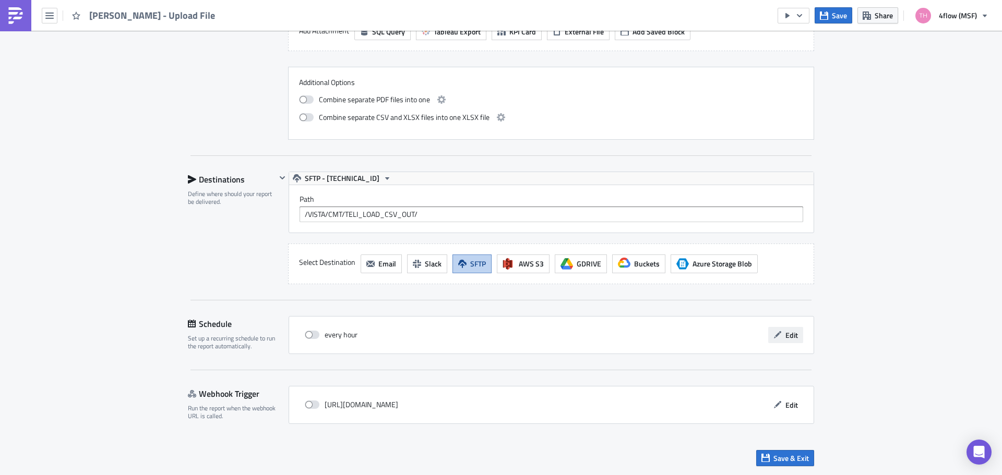
click at [785, 332] on span "Edit" at bounding box center [791, 335] width 13 height 11
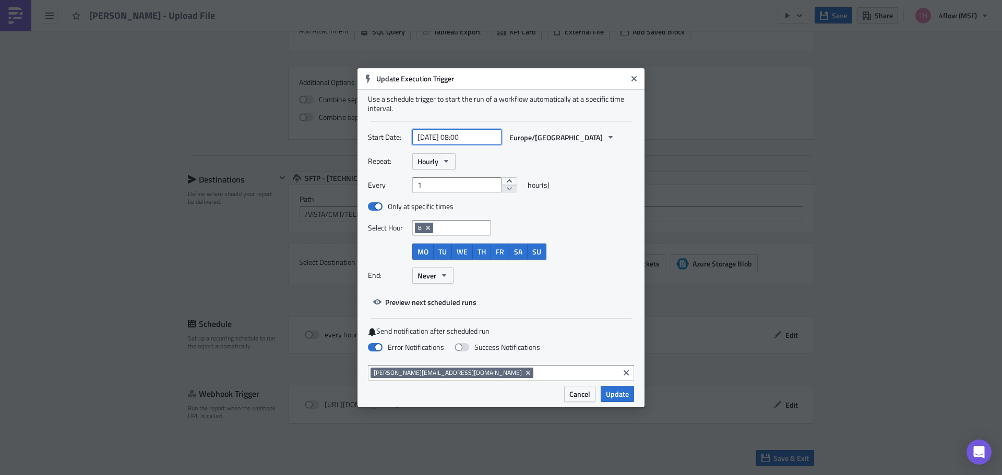
select select "8"
select select "2025"
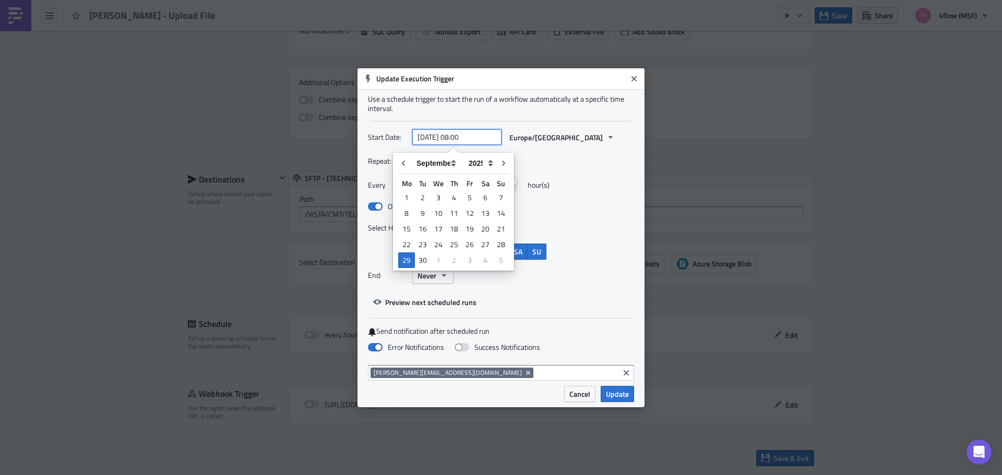
click at [467, 140] on input "[DATE] 08:00" at bounding box center [456, 137] width 89 height 16
type input "2025-09-29 07:00"
click at [567, 159] on div "Repeat: Hourly" at bounding box center [501, 161] width 266 height 16
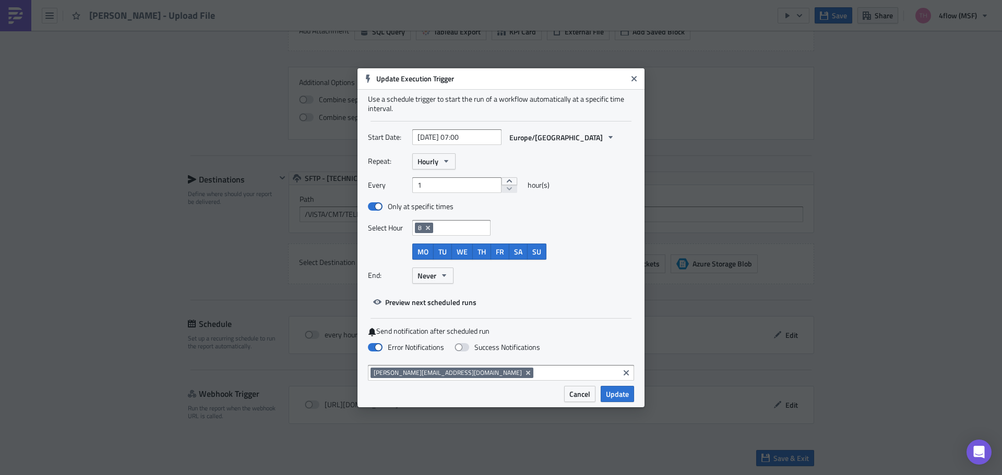
click at [451, 235] on div "8" at bounding box center [451, 229] width 72 height 13
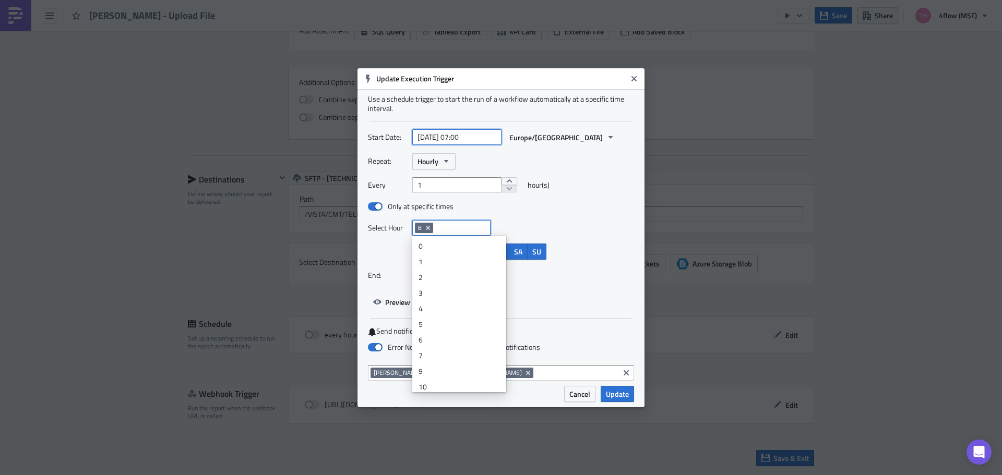
click at [485, 131] on input "2025-09-29 07:00" at bounding box center [456, 137] width 89 height 16
select select "8"
select select "2025"
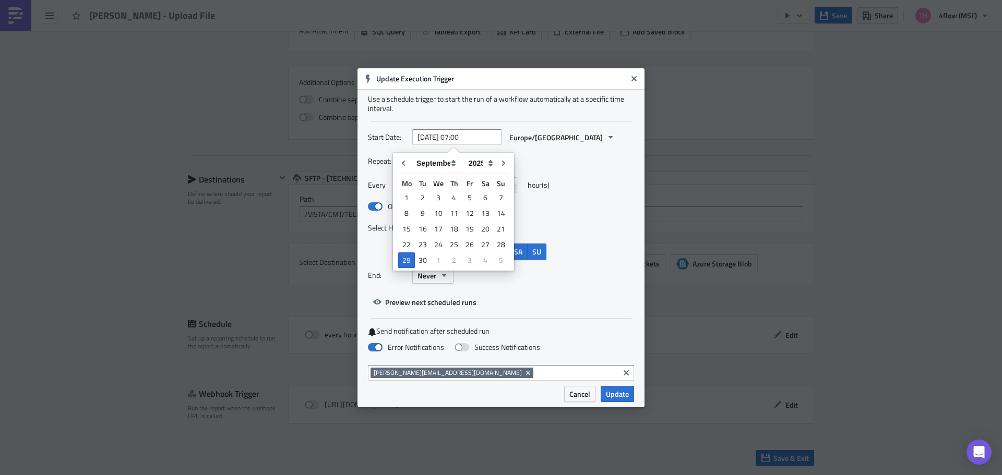
click at [571, 160] on div "Repeat: Hourly" at bounding box center [501, 161] width 266 height 16
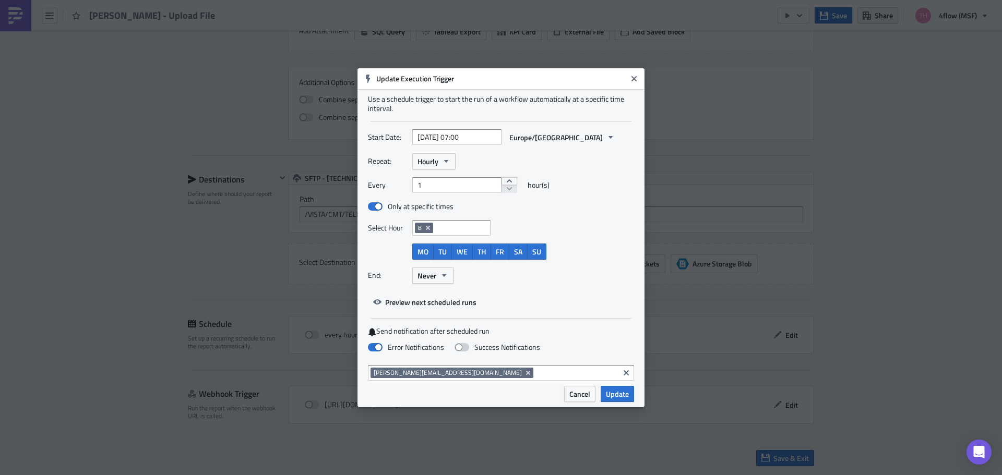
click at [463, 348] on span at bounding box center [462, 347] width 15 height 8
click at [9, 8] on input "Success Notifications" at bounding box center [5, 5] width 7 height 7
click at [460, 346] on span at bounding box center [462, 347] width 15 height 8
click at [9, 8] on input "Success Notifications" at bounding box center [5, 5] width 7 height 7
checkbox input "false"
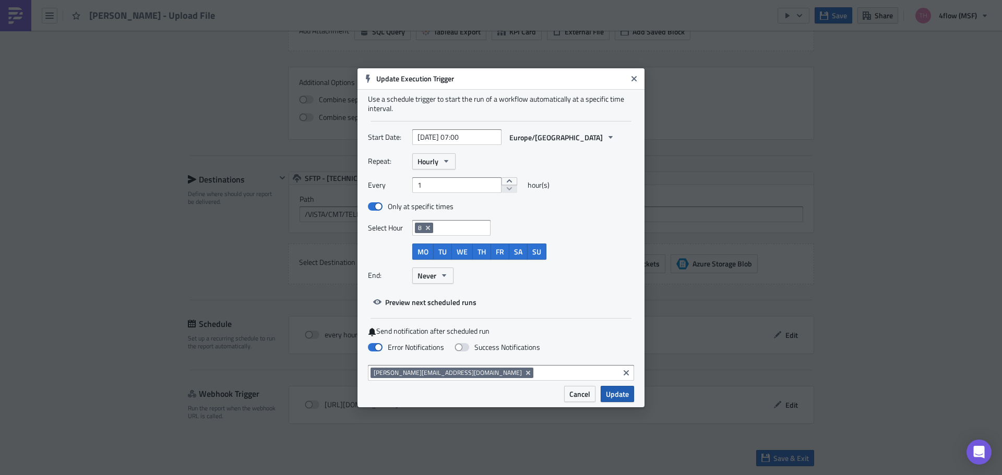
click at [615, 394] on span "Update" at bounding box center [617, 394] width 23 height 11
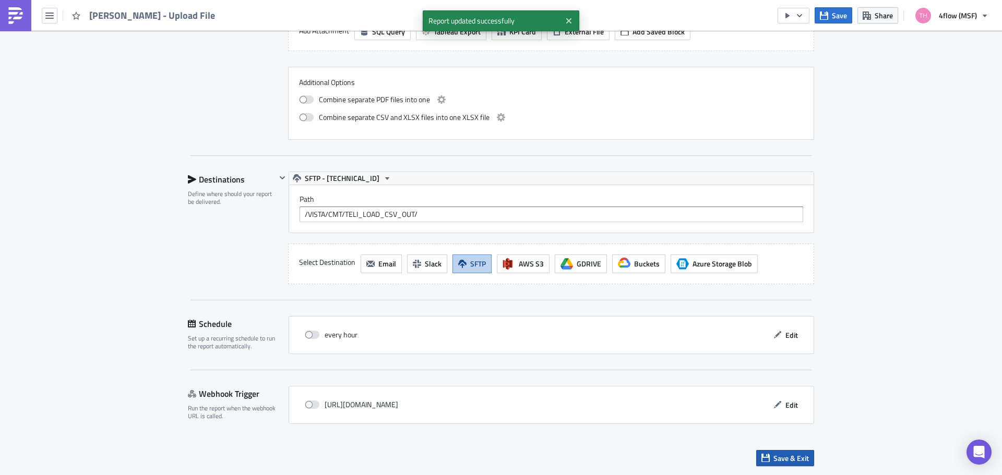
drag, startPoint x: 792, startPoint y: 458, endPoint x: 816, endPoint y: 448, distance: 26.7
click at [792, 459] on span "Save & Exit" at bounding box center [790, 458] width 35 height 11
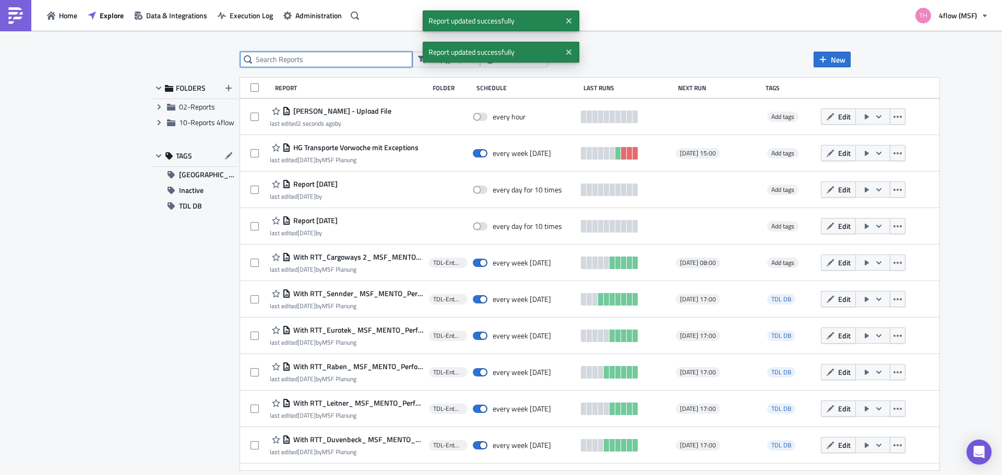
click at [333, 61] on input "text" at bounding box center [326, 60] width 172 height 16
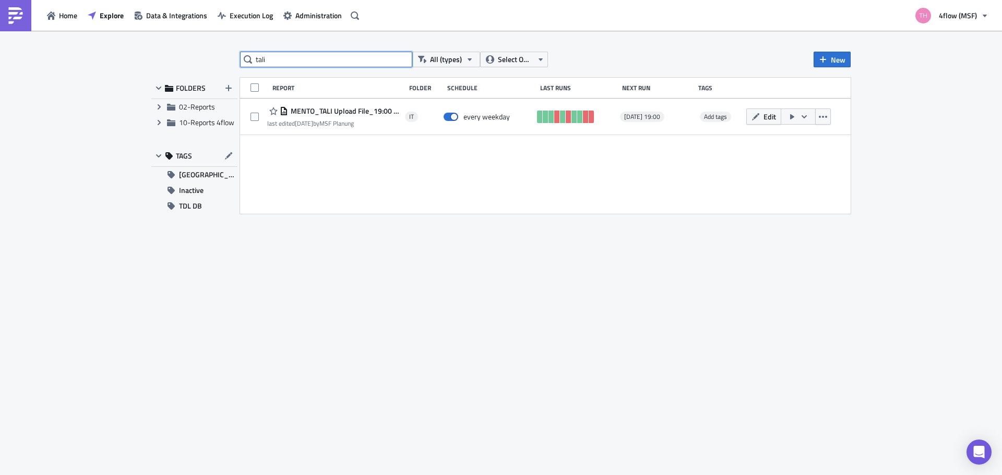
drag, startPoint x: 296, startPoint y: 55, endPoint x: 123, endPoint y: 60, distance: 173.3
click at [122, 59] on div "tali All (types) Select Owner New FOLDERS Expand group 02-Reports Expand group …" at bounding box center [501, 254] width 1002 height 446
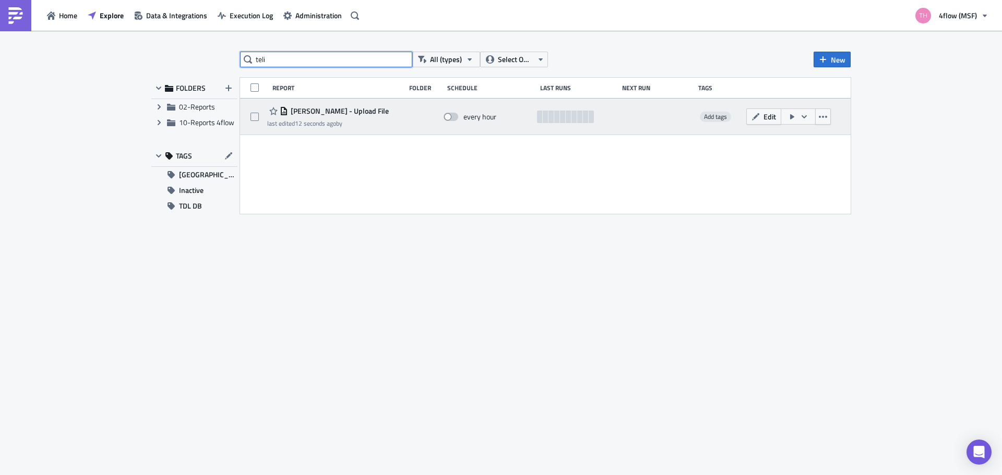
type input "teli"
click at [448, 118] on span at bounding box center [451, 117] width 15 height 8
click at [448, 118] on input "checkbox" at bounding box center [449, 117] width 7 height 7
checkbox input "true"
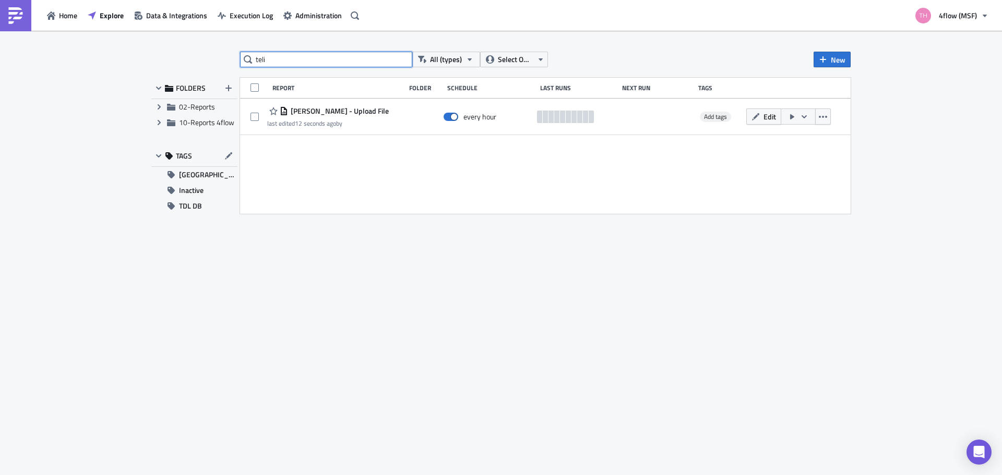
drag, startPoint x: 295, startPoint y: 55, endPoint x: 254, endPoint y: 56, distance: 41.7
click at [254, 55] on input "teli" at bounding box center [326, 60] width 172 height 16
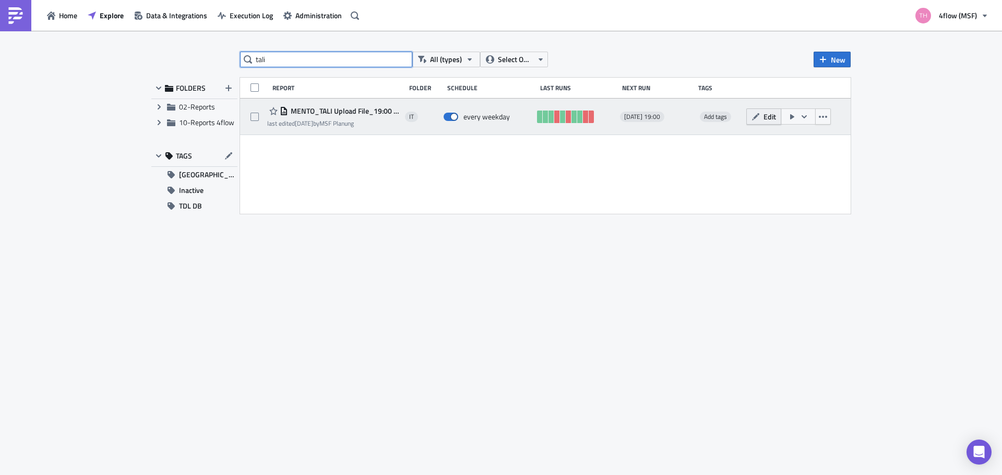
type input "tali"
click at [768, 118] on span "Edit" at bounding box center [769, 116] width 13 height 11
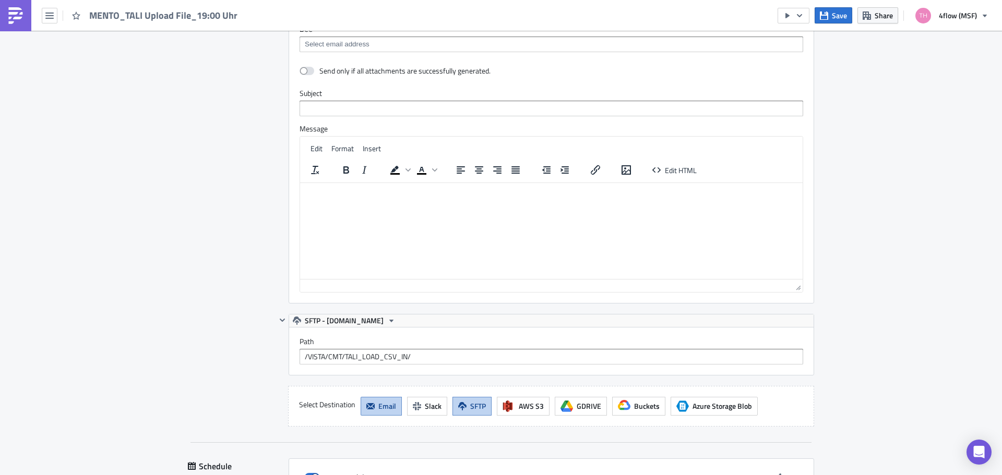
scroll to position [977, 0]
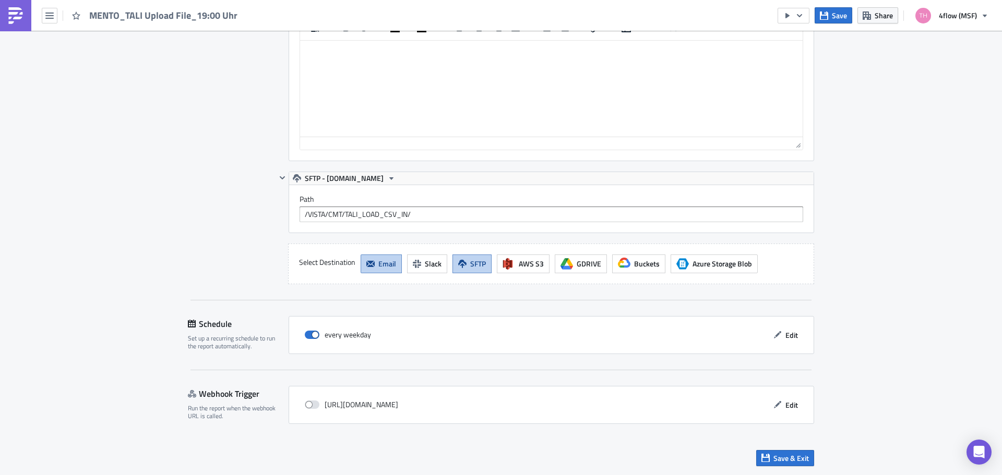
click at [27, 15] on link at bounding box center [15, 15] width 31 height 31
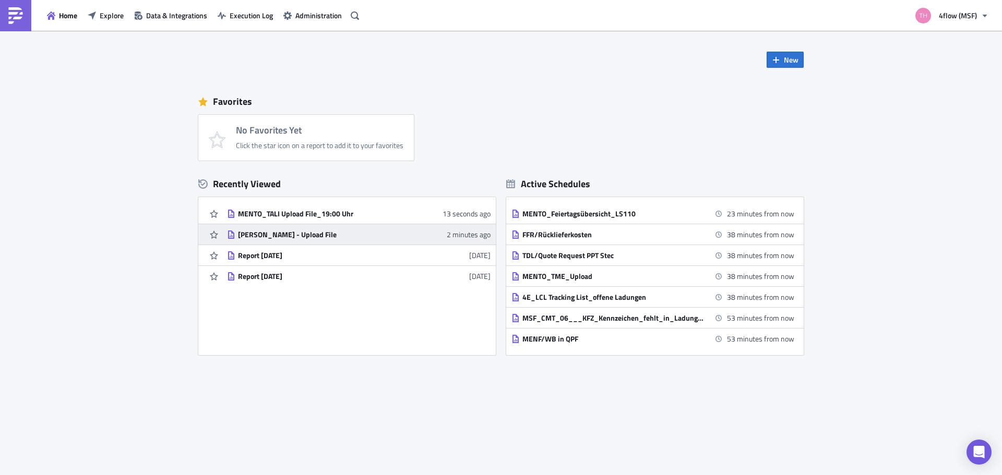
click at [278, 234] on div "[PERSON_NAME] - Upload File" at bounding box center [329, 234] width 183 height 9
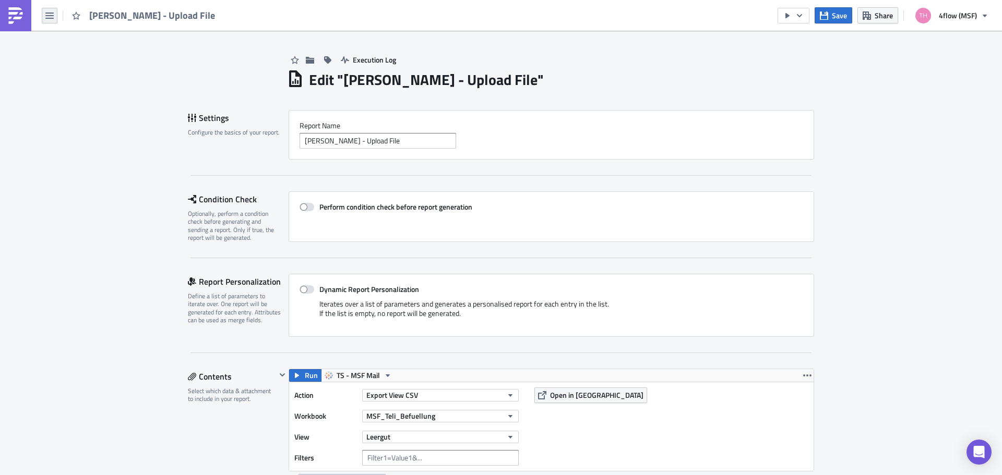
click at [49, 20] on button "button" at bounding box center [50, 16] width 16 height 16
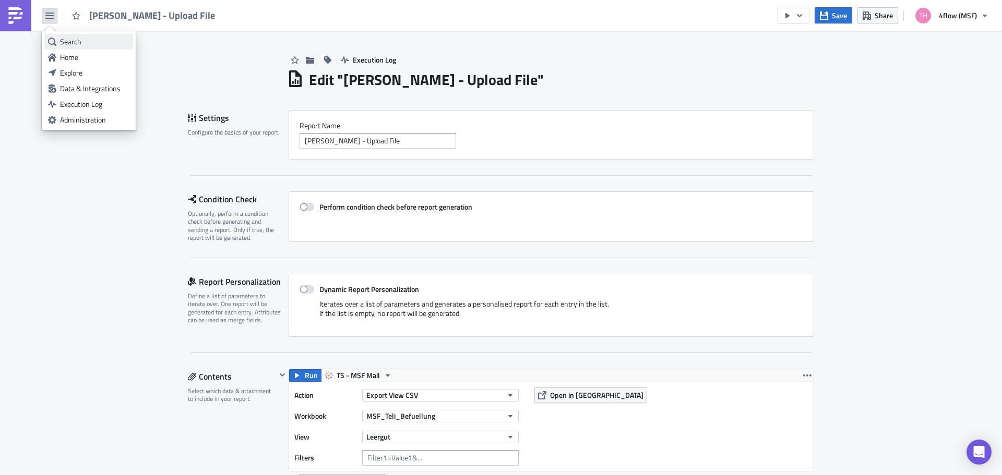
click at [93, 47] on link "Search" at bounding box center [88, 42] width 89 height 16
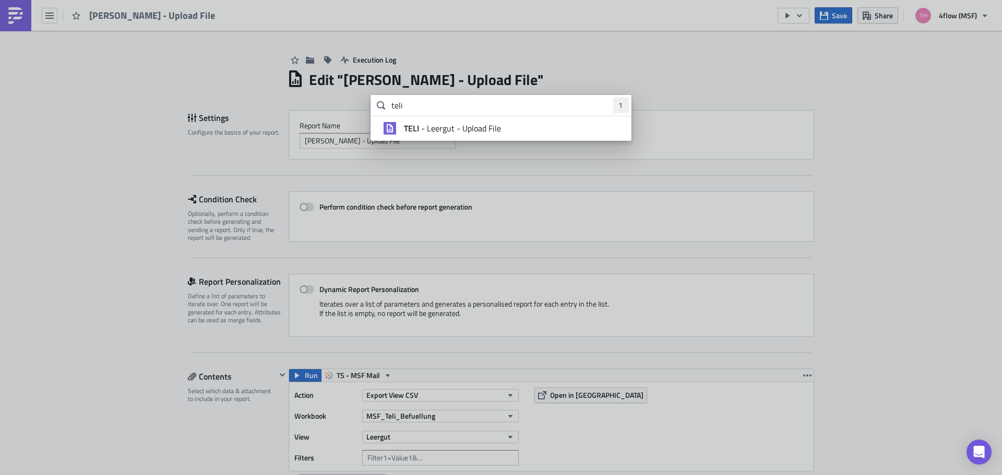
click at [446, 126] on span "TELI - Leergut - Upload File" at bounding box center [452, 128] width 97 height 10
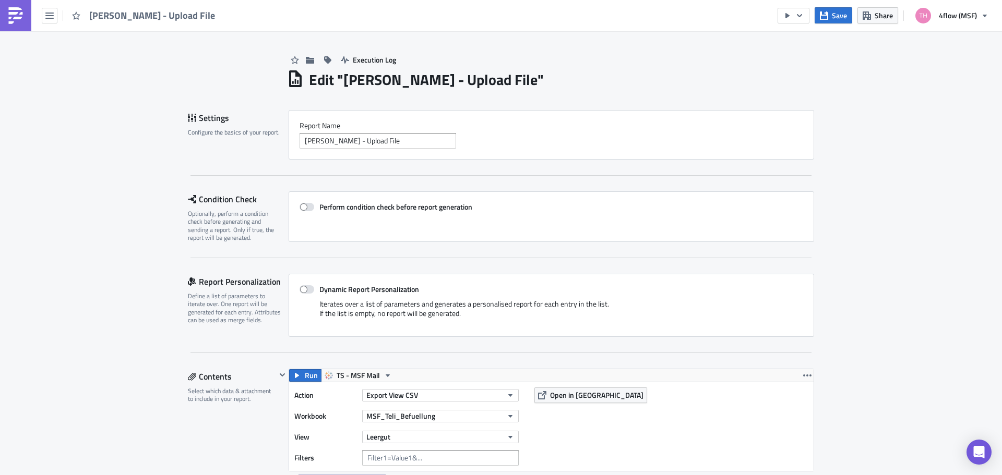
click at [17, 8] on img at bounding box center [15, 15] width 17 height 17
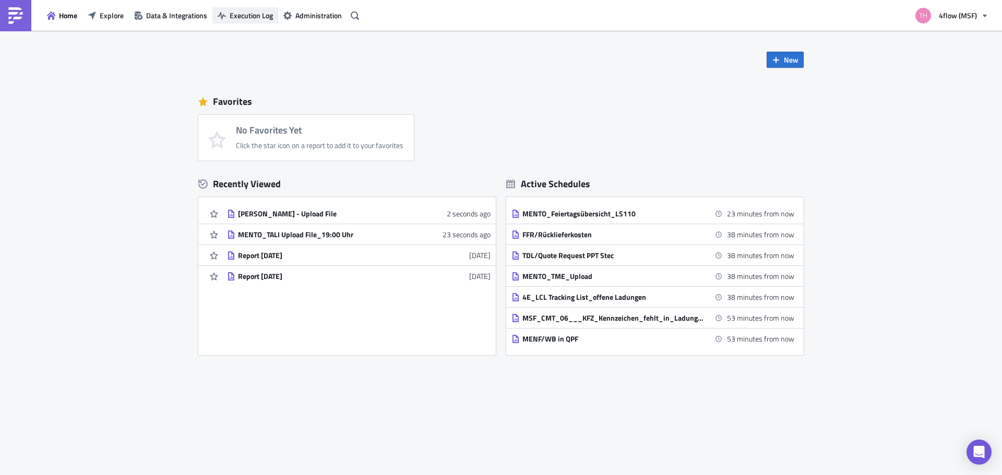
click at [273, 19] on button "Execution Log" at bounding box center [245, 15] width 66 height 16
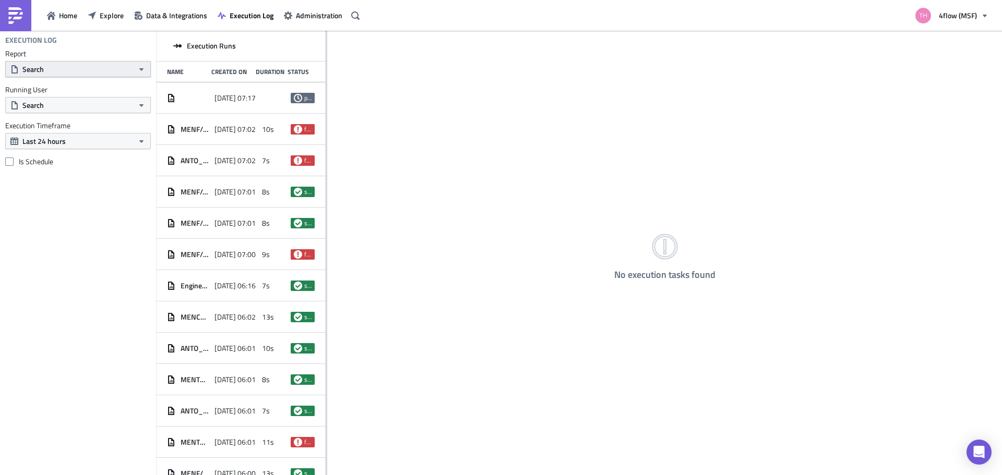
click at [56, 68] on button "Search" at bounding box center [78, 69] width 146 height 16
click at [57, 68] on button "Search" at bounding box center [78, 69] width 146 height 16
click at [61, 70] on button "Search" at bounding box center [78, 69] width 146 height 16
click at [61, 88] on input "text" at bounding box center [58, 88] width 100 height 16
type input "teli"
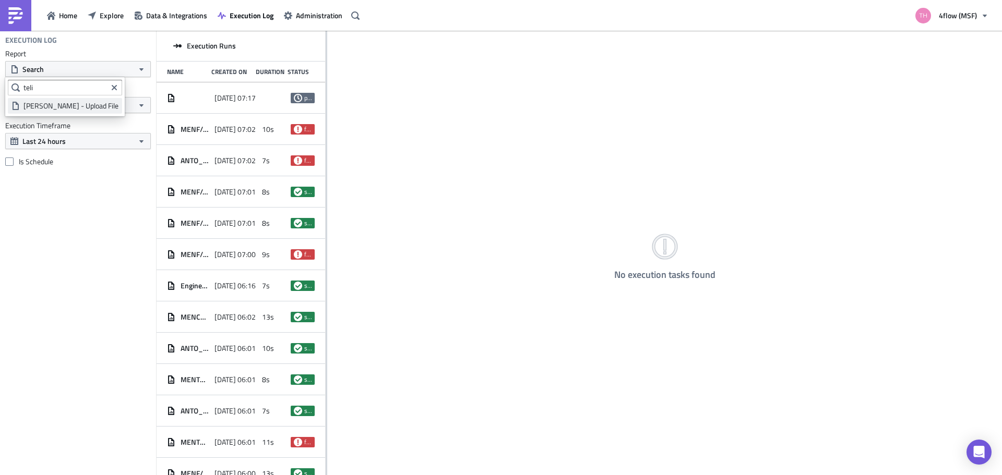
click at [67, 109] on div "[PERSON_NAME] - Upload File" at bounding box center [70, 106] width 95 height 10
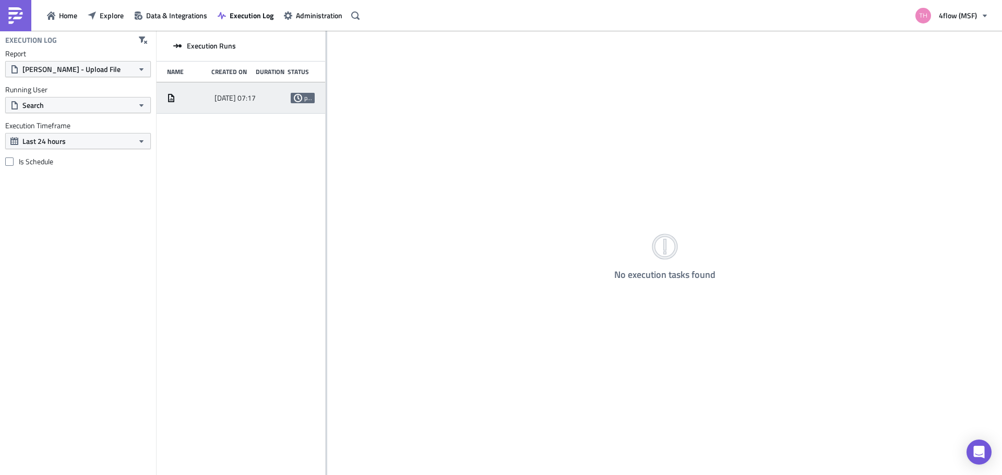
click at [244, 100] on span "2025-09-29 07:17" at bounding box center [234, 97] width 41 height 9
drag, startPoint x: 326, startPoint y: 105, endPoint x: 377, endPoint y: 110, distance: 50.9
click at [377, 110] on div at bounding box center [378, 254] width 2 height 446
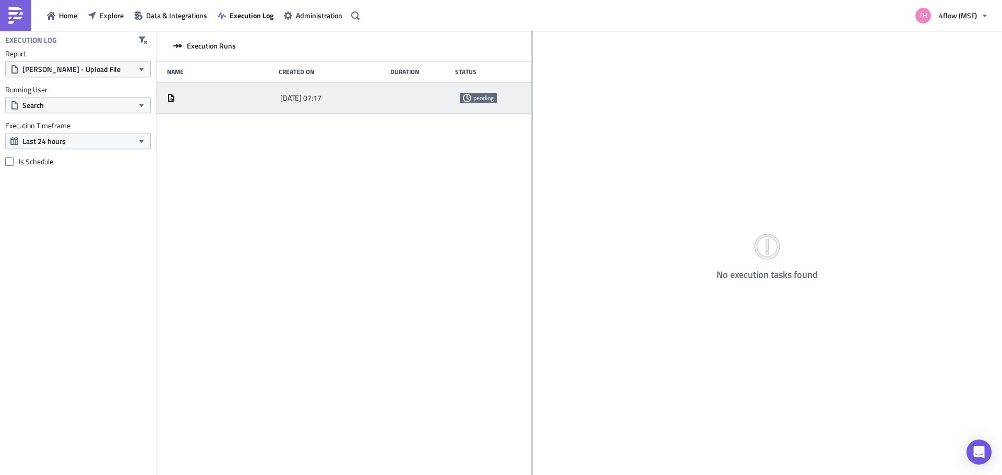
drag, startPoint x: 377, startPoint y: 110, endPoint x: 550, endPoint y: 125, distance: 173.4
click at [533, 125] on div at bounding box center [532, 254] width 2 height 446
click at [327, 19] on span "Administration" at bounding box center [319, 15] width 46 height 11
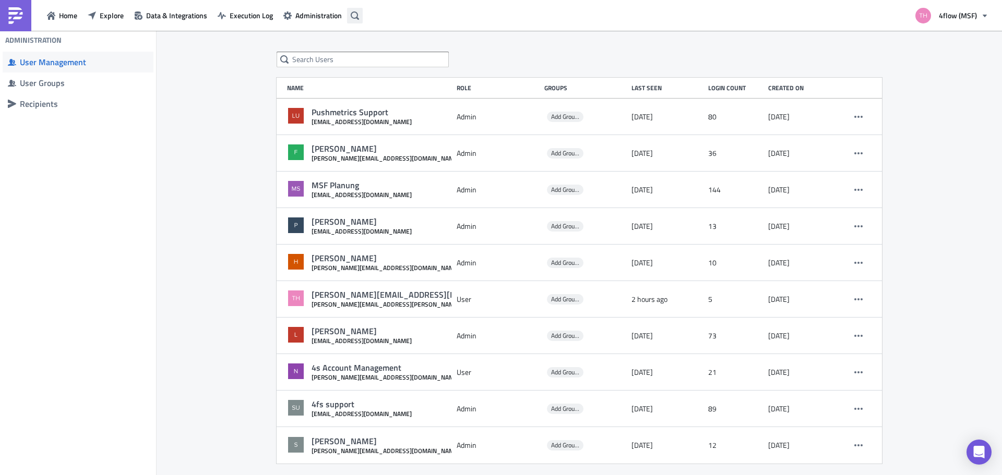
click at [355, 17] on icon "button" at bounding box center [355, 15] width 8 height 8
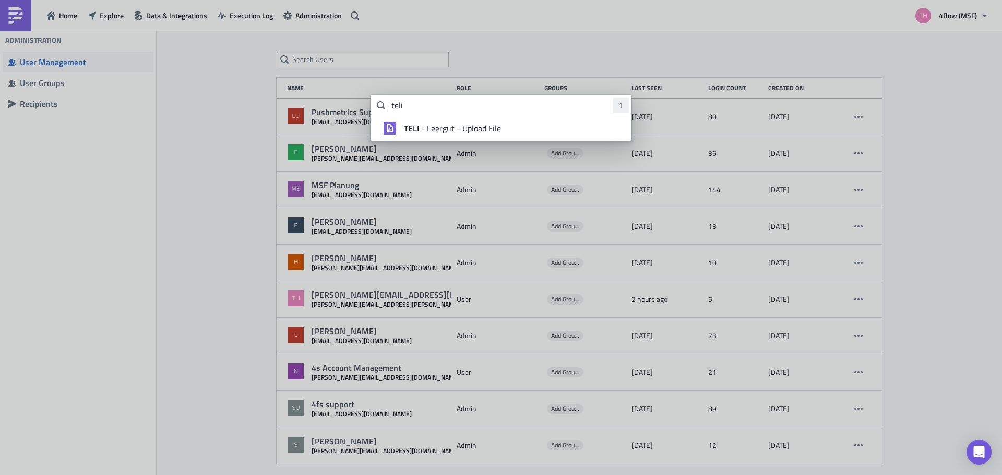
click at [461, 127] on span "TELI - Leergut - Upload File" at bounding box center [452, 128] width 97 height 10
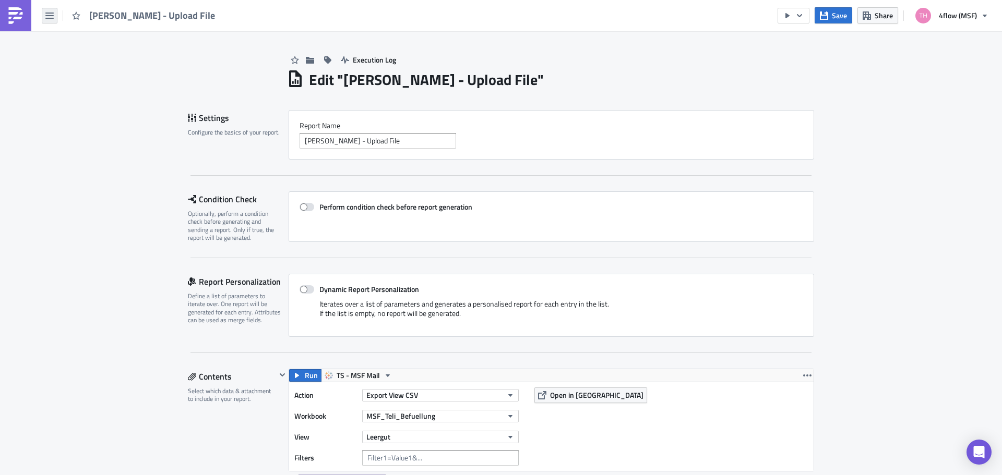
click at [49, 15] on icon "button" at bounding box center [49, 15] width 8 height 8
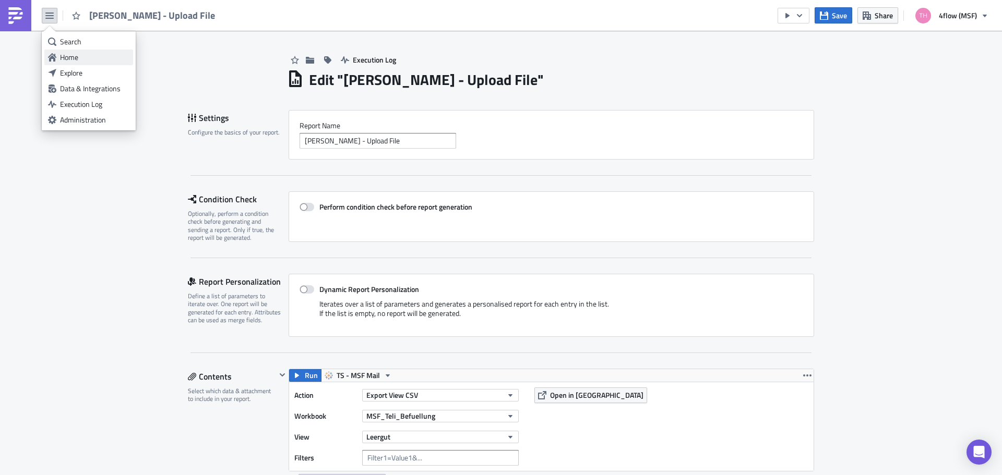
click at [101, 57] on div "Home" at bounding box center [94, 57] width 69 height 10
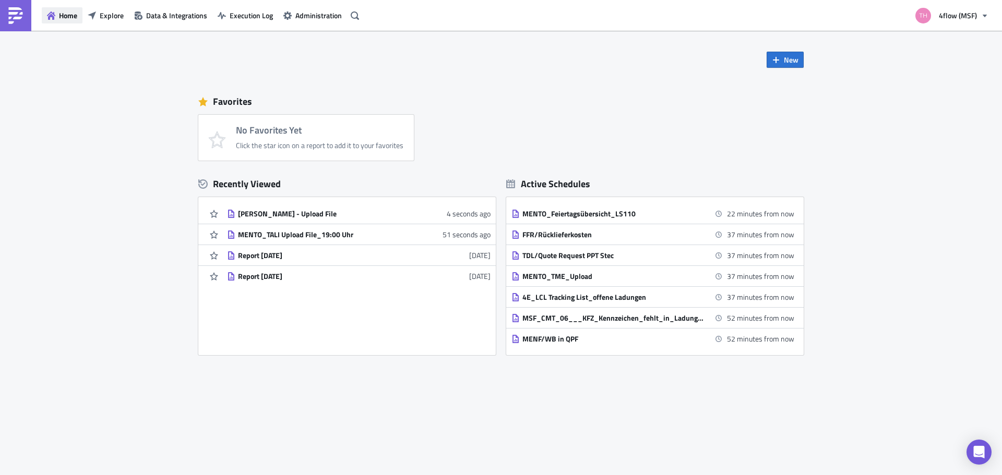
click at [68, 18] on span "Home" at bounding box center [68, 15] width 18 height 11
click at [103, 16] on span "Explore" at bounding box center [112, 15] width 24 height 11
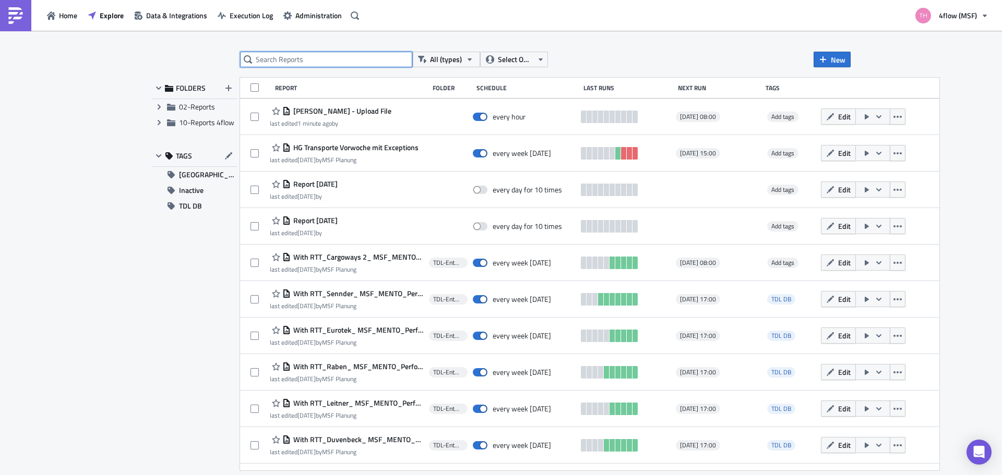
click at [306, 62] on input "text" at bounding box center [326, 60] width 172 height 16
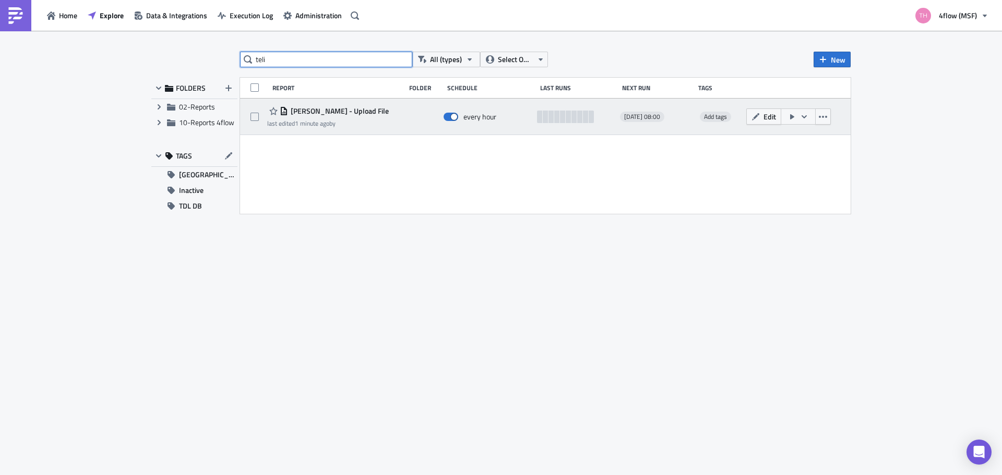
type input "teli"
click at [804, 118] on icon "button" at bounding box center [804, 117] width 8 height 8
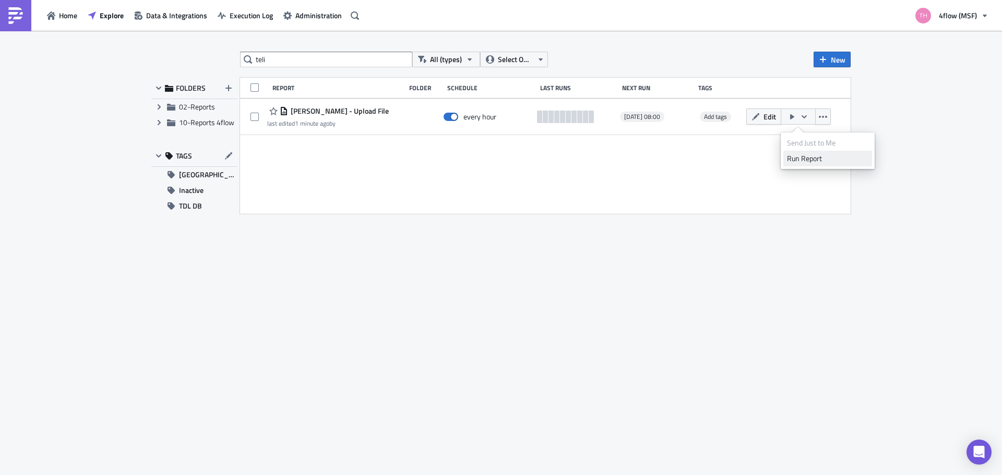
click at [806, 159] on div "Run Report" at bounding box center [827, 158] width 81 height 10
